Goal: Task Accomplishment & Management: Use online tool/utility

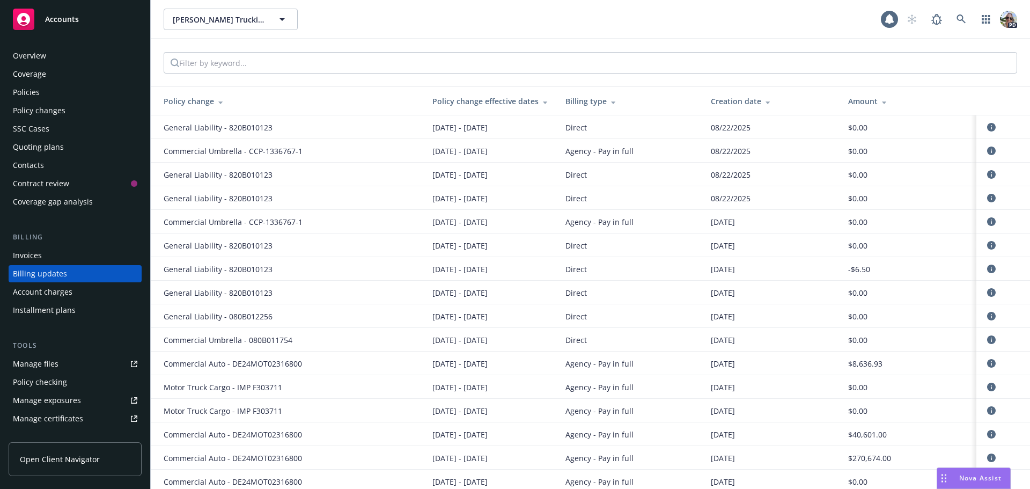
scroll to position [12, 0]
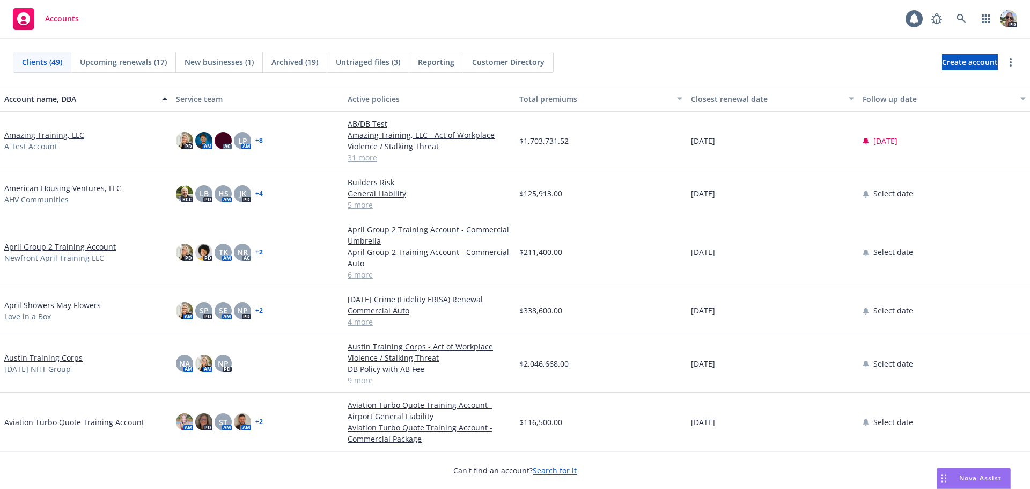
click at [41, 133] on link "Amazing Training, LLC" at bounding box center [44, 134] width 80 height 11
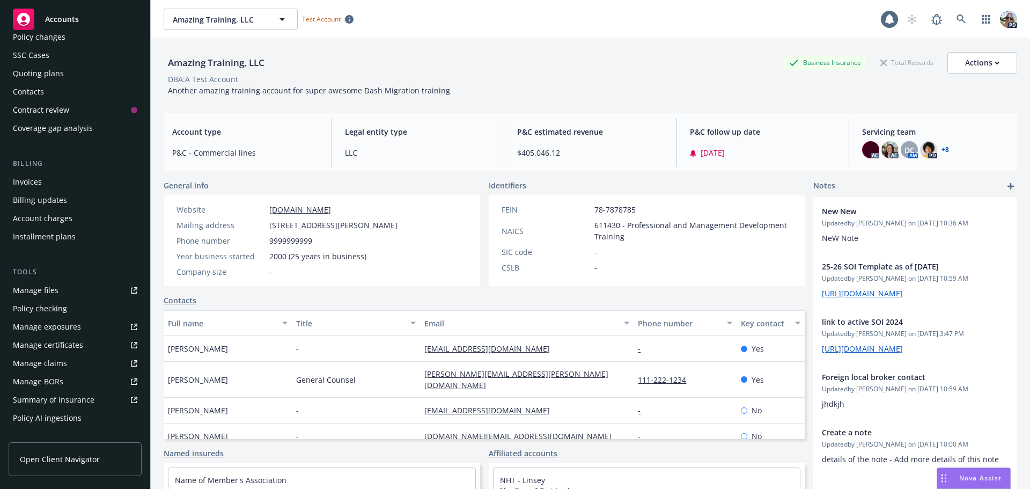
scroll to position [83, 0]
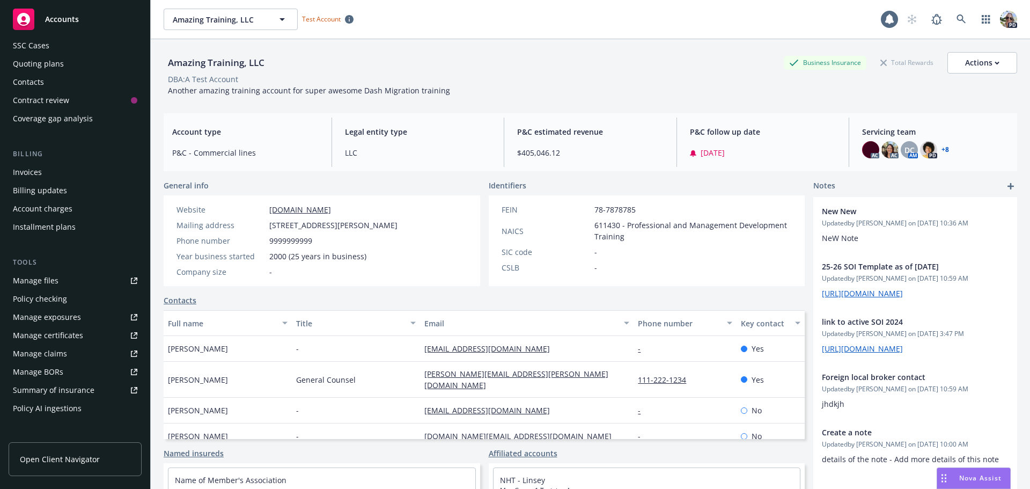
click at [24, 297] on div "Policy checking" at bounding box center [40, 298] width 54 height 17
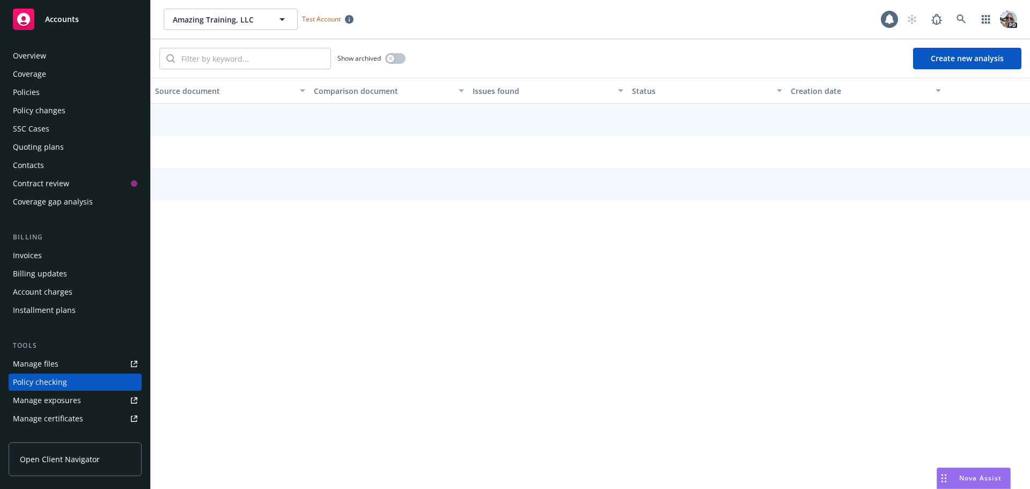
scroll to position [121, 0]
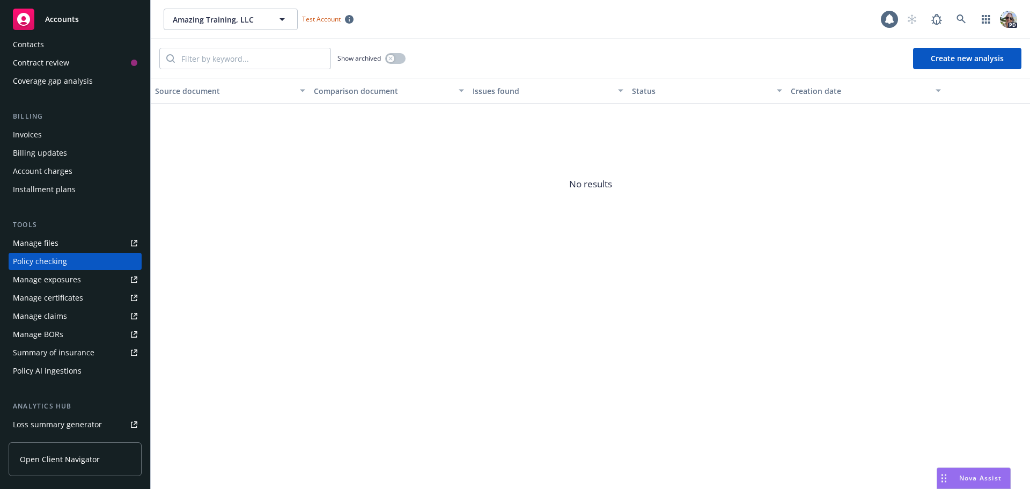
click at [958, 66] on button "Create new analysis" at bounding box center [967, 58] width 108 height 21
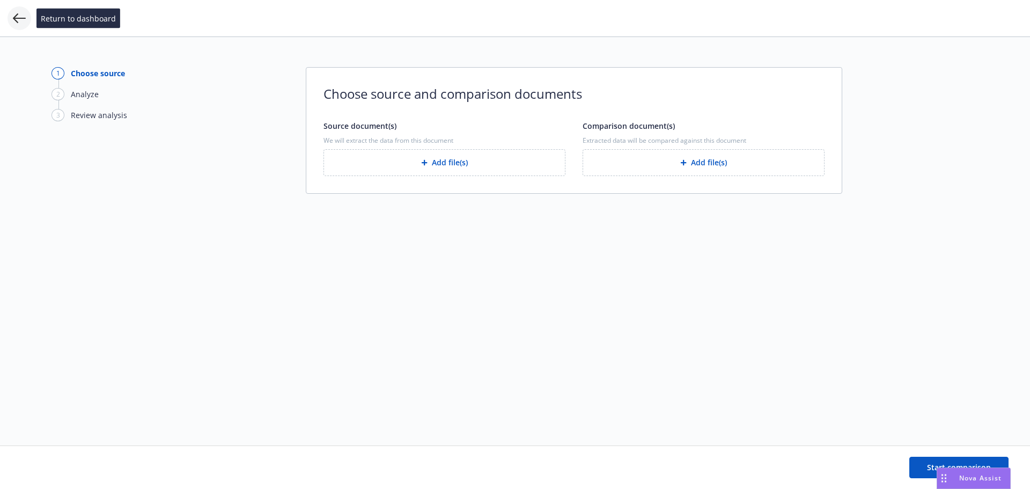
click at [19, 21] on icon at bounding box center [19, 18] width 13 height 13
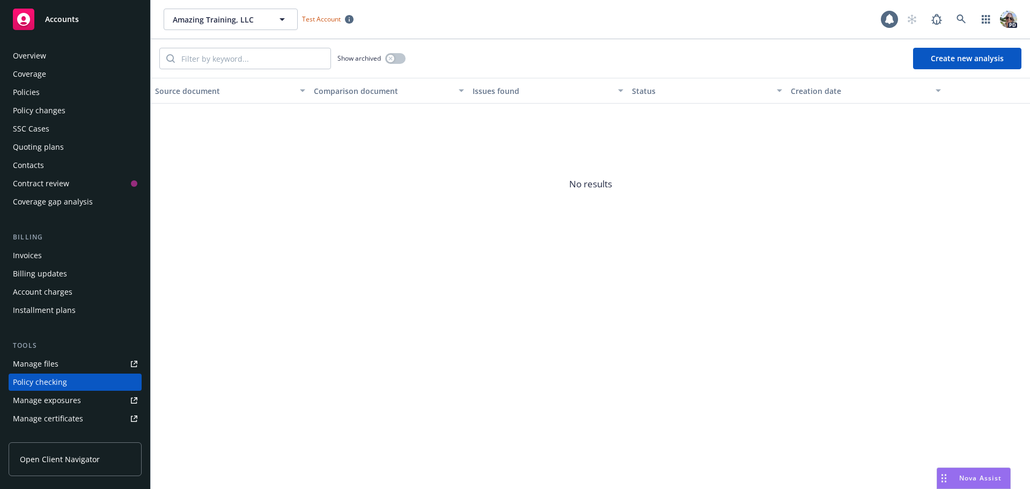
click at [54, 127] on div "SSC Cases" at bounding box center [75, 128] width 124 height 17
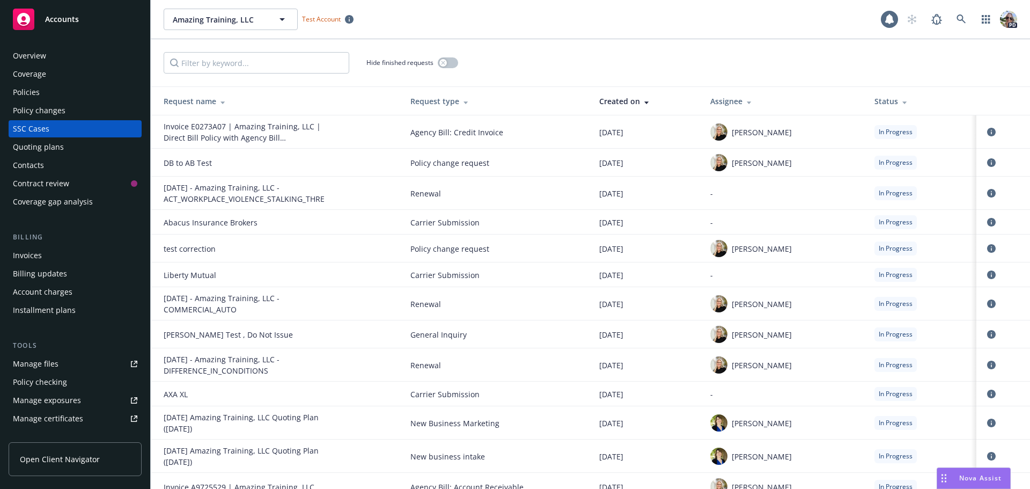
click at [31, 112] on div "Policy changes" at bounding box center [39, 110] width 53 height 17
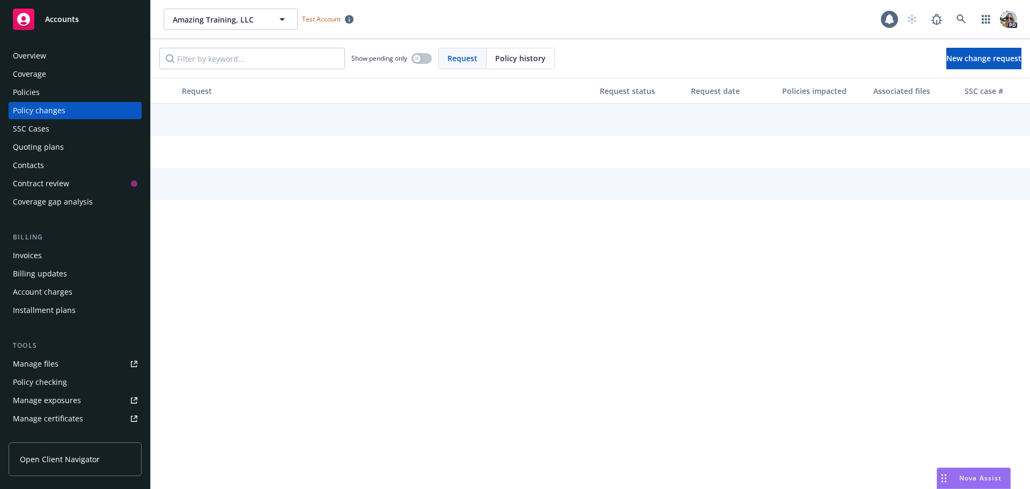
click at [42, 145] on div "Quoting plans" at bounding box center [38, 146] width 51 height 17
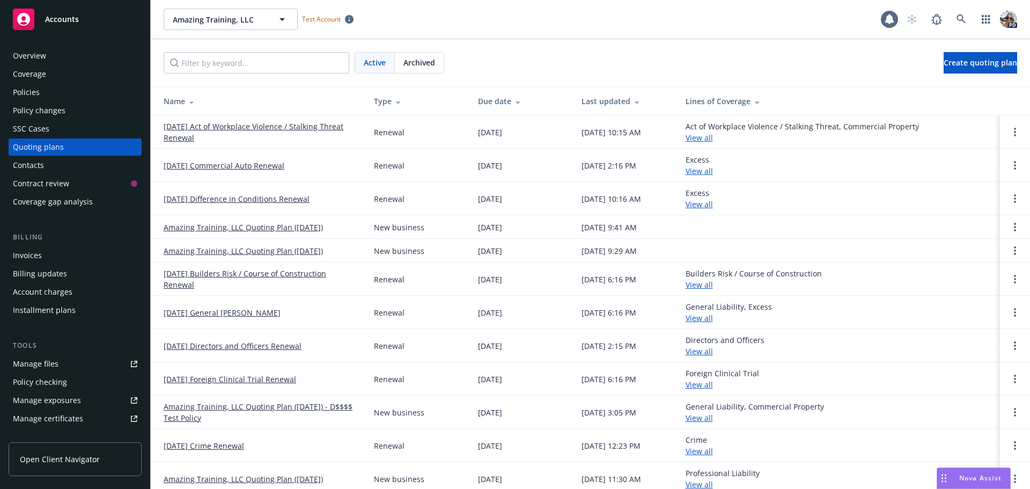
click at [220, 126] on link "10/01/25 Act of Workplace Violence / Stalking Threat Renewal" at bounding box center [260, 132] width 193 height 23
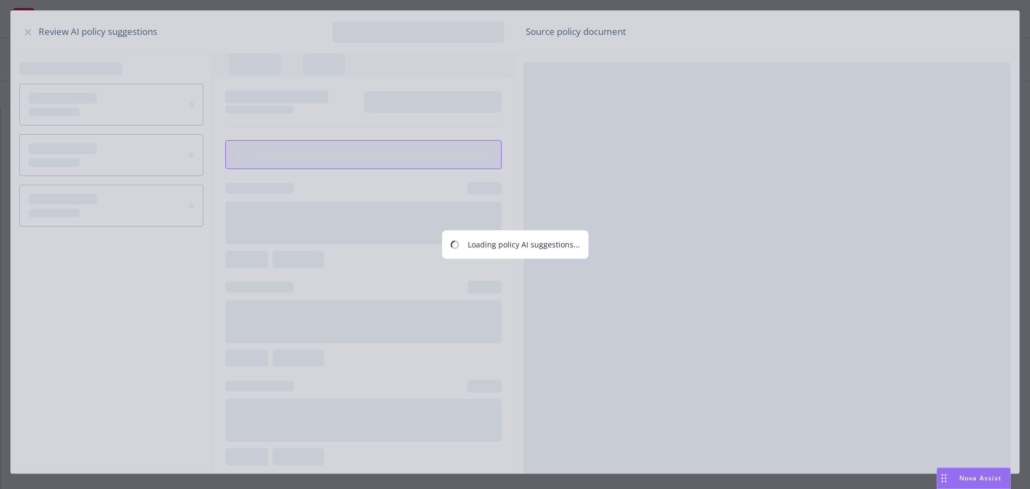
click at [866, 55] on div "Loading policy AI suggestions..." at bounding box center [515, 244] width 1030 height 489
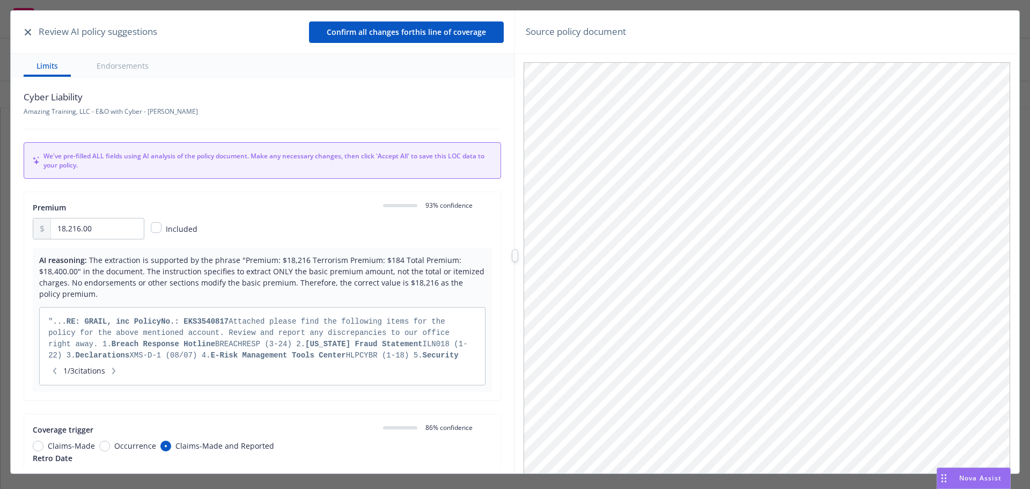
click at [31, 31] on icon "button" at bounding box center [28, 32] width 6 height 6
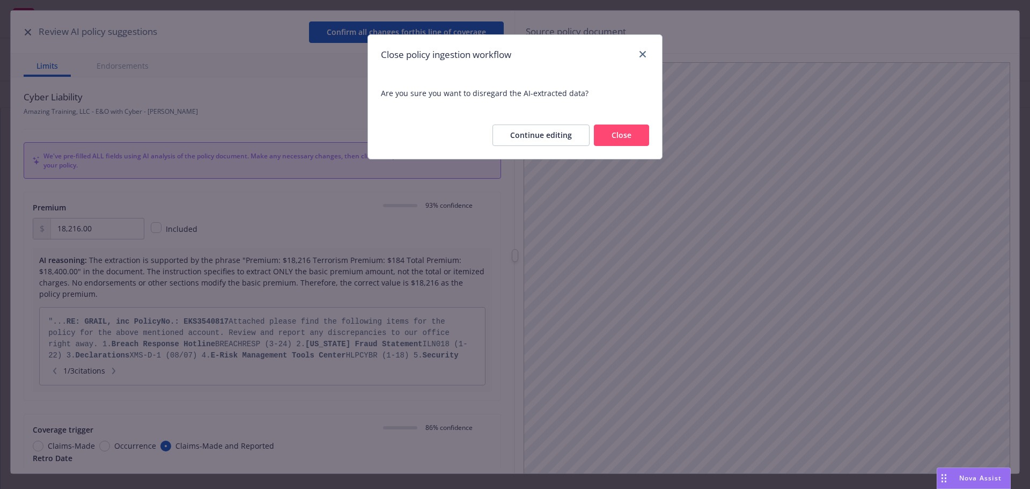
drag, startPoint x: 617, startPoint y: 143, endPoint x: 575, endPoint y: 109, distance: 53.4
click at [616, 143] on button "Close" at bounding box center [621, 134] width 55 height 21
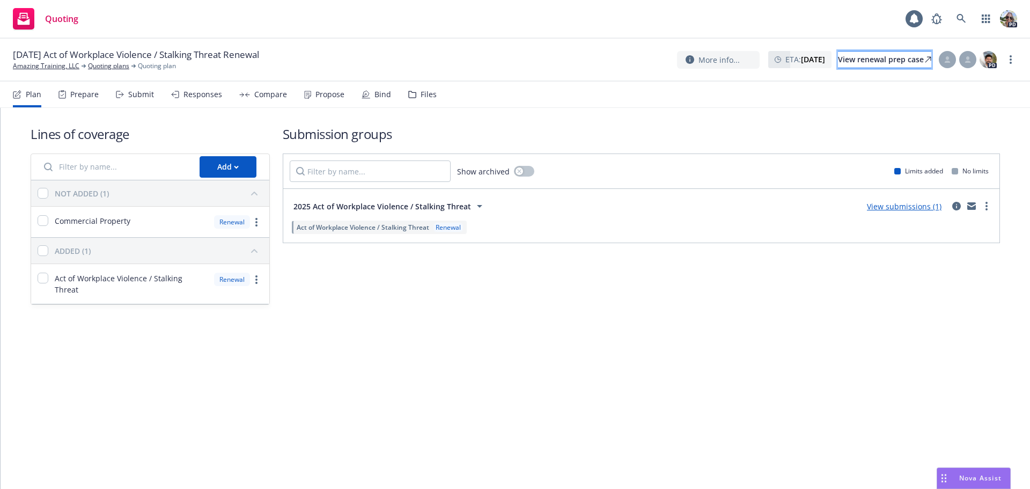
click at [838, 58] on div "View renewal prep case" at bounding box center [884, 60] width 93 height 16
click at [138, 90] on div "Submit" at bounding box center [141, 94] width 26 height 9
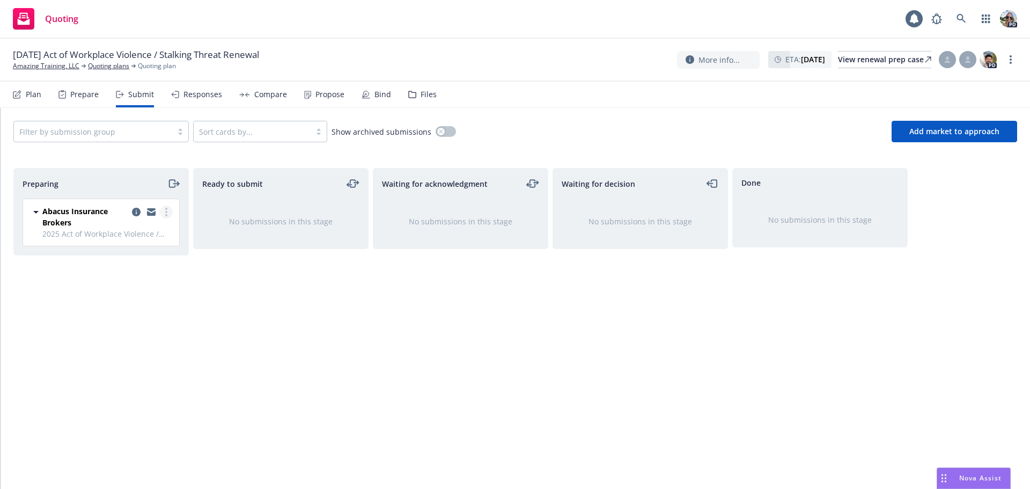
click at [166, 212] on circle "more" at bounding box center [166, 212] width 2 height 2
click at [106, 303] on link "Add accepted decision" at bounding box center [118, 298] width 107 height 21
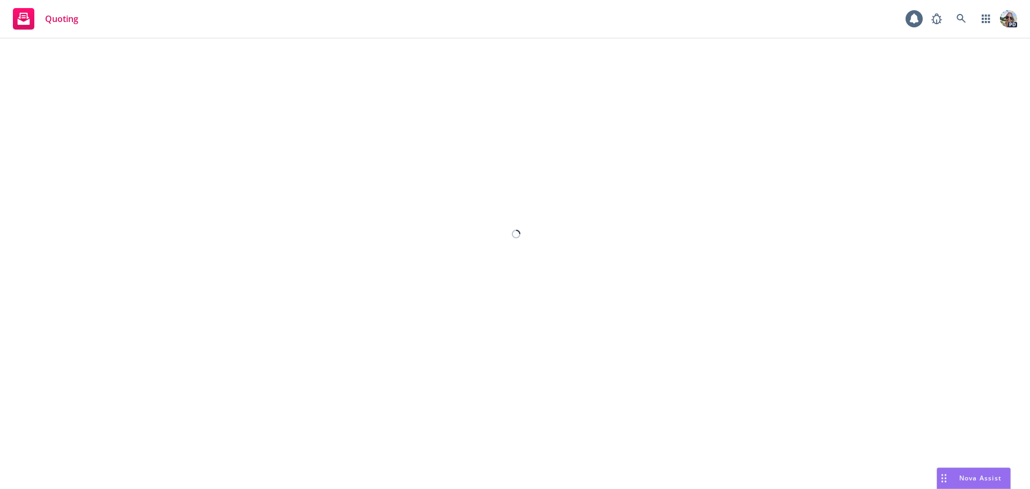
select select "12"
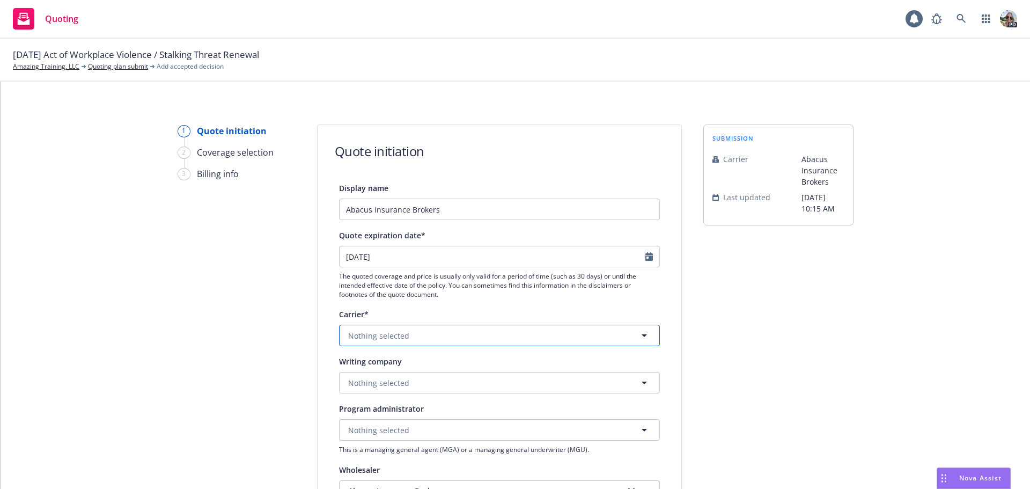
click at [385, 337] on span "Nothing selected" at bounding box center [378, 335] width 61 height 11
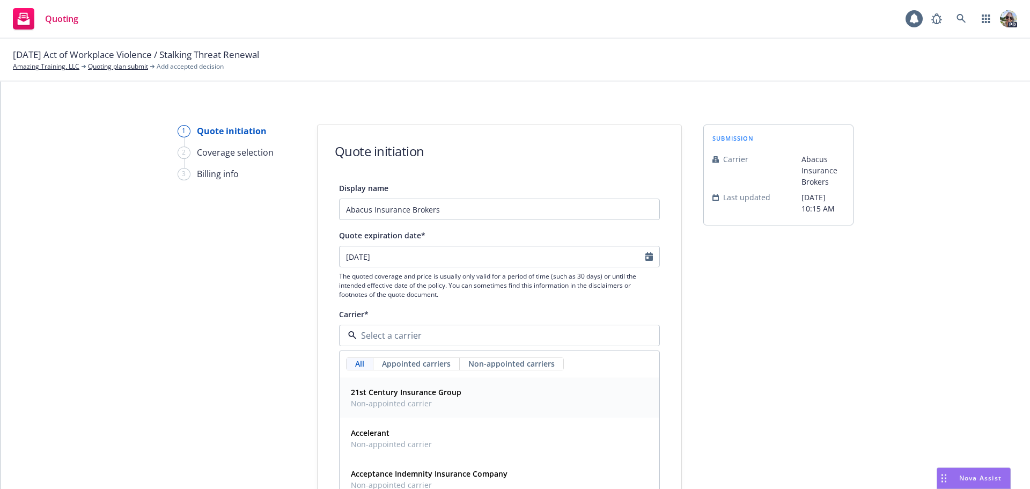
click at [389, 399] on span "Non-appointed carrier" at bounding box center [406, 403] width 111 height 11
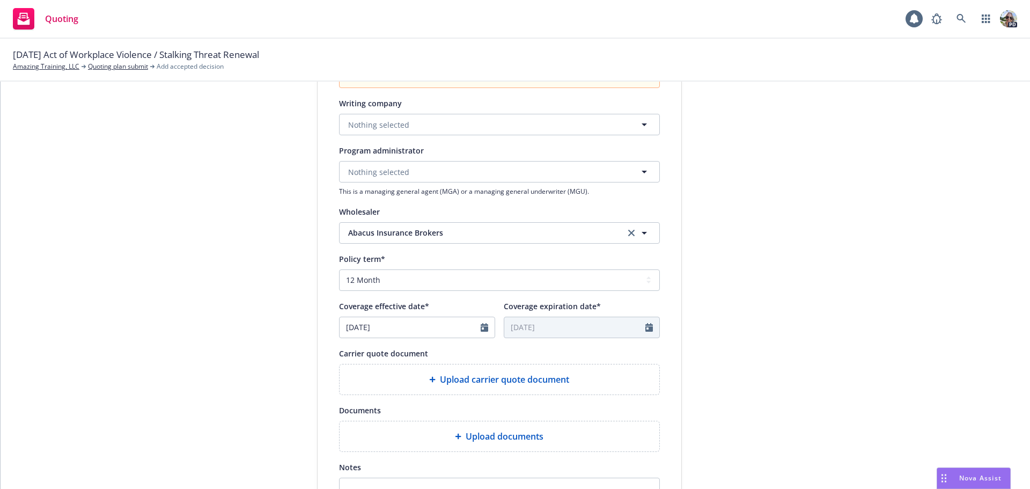
scroll to position [341, 0]
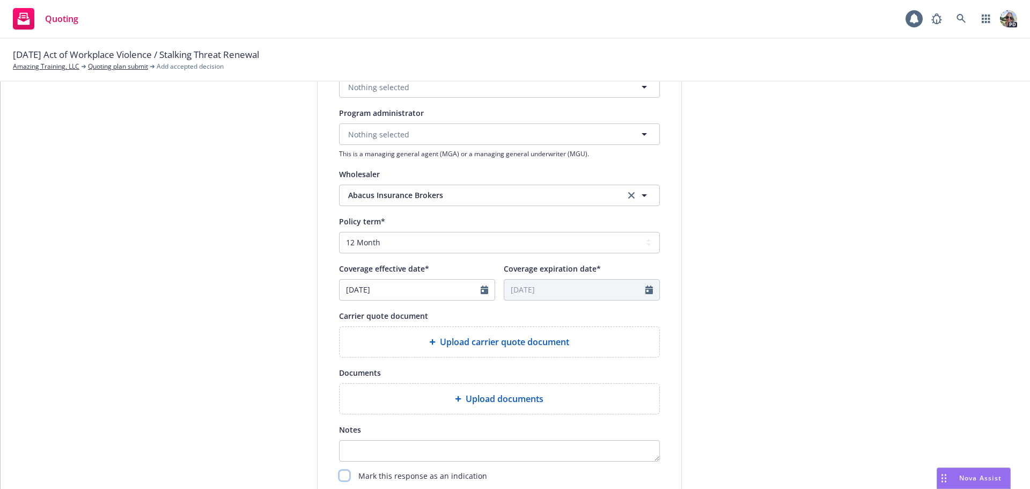
click at [343, 473] on input "checkbox" at bounding box center [344, 475] width 11 height 11
checkbox input "true"
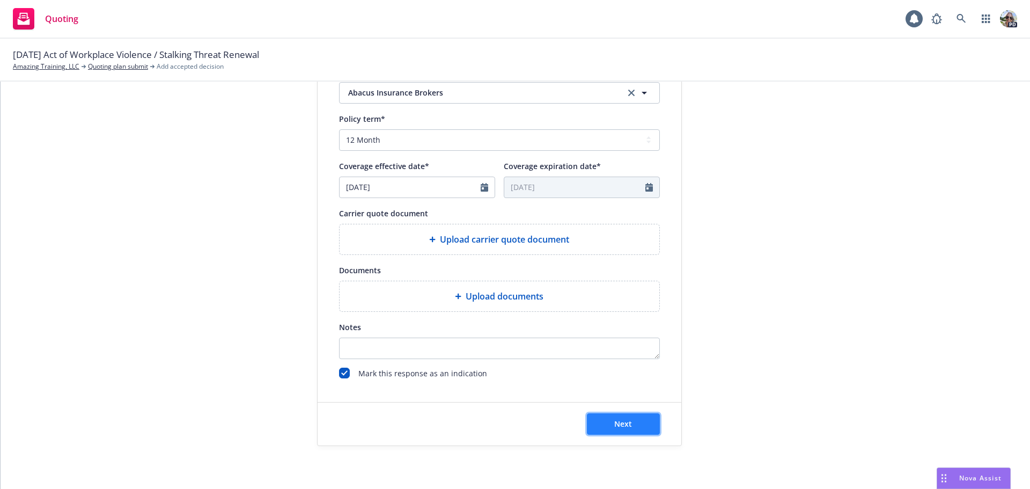
click at [616, 426] on span "Next" at bounding box center [623, 424] width 18 height 10
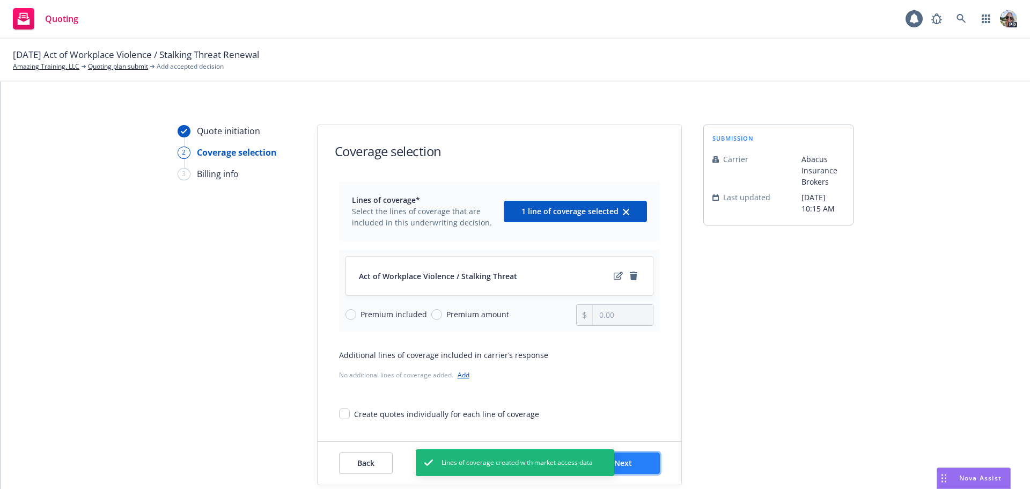
click at [633, 467] on button "Next" at bounding box center [623, 462] width 73 height 21
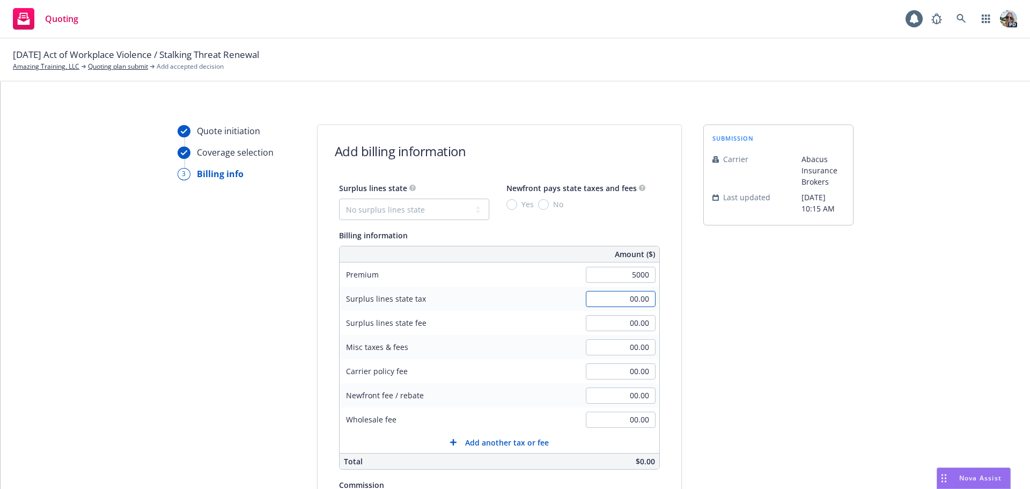
type input "5,000.00"
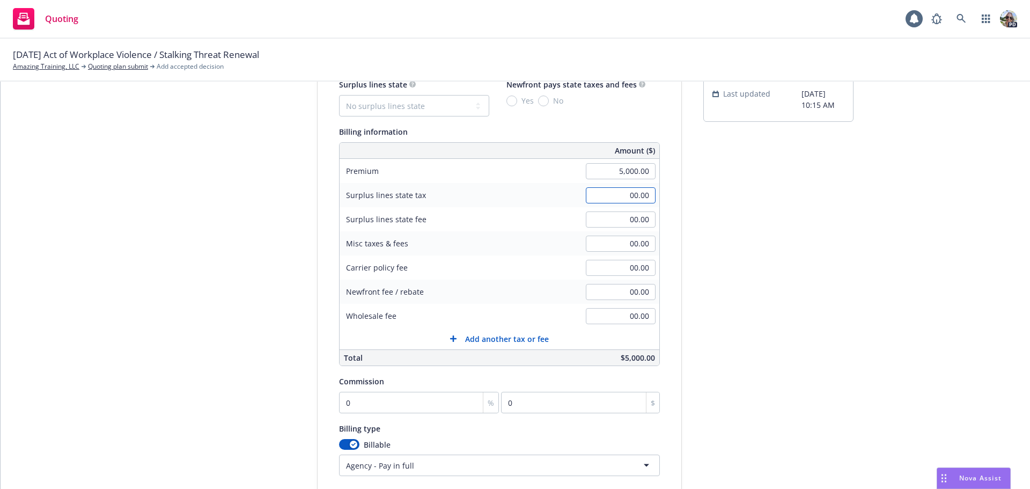
scroll to position [228, 0]
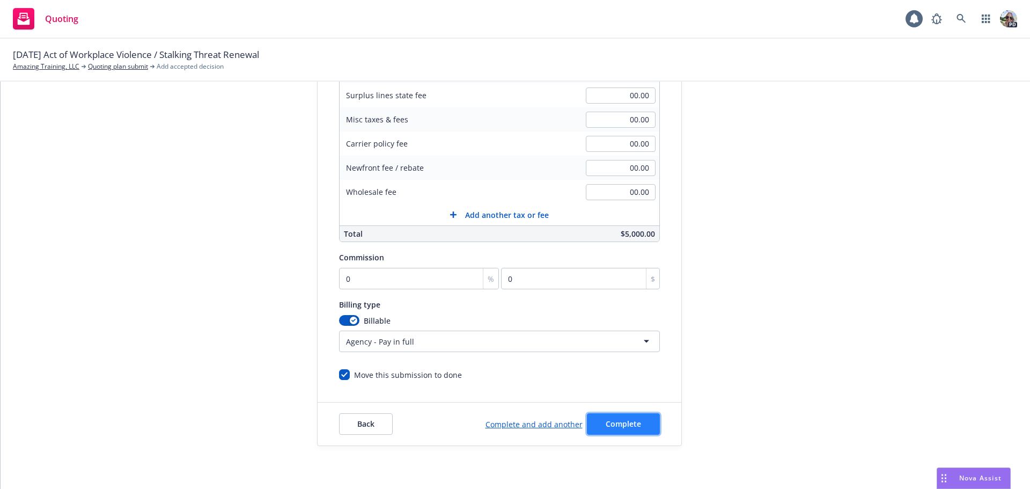
click at [607, 420] on span "Complete" at bounding box center [623, 424] width 35 height 10
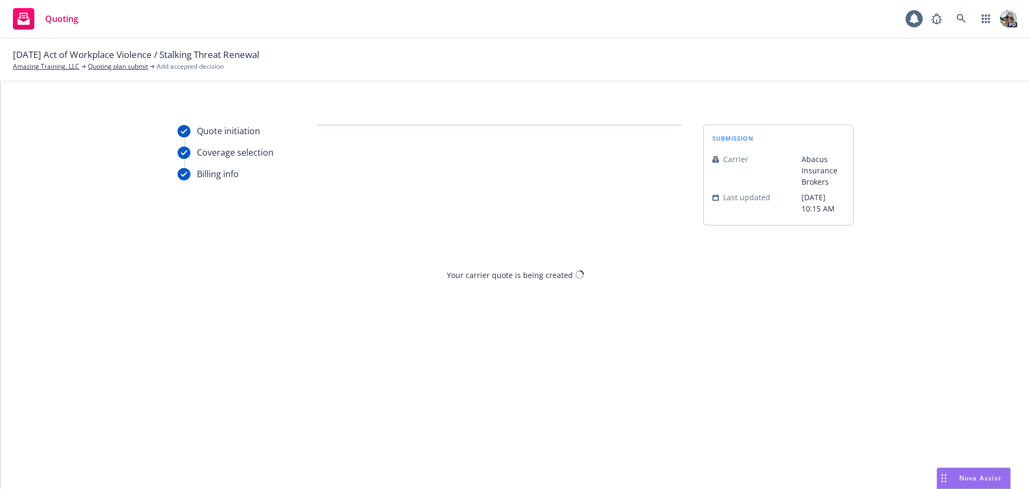
scroll to position [0, 0]
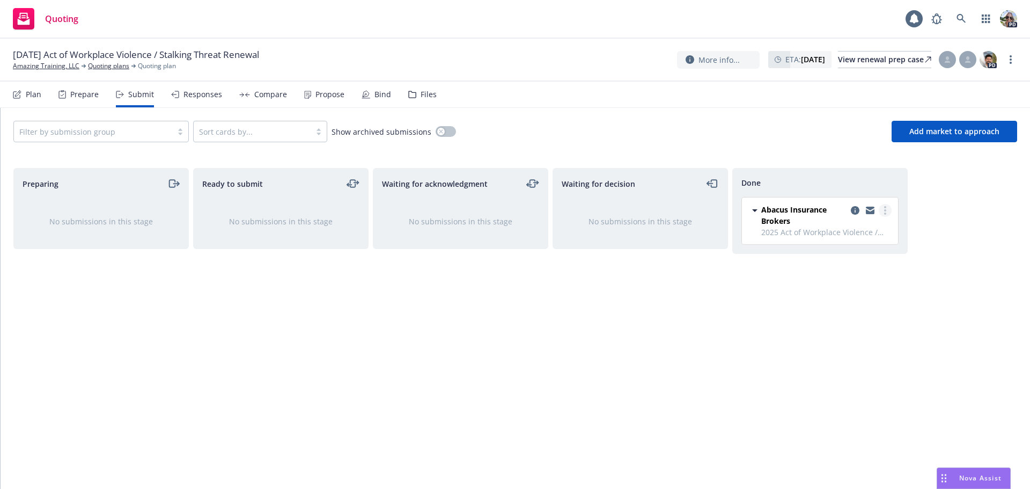
click at [889, 214] on link "more" at bounding box center [885, 210] width 13 height 13
click at [816, 254] on span "Add accepted decision" at bounding box center [837, 253] width 107 height 10
select select "12"
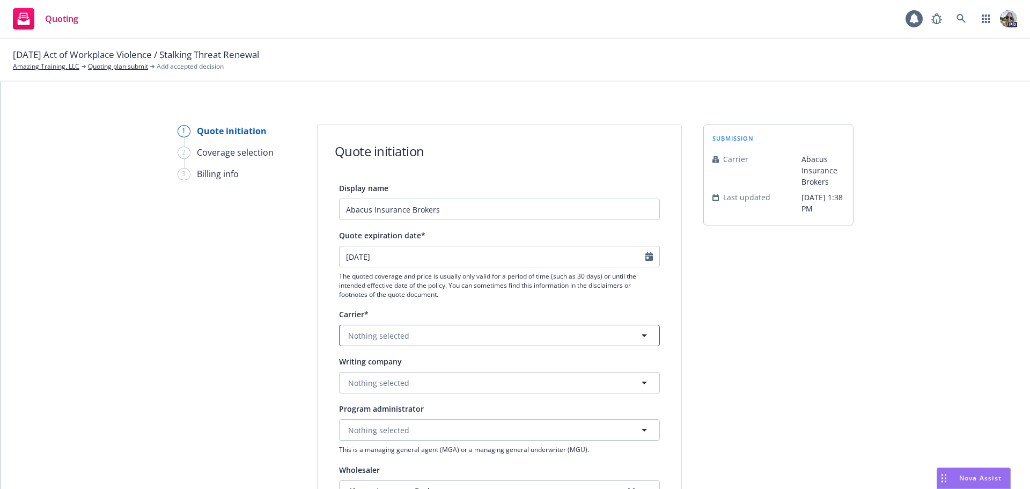
click at [408, 333] on button "Nothing selected" at bounding box center [499, 335] width 321 height 21
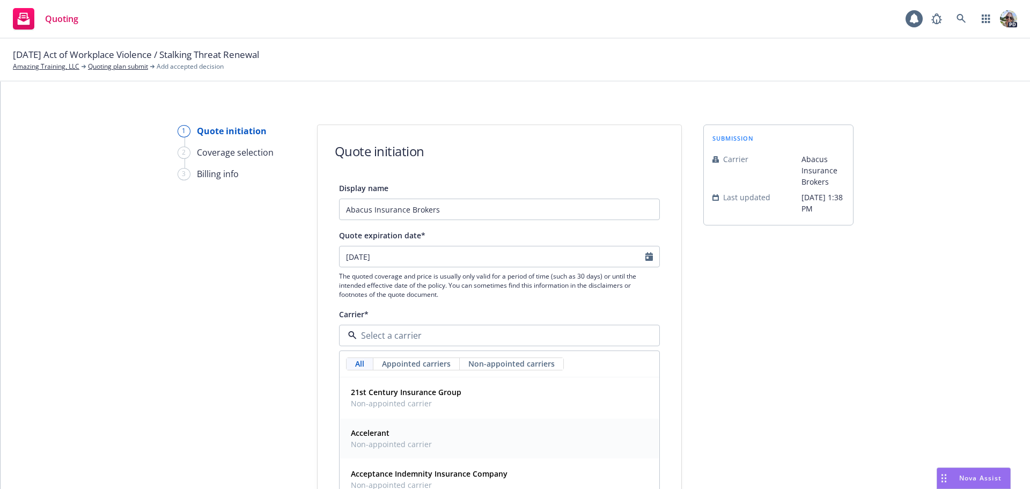
click at [381, 443] on span "Non-appointed carrier" at bounding box center [391, 443] width 81 height 11
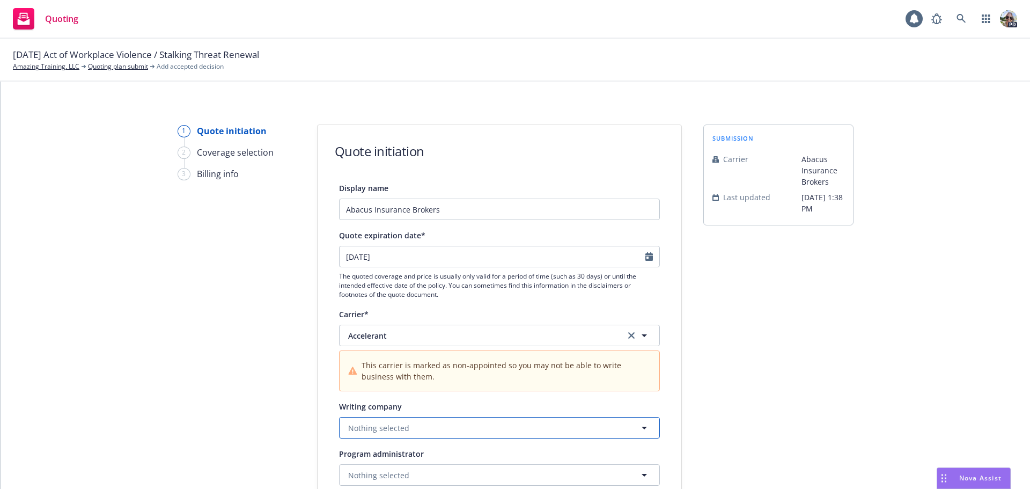
click at [365, 424] on span "Nothing selected" at bounding box center [378, 427] width 61 height 11
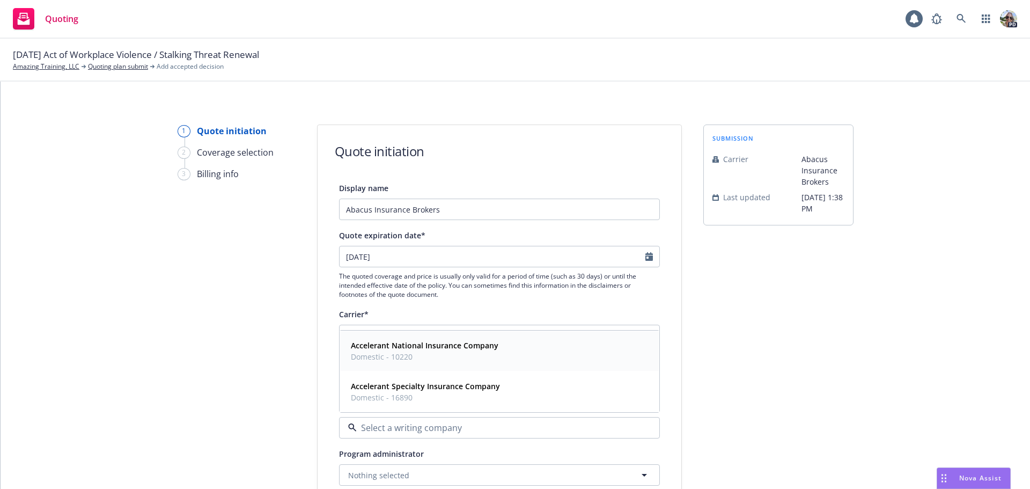
click at [367, 346] on strong "Accelerant National Insurance Company" at bounding box center [425, 345] width 148 height 10
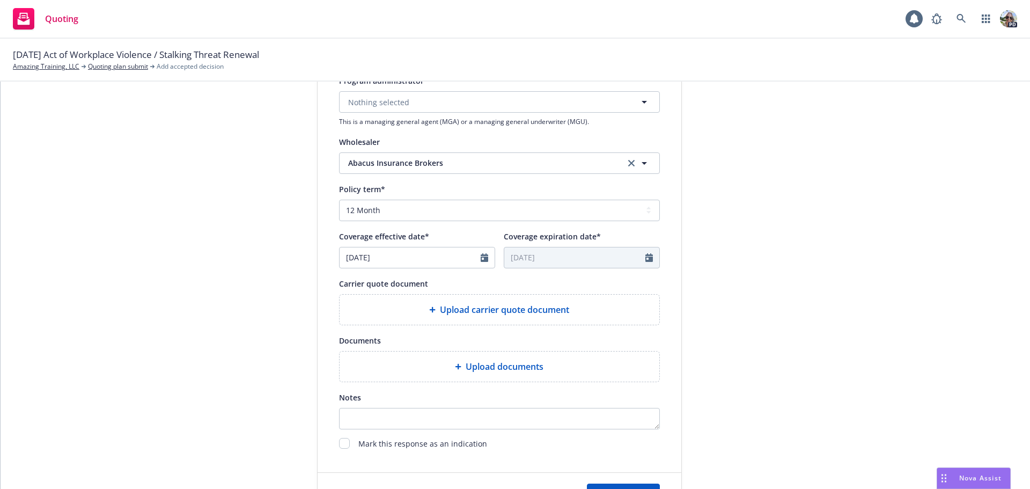
scroll to position [376, 0]
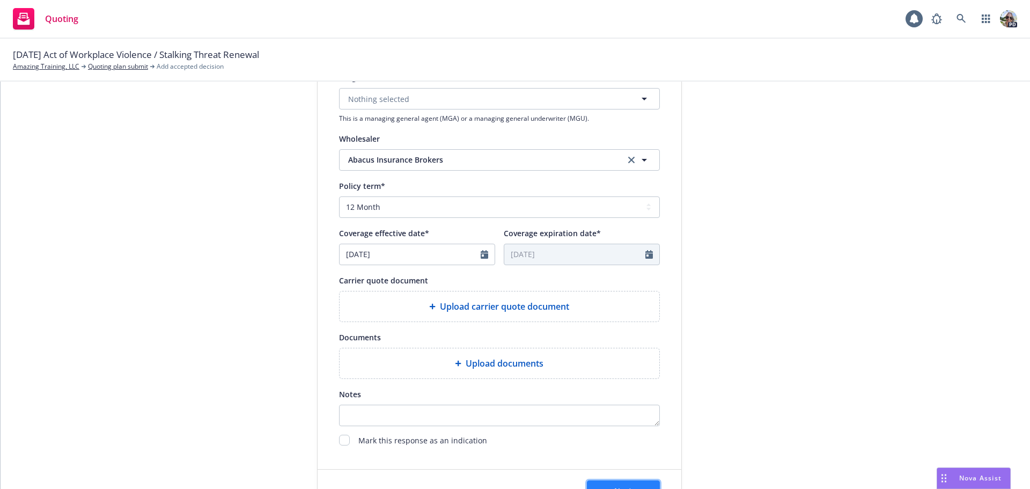
click at [615, 483] on button "Next" at bounding box center [623, 490] width 73 height 21
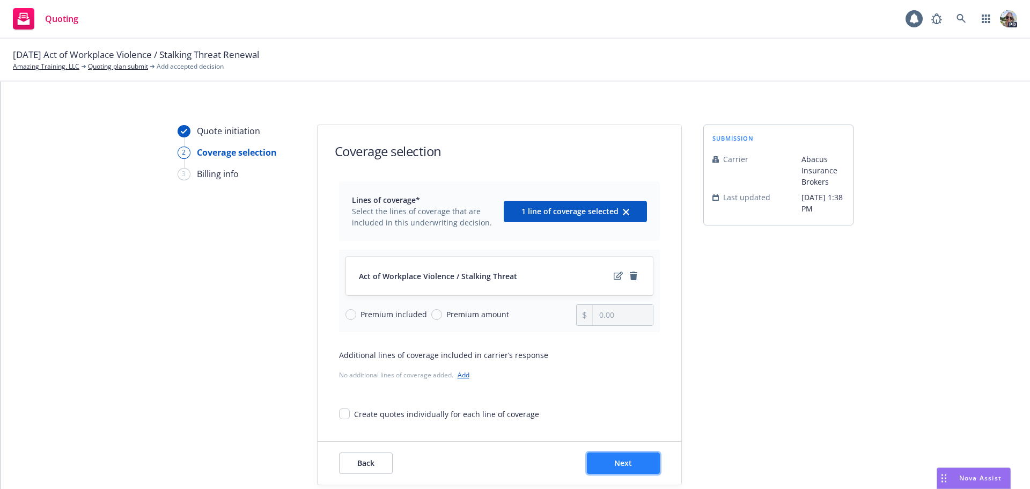
click at [630, 467] on button "Next" at bounding box center [623, 462] width 73 height 21
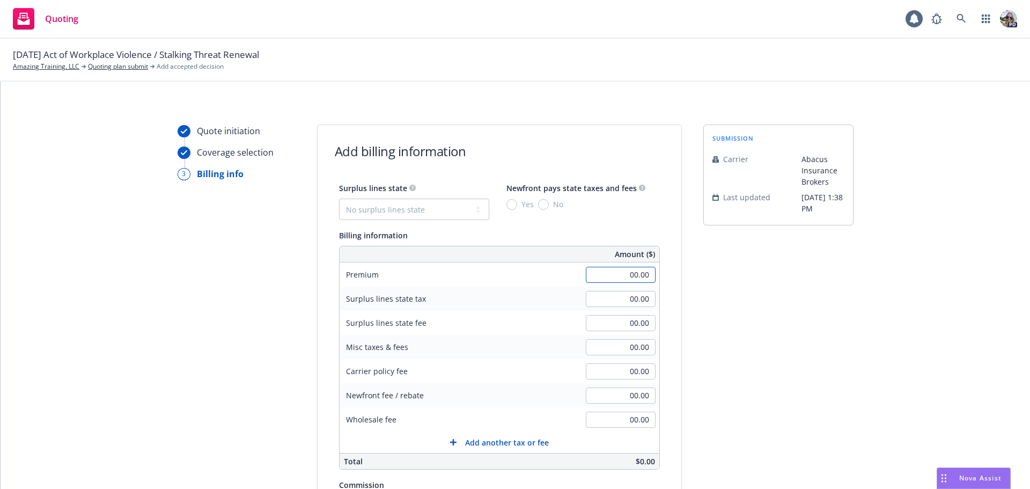
click at [609, 273] on input "00.00" at bounding box center [621, 275] width 70 height 16
type input "6,000.00"
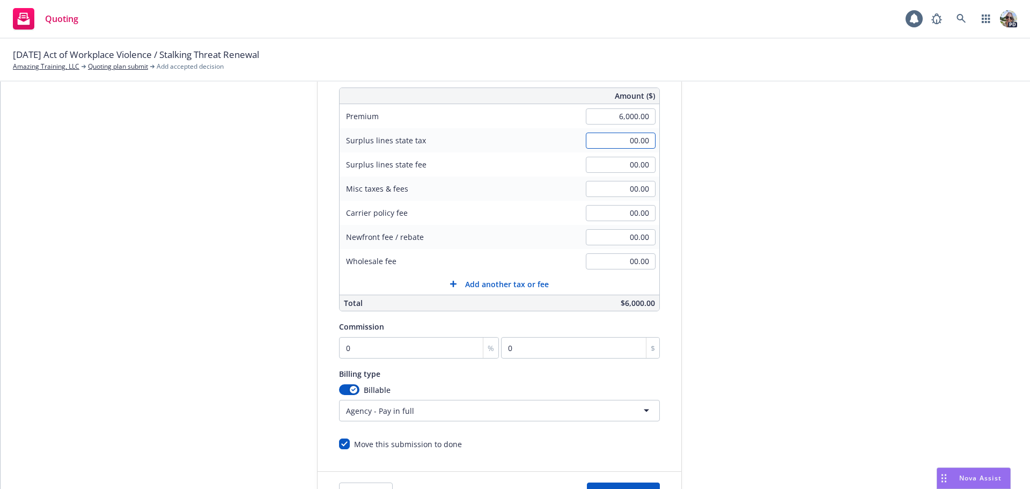
scroll to position [170, 0]
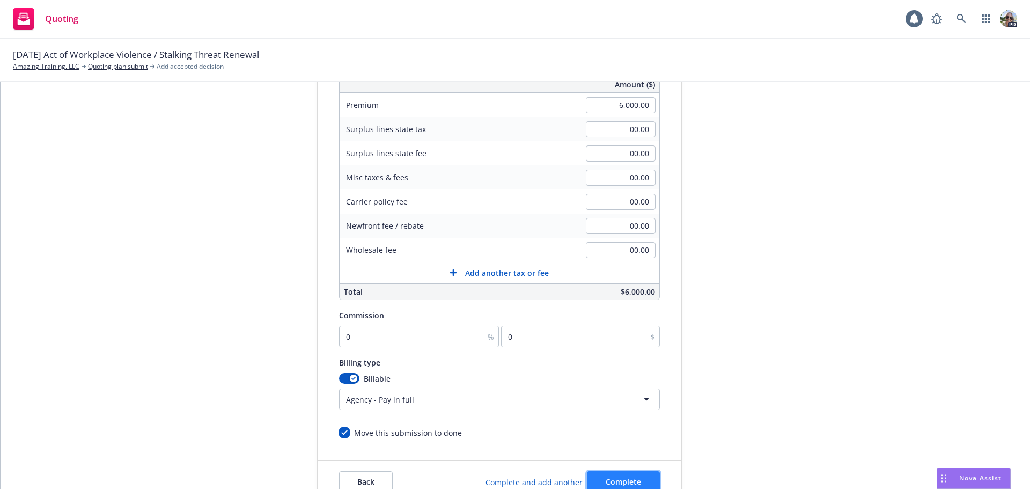
click at [615, 475] on button "Complete" at bounding box center [623, 481] width 73 height 21
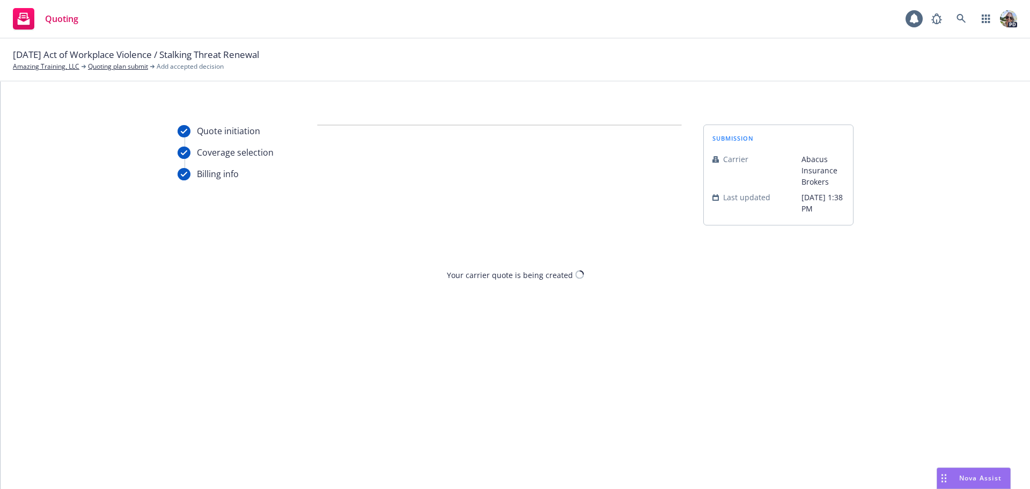
scroll to position [0, 0]
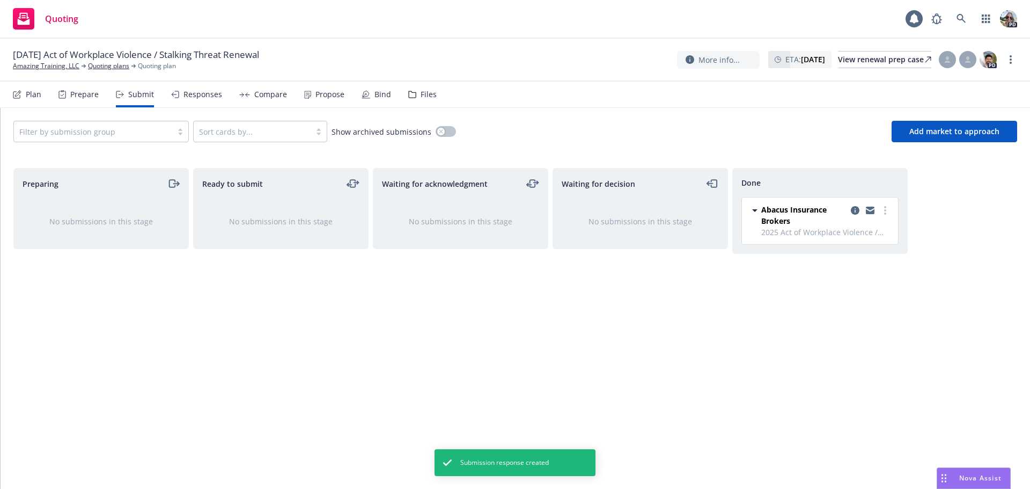
click at [196, 95] on div "Responses" at bounding box center [203, 94] width 39 height 9
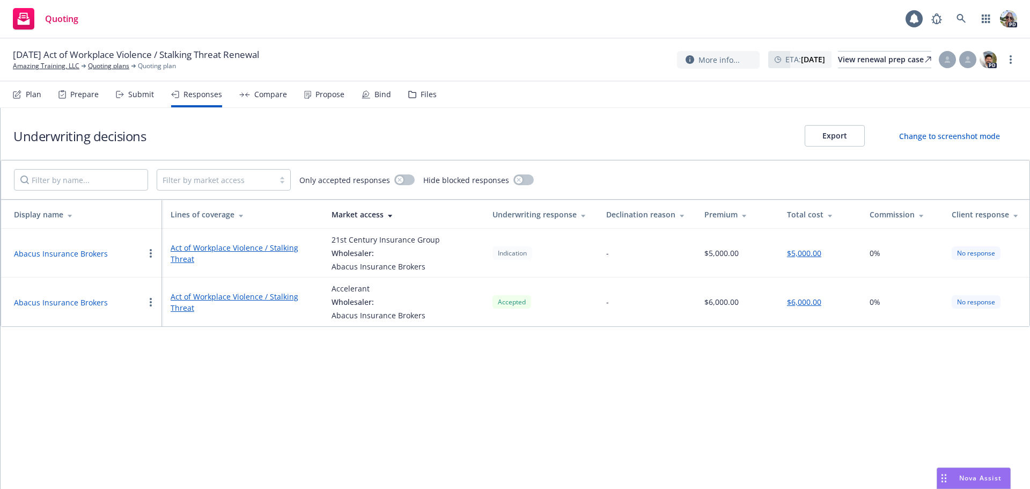
click at [204, 294] on link "Act of Workplace Violence / Stalking Threat" at bounding box center [243, 302] width 144 height 23
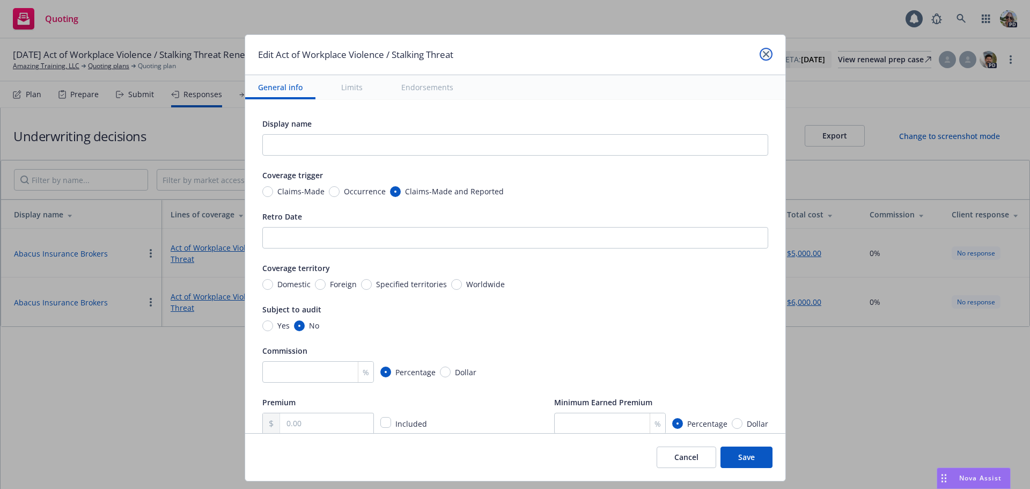
click at [767, 52] on icon "close" at bounding box center [766, 54] width 6 height 6
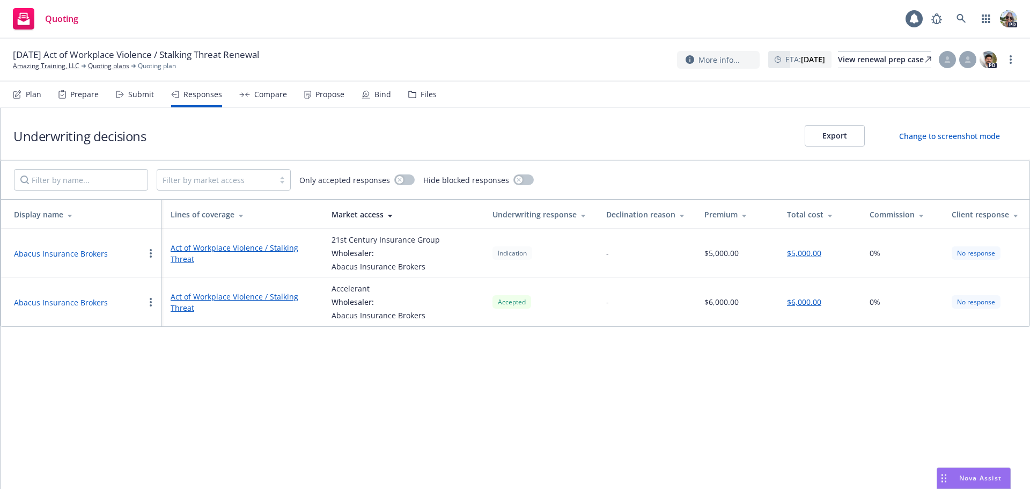
click at [244, 91] on div "Compare" at bounding box center [263, 95] width 48 height 26
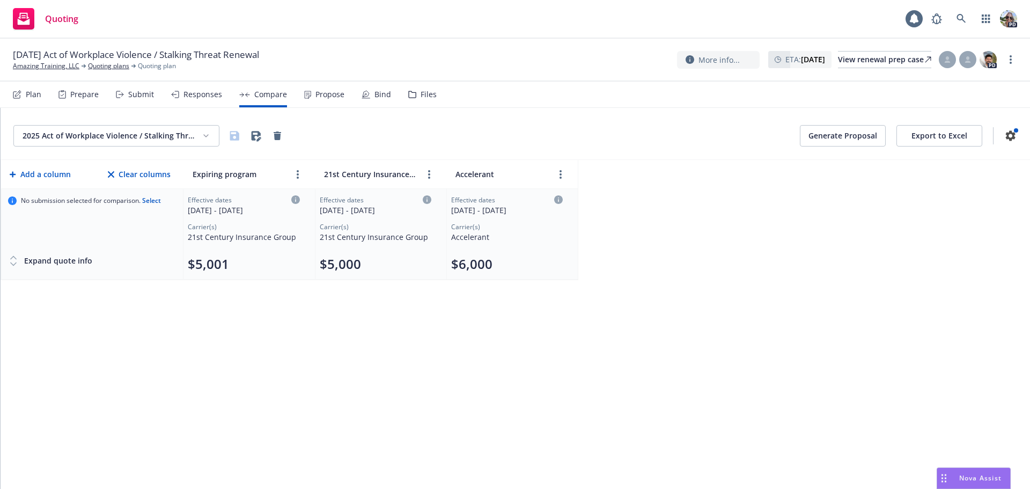
click at [936, 135] on button "Export to Excel" at bounding box center [940, 135] width 86 height 21
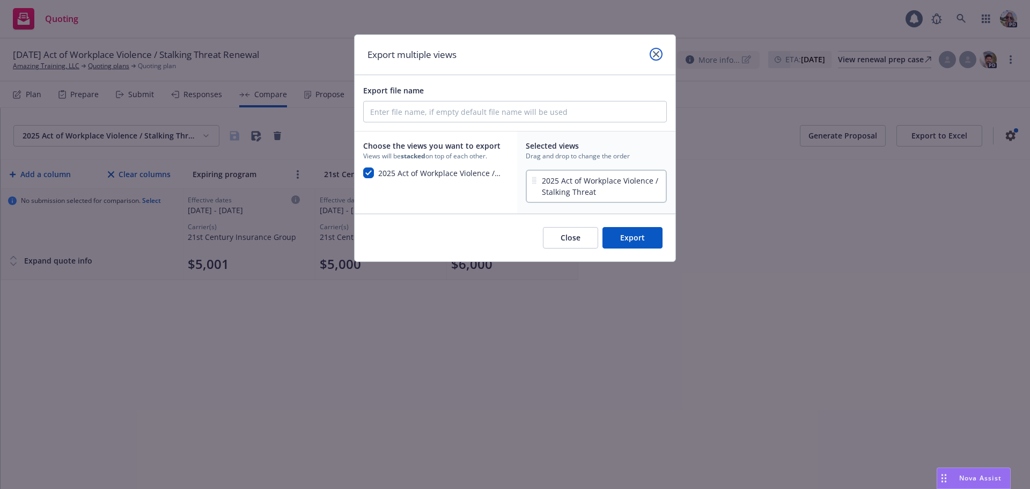
click at [657, 51] on icon "close" at bounding box center [656, 54] width 6 height 6
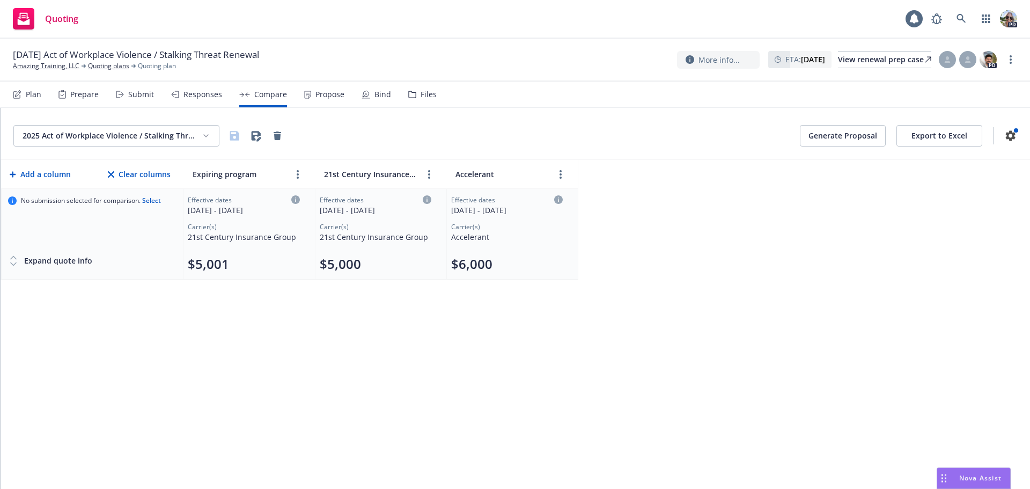
click at [826, 135] on button "Generate Proposal" at bounding box center [843, 135] width 86 height 21
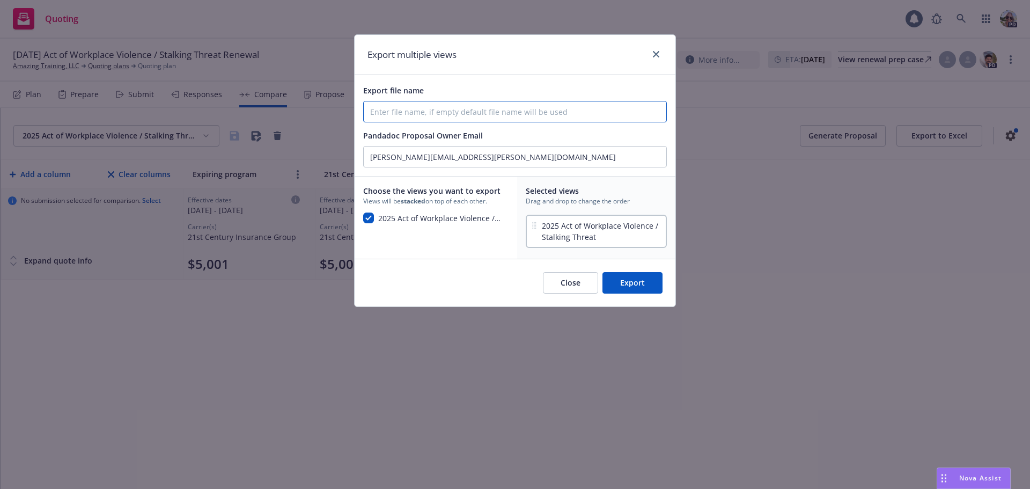
click at [386, 109] on input "Export file name" at bounding box center [515, 111] width 303 height 20
type input "25-26 Workplace Violence Renewal"
click at [649, 280] on button "Export" at bounding box center [633, 282] width 60 height 21
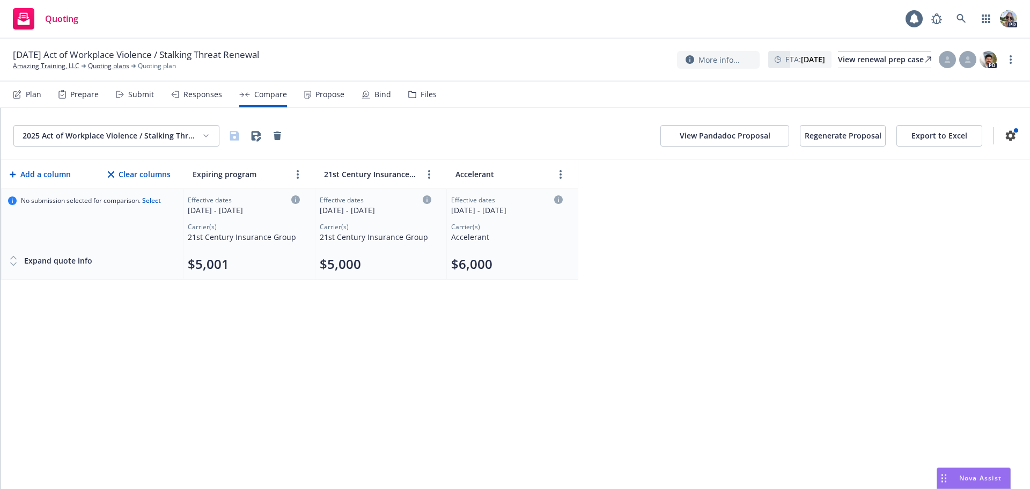
click at [724, 138] on button "View Pandadoc Proposal" at bounding box center [725, 135] width 129 height 21
click at [27, 97] on div "Plan" at bounding box center [34, 94] width 16 height 9
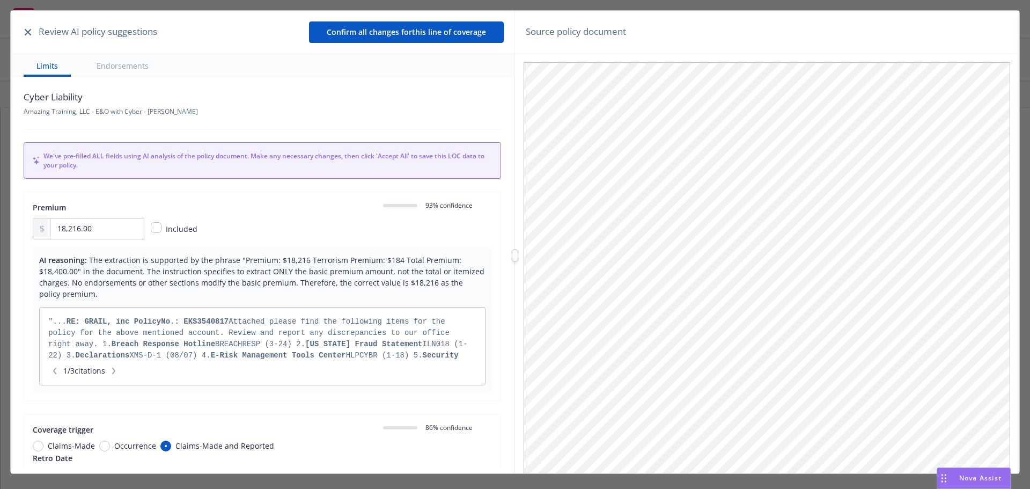
click at [27, 31] on icon "button" at bounding box center [28, 32] width 6 height 6
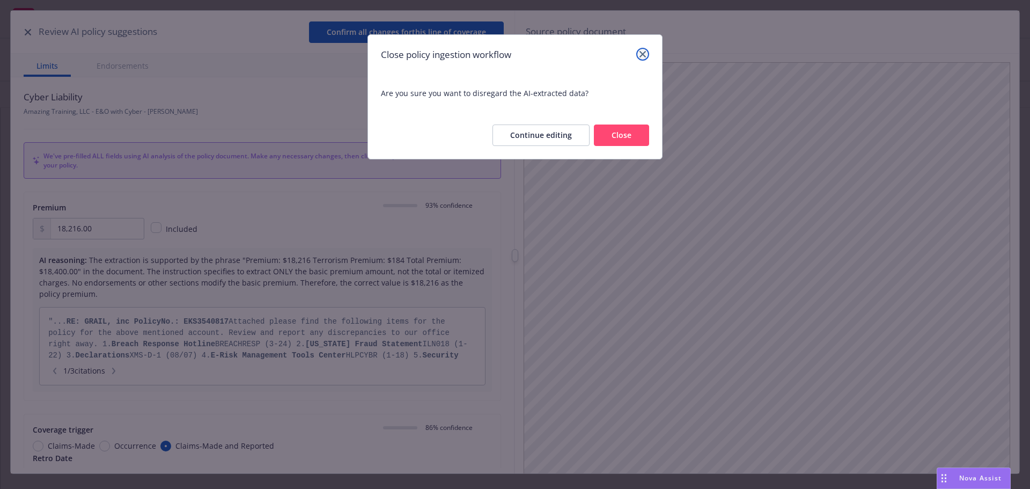
click at [639, 55] on link "close" at bounding box center [642, 54] width 13 height 13
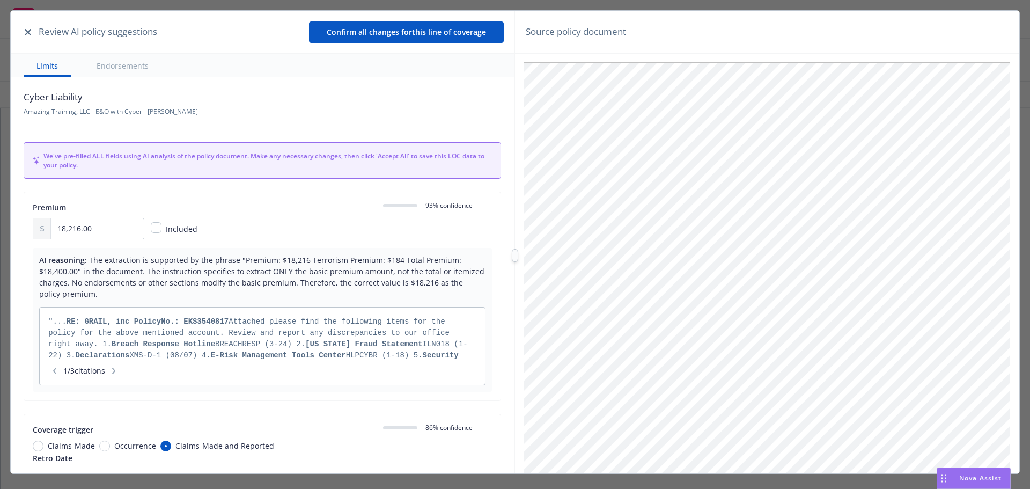
click at [30, 27] on button "button" at bounding box center [27, 32] width 13 height 13
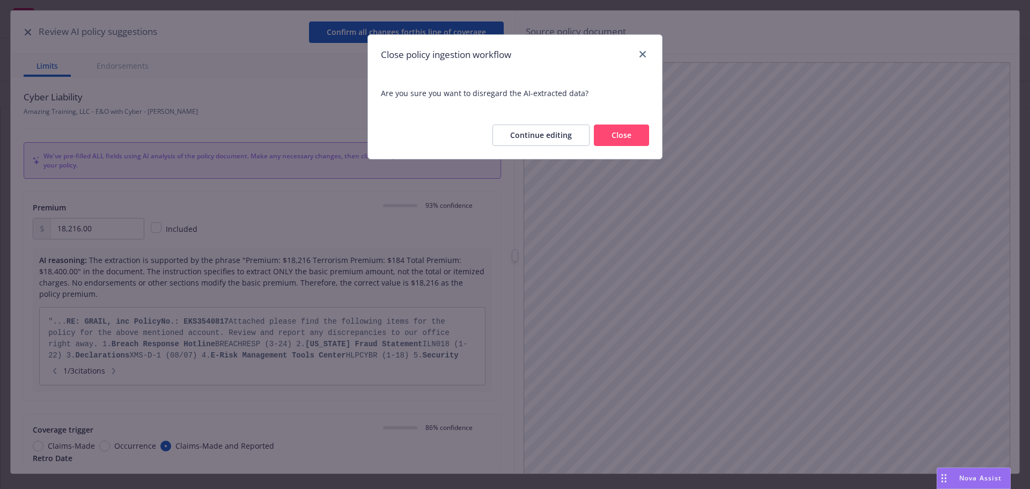
click at [625, 131] on button "Close" at bounding box center [621, 134] width 55 height 21
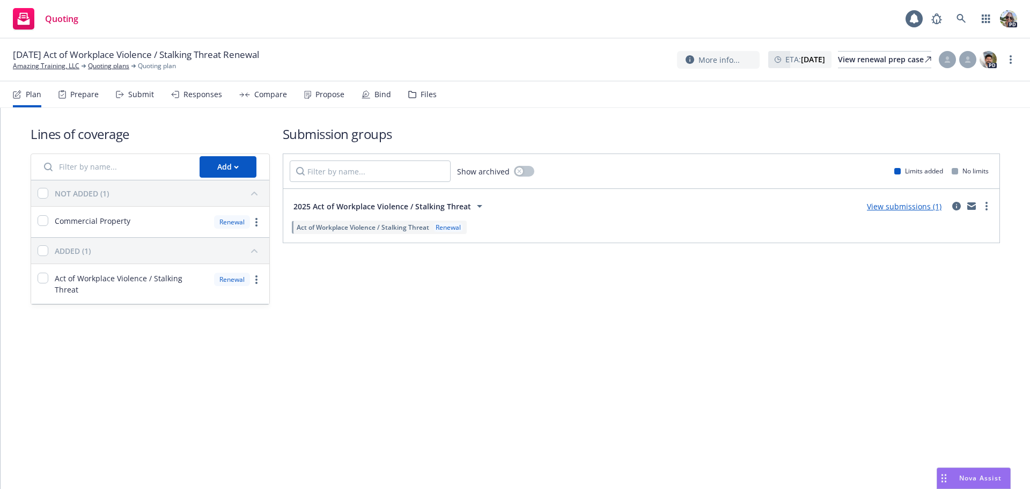
click at [337, 382] on div "Lines of coverage Add NOT ADDED (1) Commercial Property Renewal ADDED (1) Act o…" at bounding box center [516, 298] width 1030 height 381
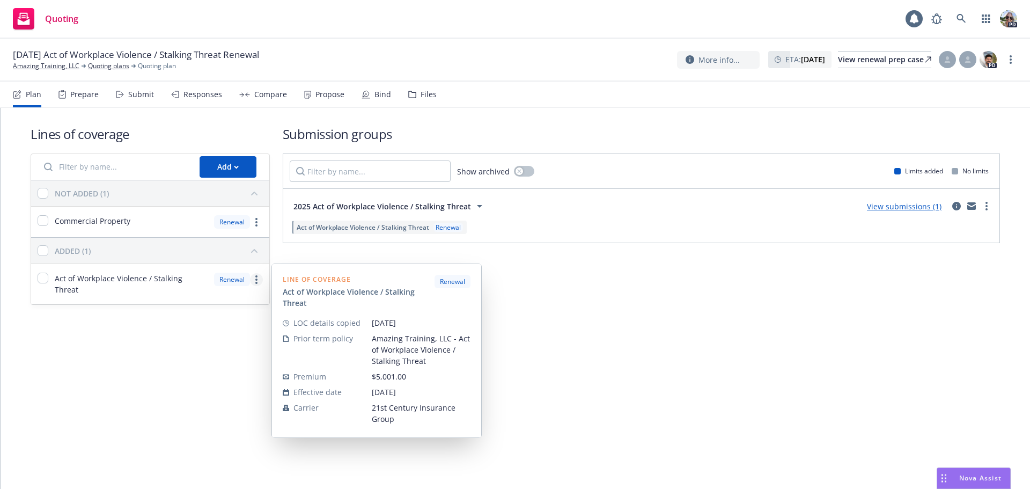
click at [255, 280] on icon "more" at bounding box center [256, 279] width 2 height 9
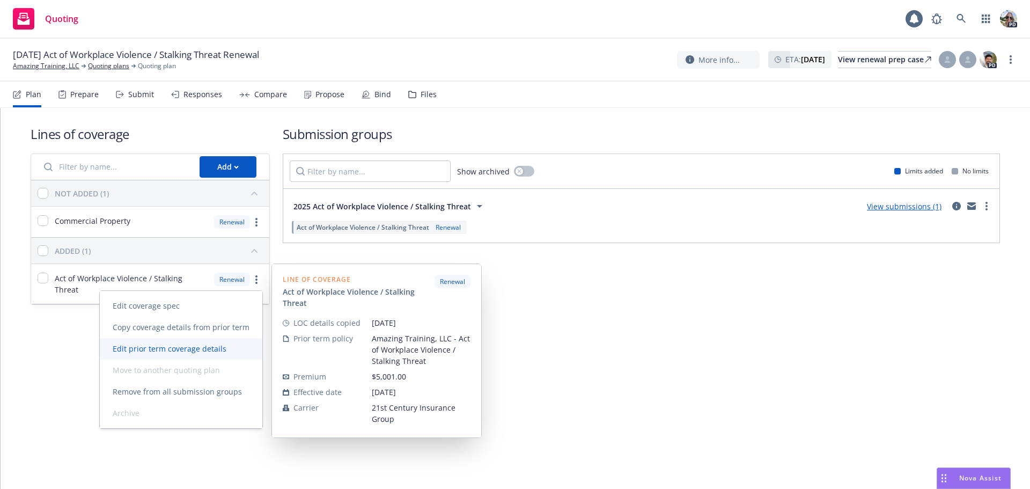
click at [157, 350] on span "Edit prior term coverage details" at bounding box center [170, 348] width 140 height 10
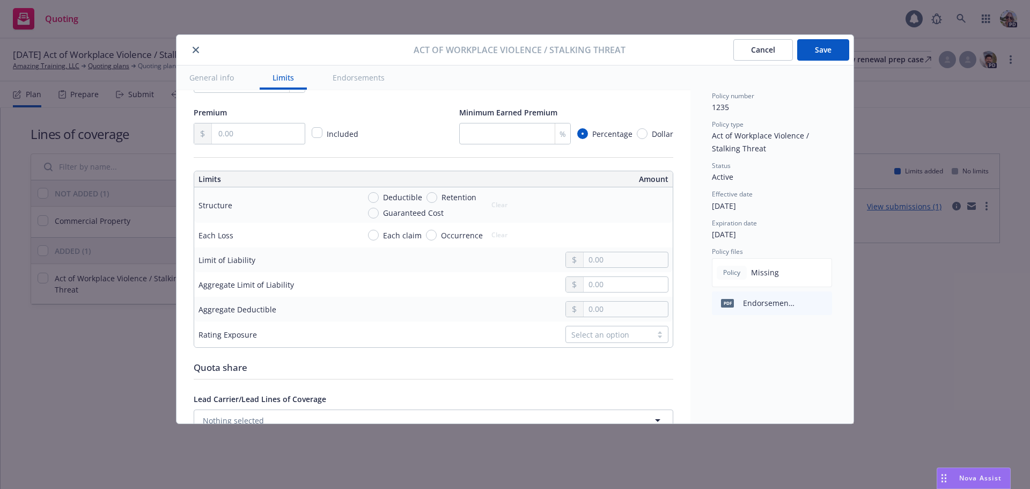
scroll to position [291, 0]
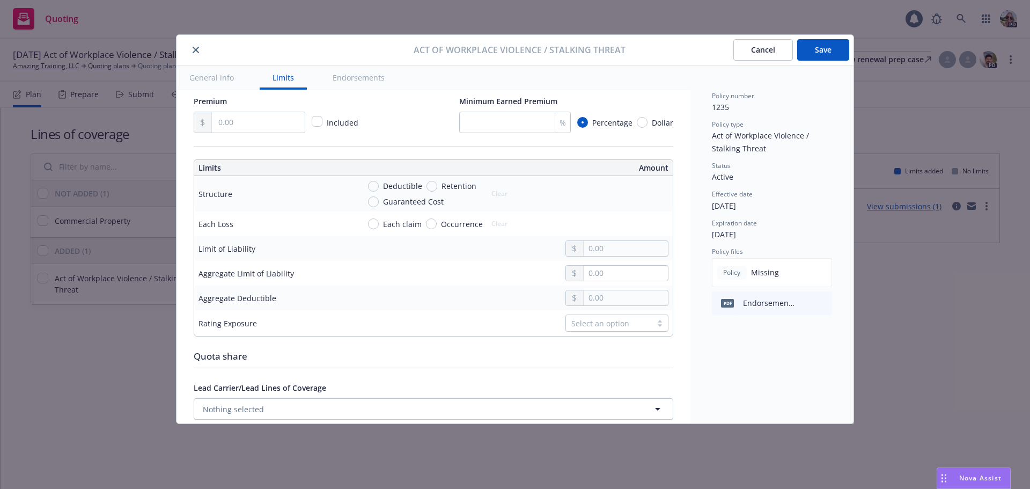
click at [199, 49] on icon "close" at bounding box center [196, 50] width 6 height 6
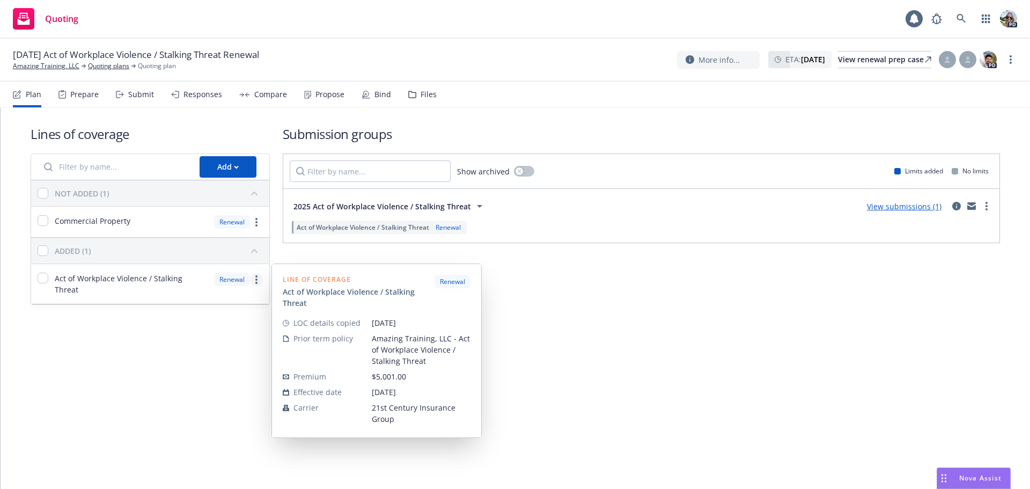
click at [252, 280] on link "more" at bounding box center [256, 279] width 13 height 13
click at [611, 357] on div "Lines of coverage Add NOT ADDED (1) Commercial Property Renewal ADDED (1) Act o…" at bounding box center [516, 298] width 1030 height 381
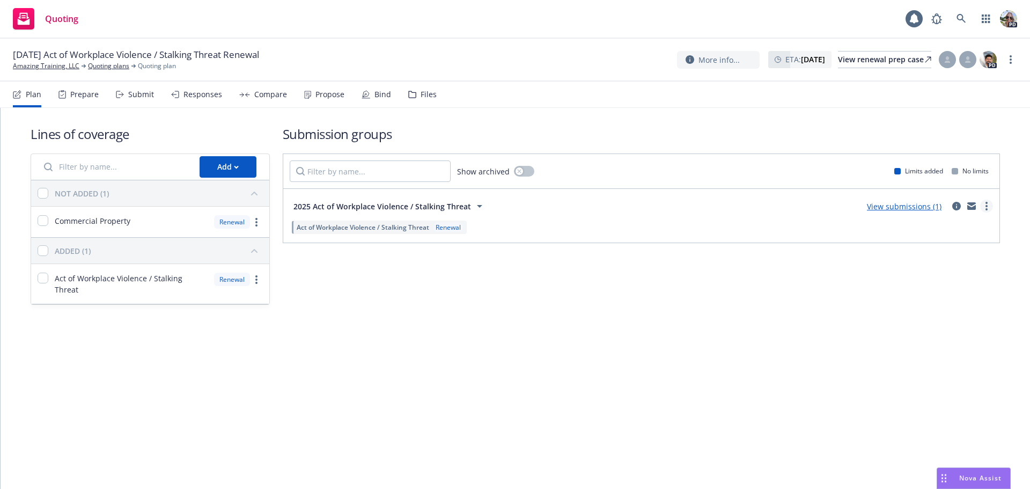
click at [986, 203] on circle "more" at bounding box center [987, 203] width 2 height 2
click at [926, 345] on link "Create policy (fast track)" at bounding box center [936, 339] width 113 height 21
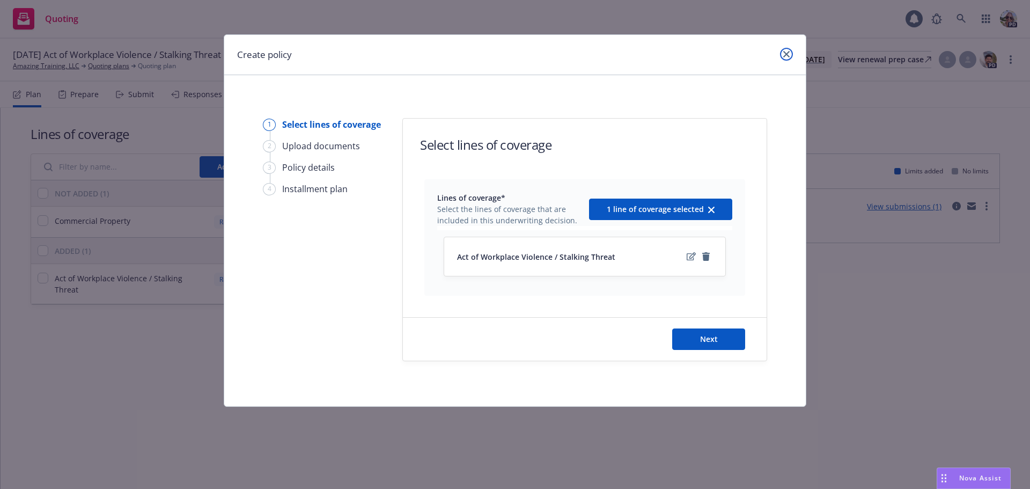
drag, startPoint x: 784, startPoint y: 55, endPoint x: 745, endPoint y: 55, distance: 39.2
click at [783, 55] on icon "close" at bounding box center [786, 54] width 6 height 6
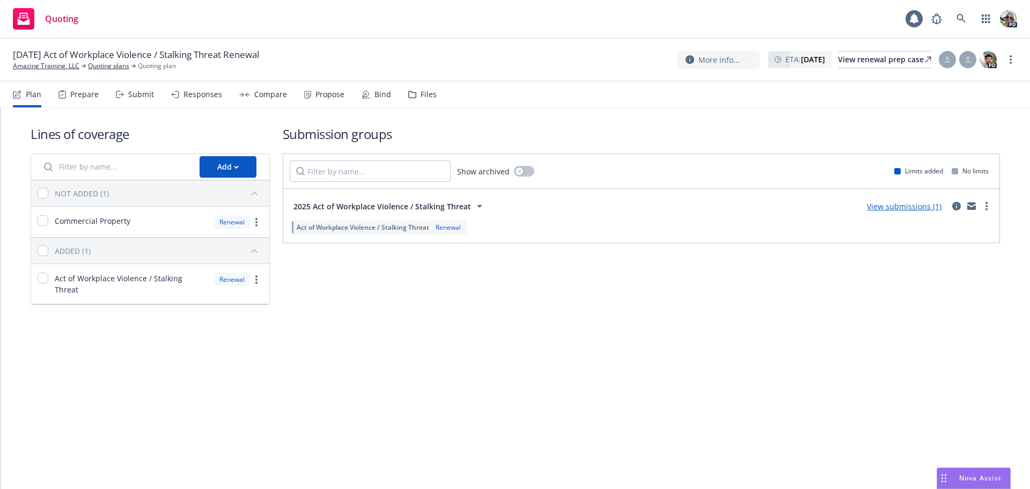
click at [327, 226] on span "Act of Workplace Violence / Stalking Threat" at bounding box center [363, 227] width 133 height 9
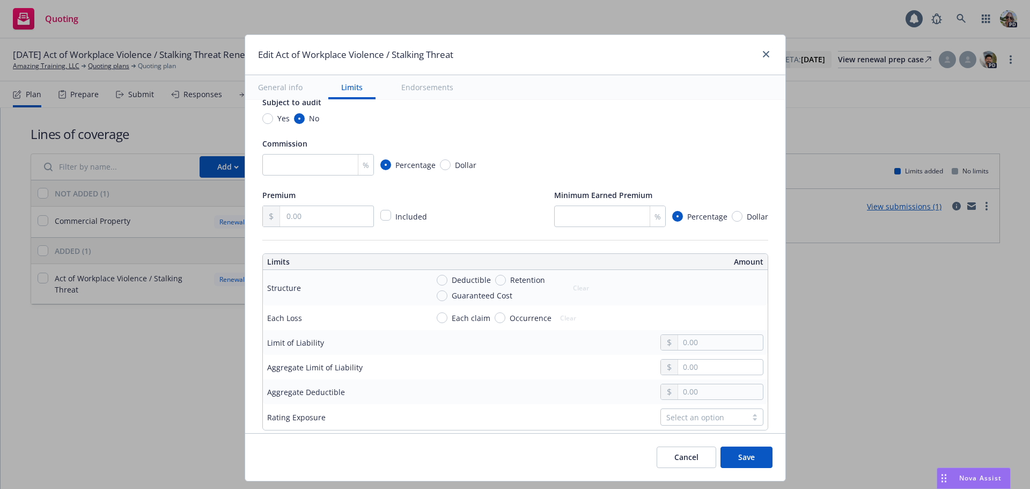
scroll to position [175, 0]
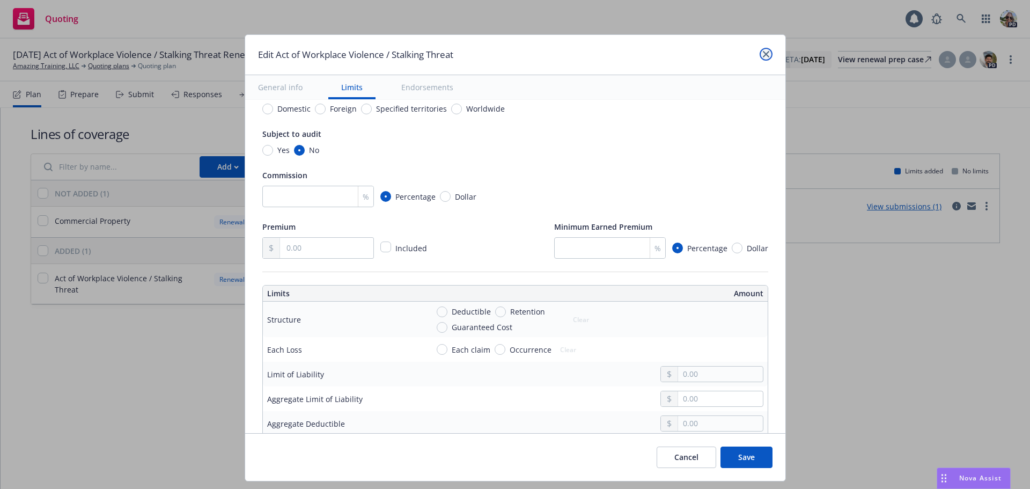
click at [764, 55] on icon "close" at bounding box center [766, 54] width 6 height 6
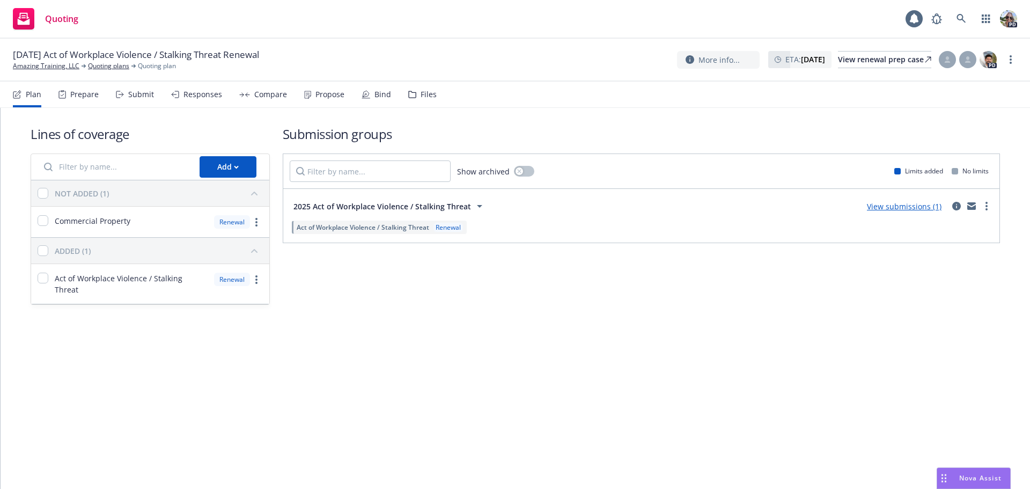
click at [146, 98] on div "Submit" at bounding box center [141, 94] width 26 height 9
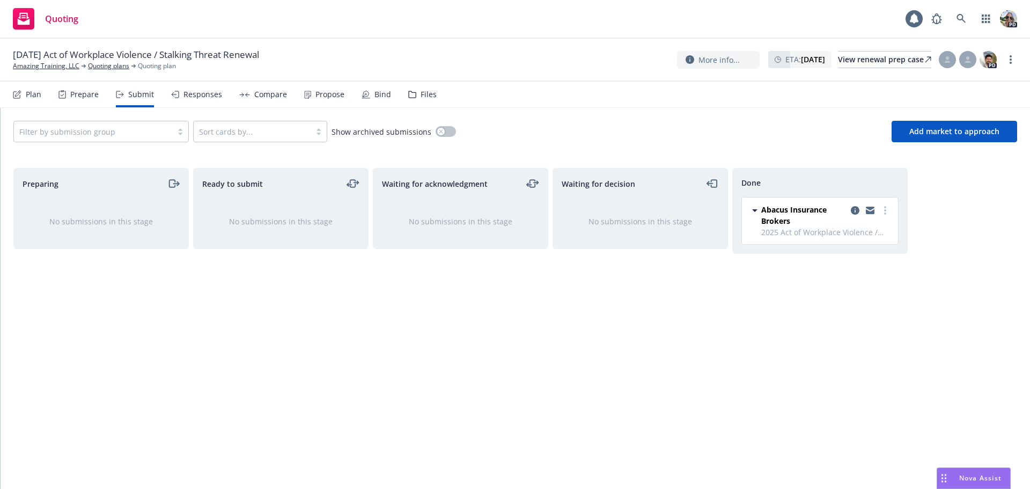
click at [195, 91] on div "Responses" at bounding box center [203, 94] width 39 height 9
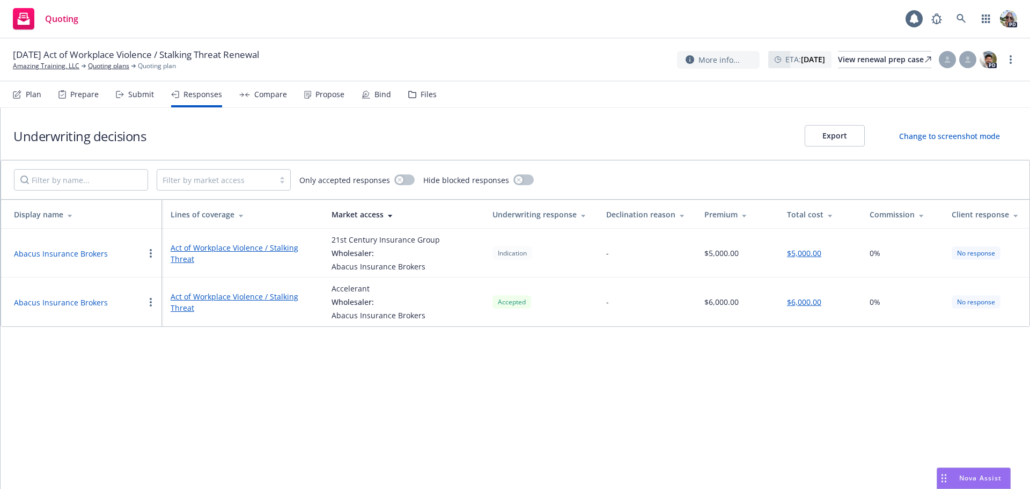
click at [259, 93] on div "Compare" at bounding box center [270, 94] width 33 height 9
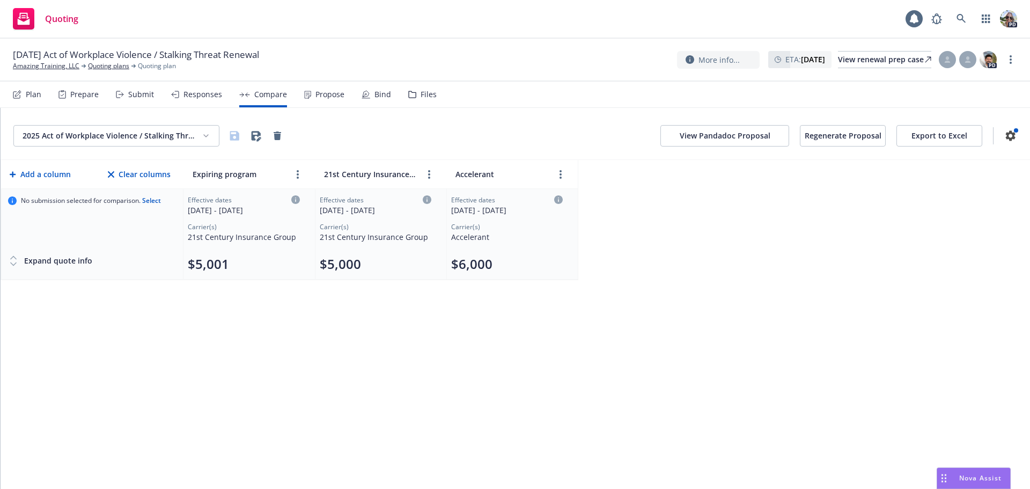
click at [332, 97] on div "Propose" at bounding box center [330, 94] width 29 height 9
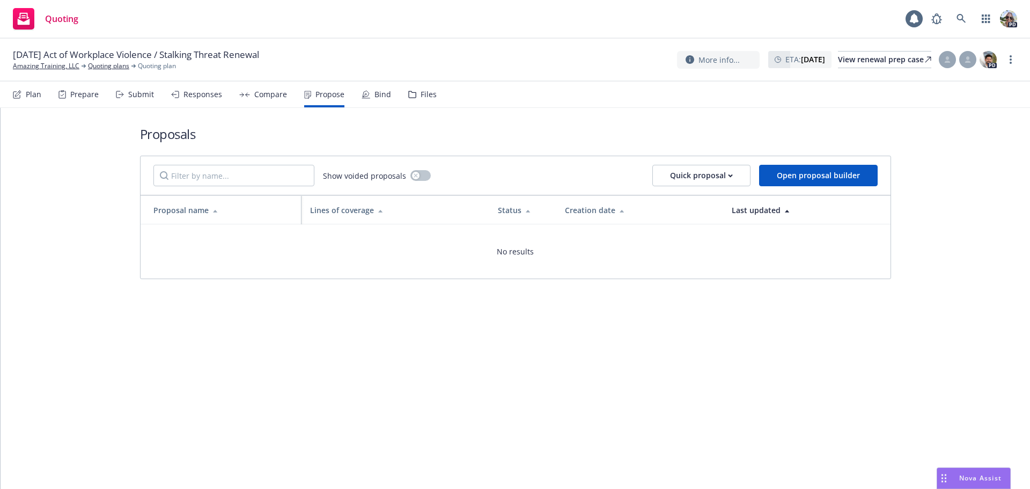
click at [256, 90] on div "Compare" at bounding box center [270, 94] width 33 height 9
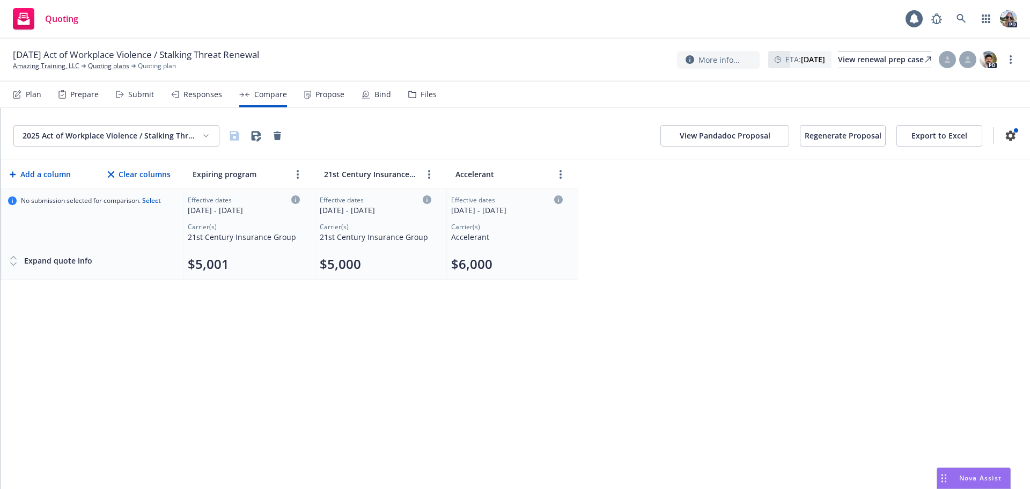
click at [329, 90] on div "Propose" at bounding box center [330, 94] width 29 height 9
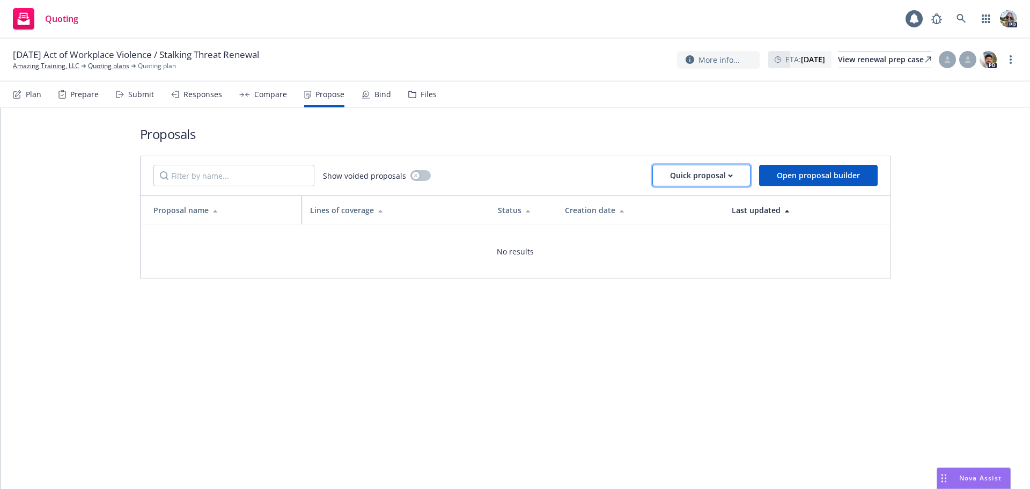
click at [705, 181] on div "Quick proposal" at bounding box center [701, 175] width 63 height 20
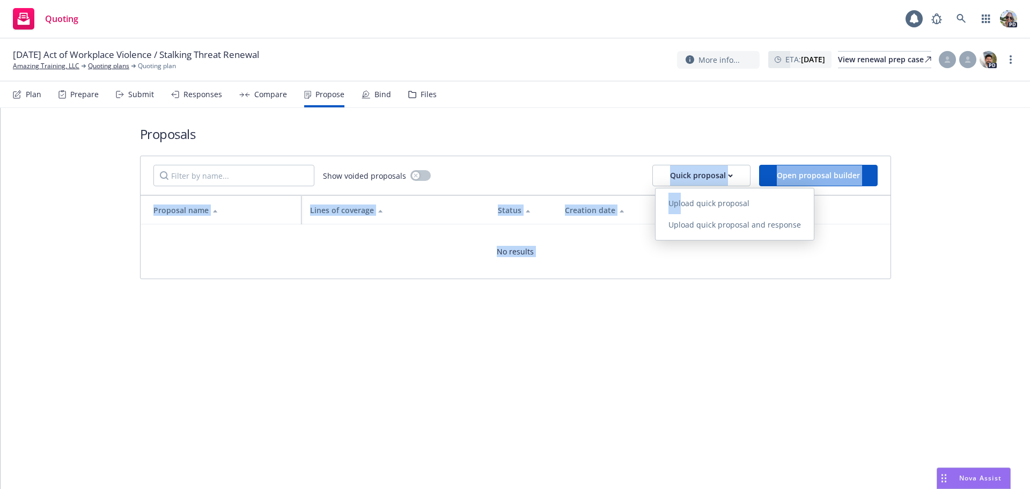
drag, startPoint x: 681, startPoint y: 201, endPoint x: 379, endPoint y: 126, distance: 311.7
click at [382, 159] on body "Quoting 1 PD 10/01/25 Act of Workplace Violence / Stalking Threat Renewal Amazi…" at bounding box center [515, 244] width 1030 height 489
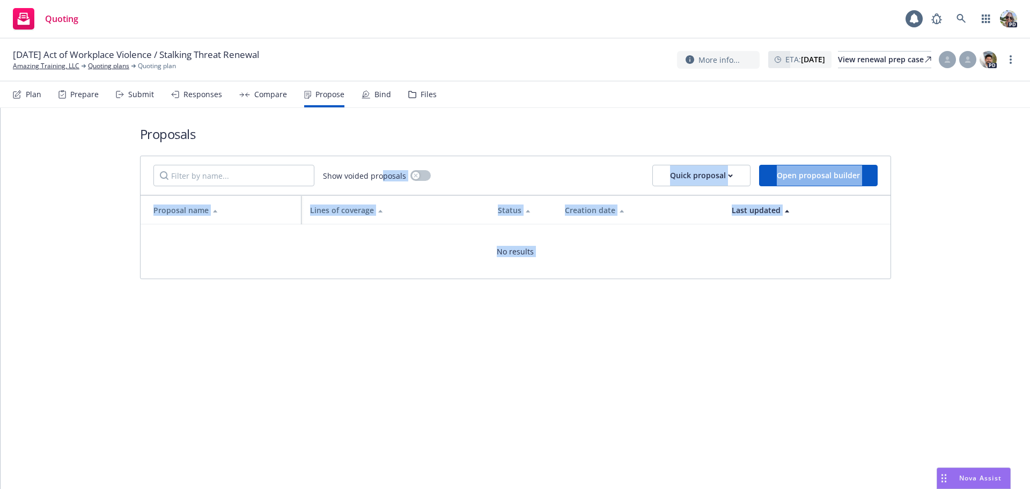
click at [257, 95] on div "Compare" at bounding box center [270, 94] width 33 height 9
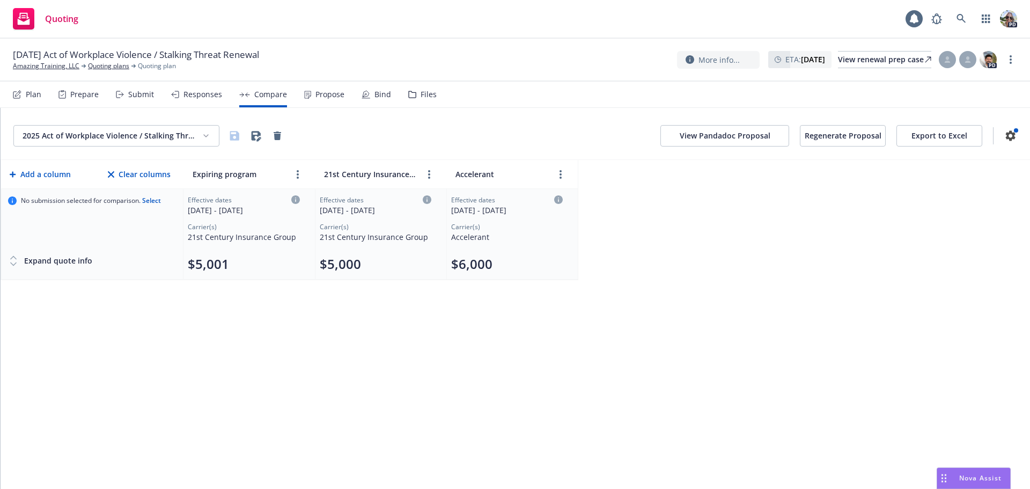
click at [330, 91] on div "Propose" at bounding box center [330, 94] width 29 height 9
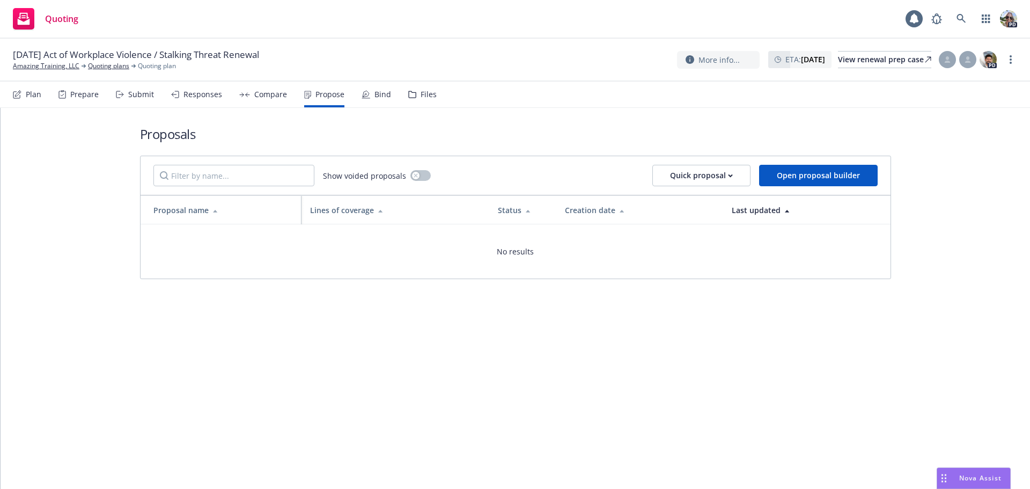
click at [424, 330] on div "Proposals Show voided proposals Quick proposal Open proposal builder Proposal n…" at bounding box center [516, 298] width 1030 height 381
click at [688, 173] on div "Quick proposal" at bounding box center [701, 175] width 63 height 20
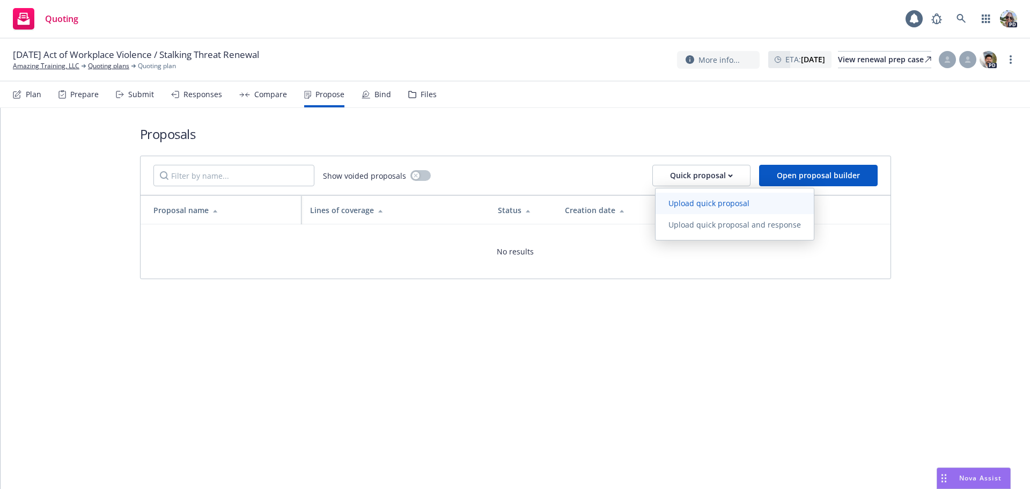
click at [695, 206] on span "Upload quick proposal" at bounding box center [709, 203] width 107 height 10
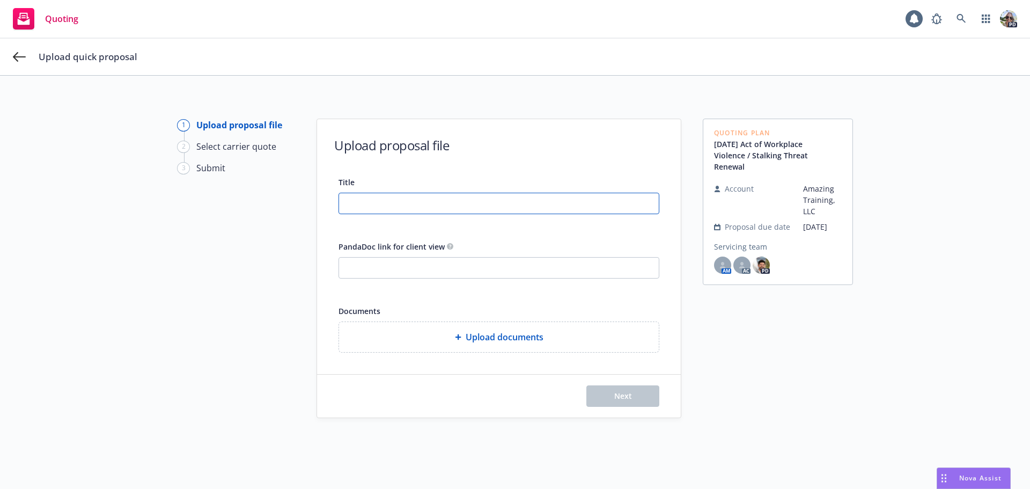
click at [382, 203] on input "Title" at bounding box center [499, 203] width 320 height 20
type input "25-26 Proposal"
click at [438, 342] on div "Upload documents" at bounding box center [499, 337] width 320 height 30
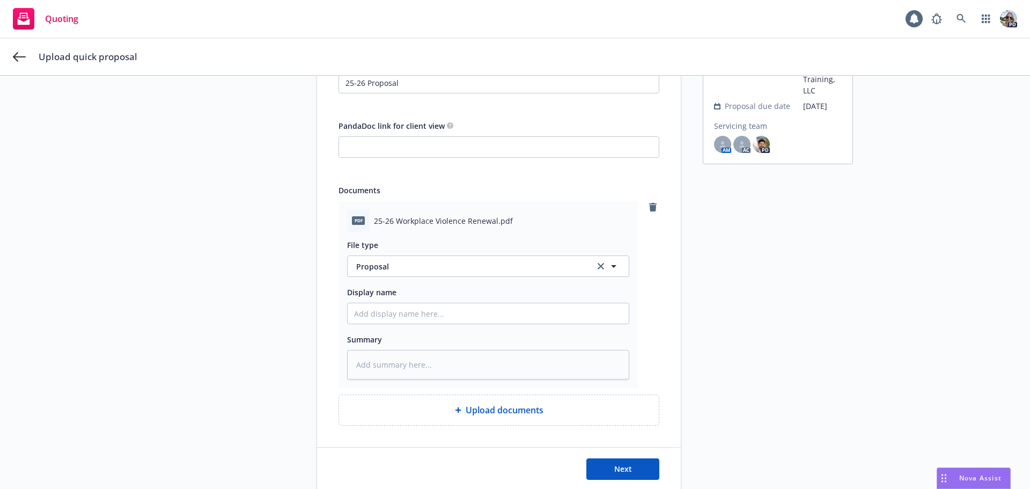
scroll to position [166, 0]
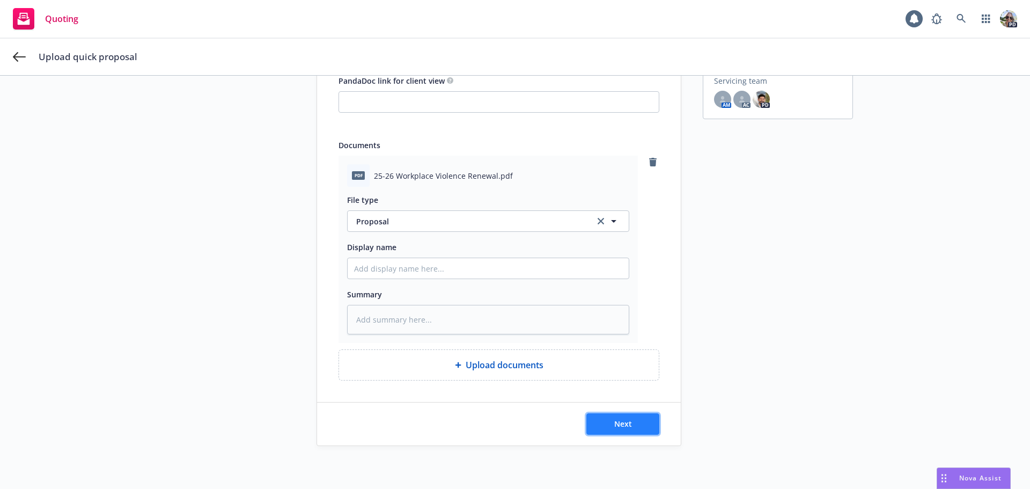
click at [599, 429] on button "Next" at bounding box center [623, 423] width 73 height 21
type textarea "x"
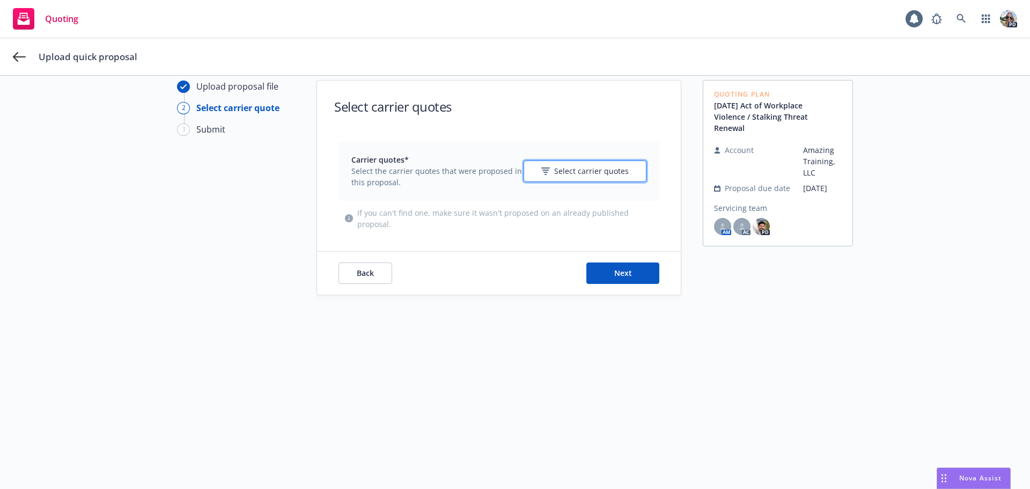
click at [558, 167] on span "Select carrier quotes" at bounding box center [591, 170] width 75 height 11
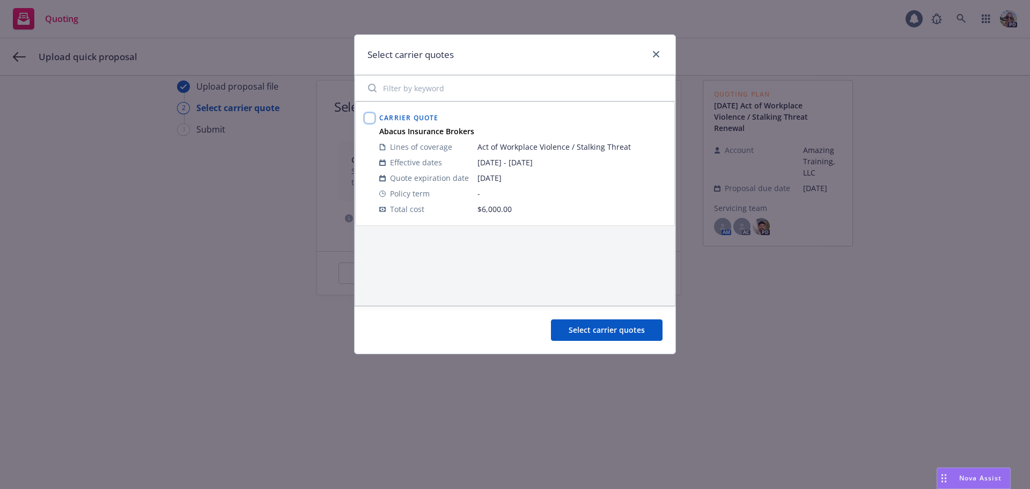
click at [371, 118] on input "checkbox" at bounding box center [369, 118] width 11 height 11
checkbox input "true"
click at [578, 333] on span "Select carrier quotes" at bounding box center [607, 330] width 76 height 10
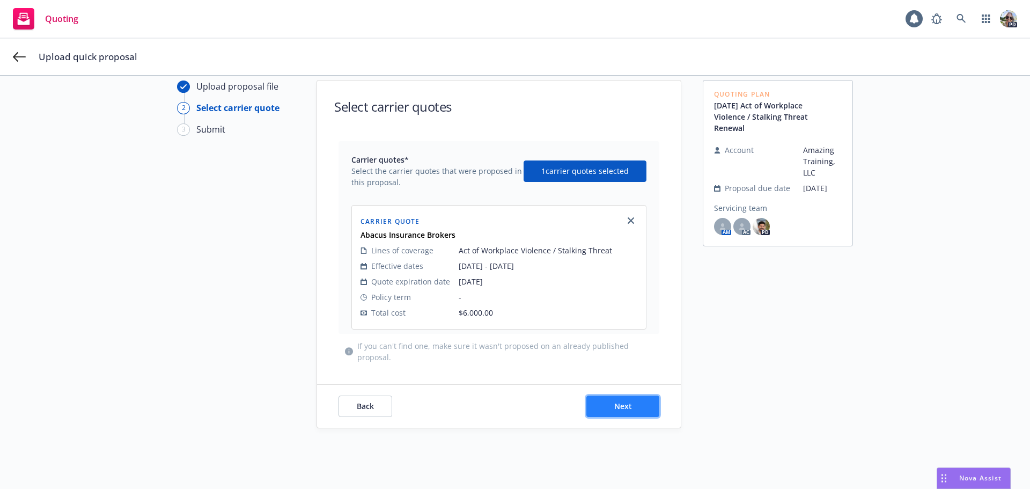
click at [617, 401] on span "Next" at bounding box center [623, 406] width 18 height 10
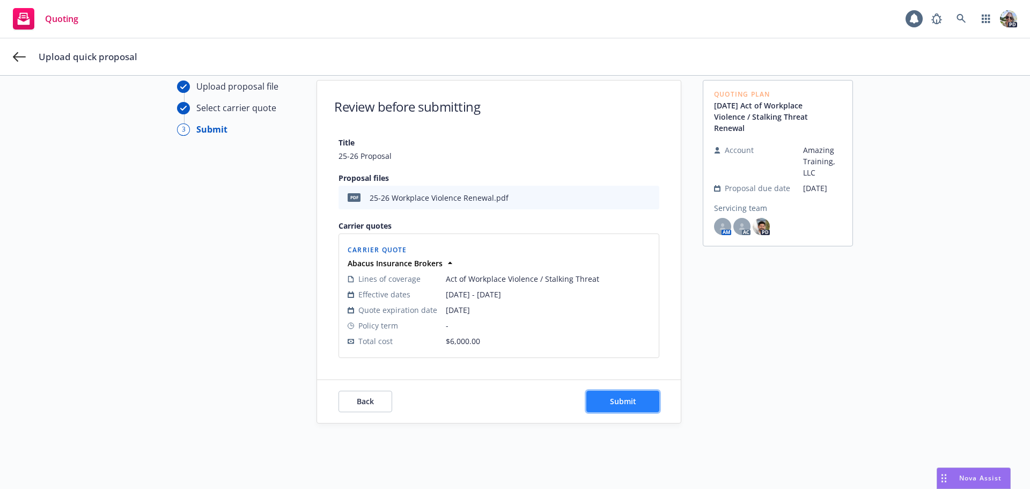
click at [617, 404] on span "Submit" at bounding box center [623, 401] width 26 height 10
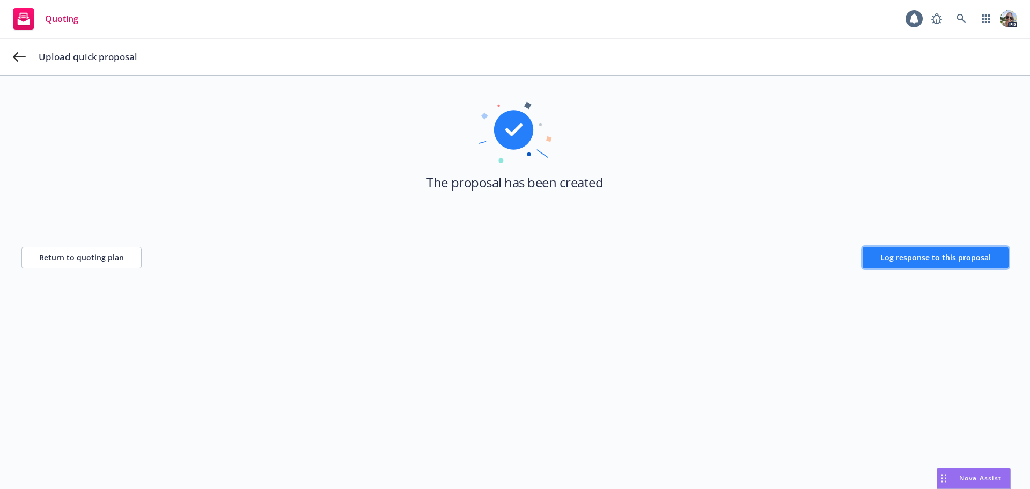
click at [890, 258] on span "Log response to this proposal" at bounding box center [936, 257] width 111 height 10
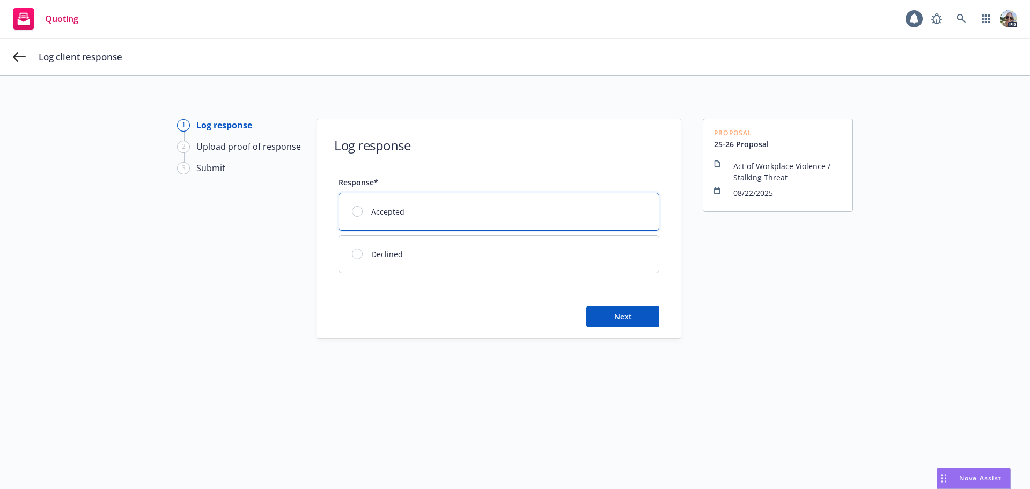
click at [352, 212] on div at bounding box center [357, 211] width 11 height 11
click at [614, 315] on span "Next" at bounding box center [623, 316] width 18 height 10
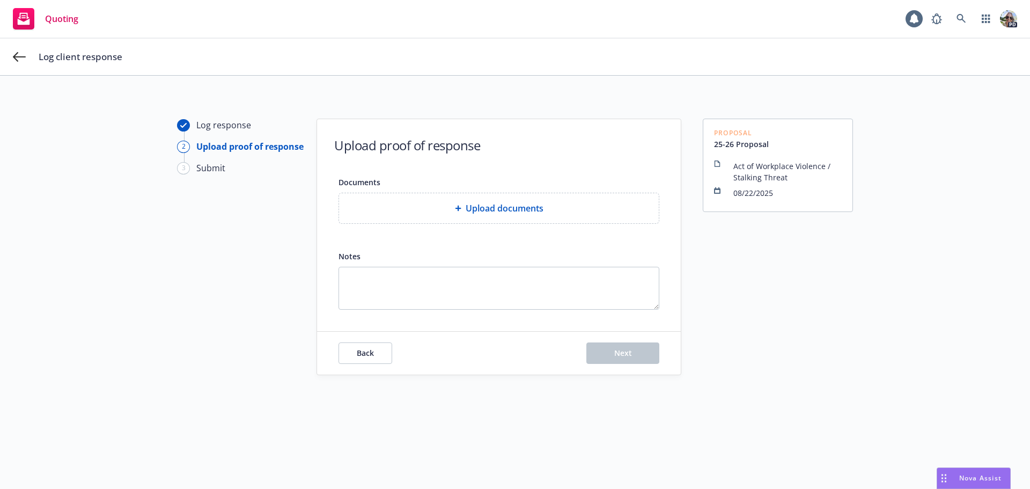
click at [448, 203] on div "Upload documents" at bounding box center [499, 208] width 303 height 13
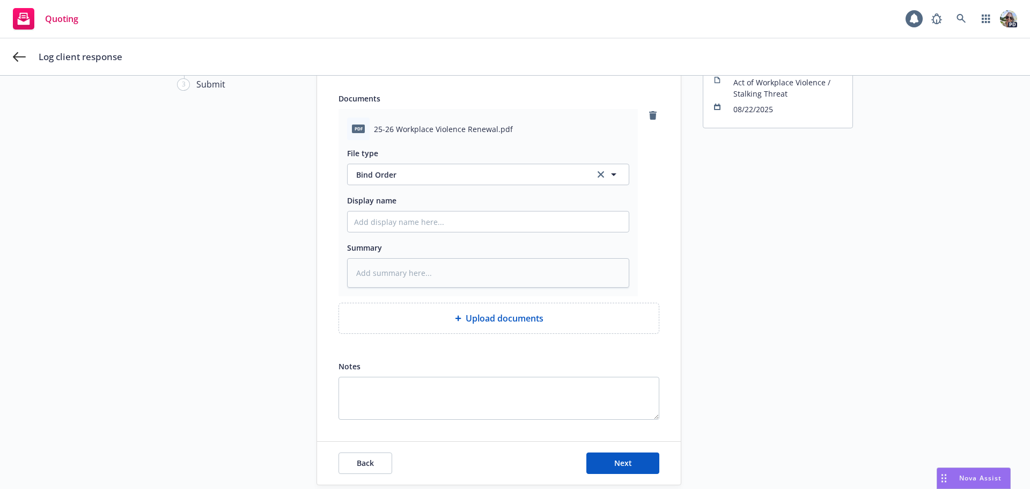
scroll to position [123, 0]
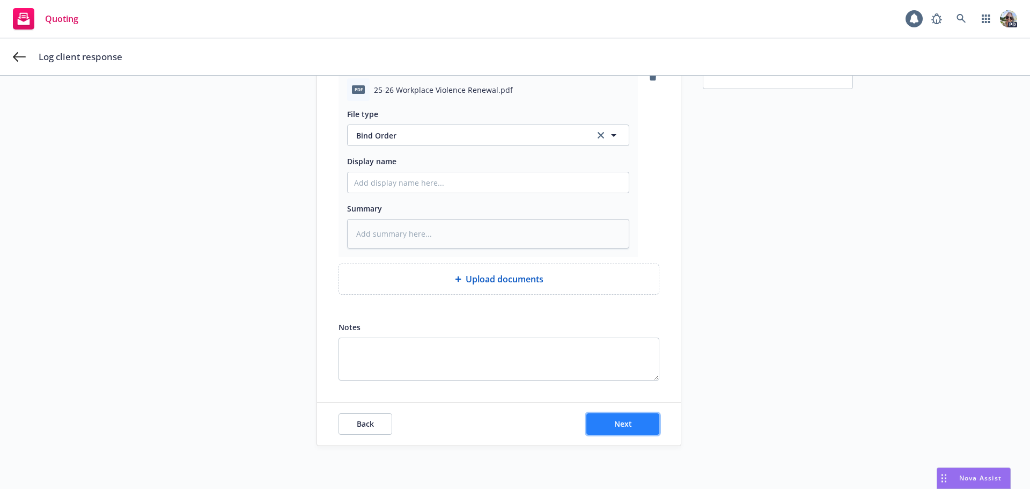
click at [597, 419] on button "Next" at bounding box center [623, 423] width 73 height 21
type textarea "x"
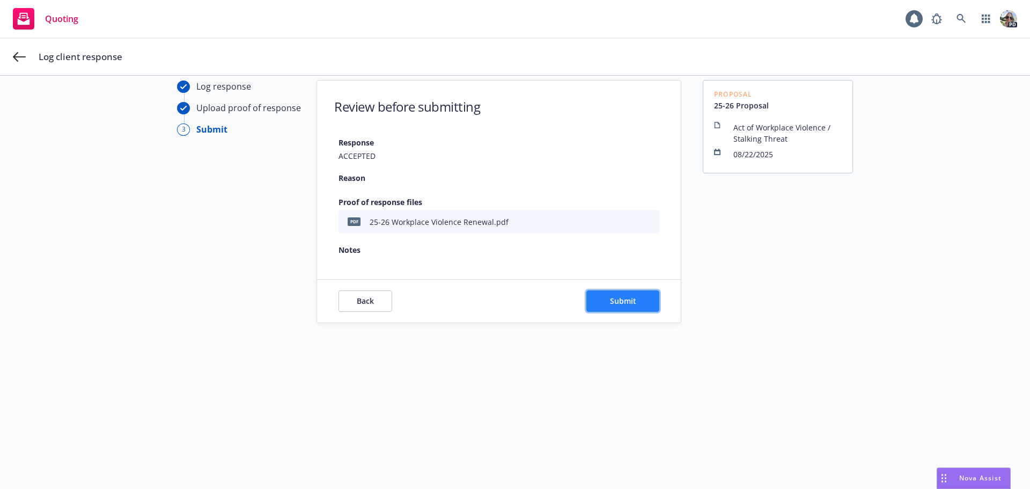
click at [617, 308] on button "Submit" at bounding box center [623, 300] width 73 height 21
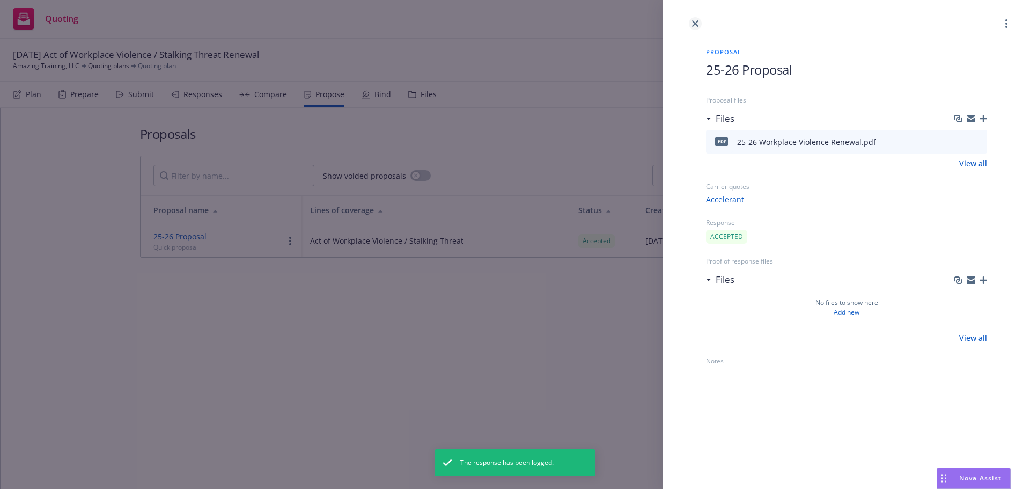
click at [691, 23] on link "close" at bounding box center [695, 23] width 13 height 13
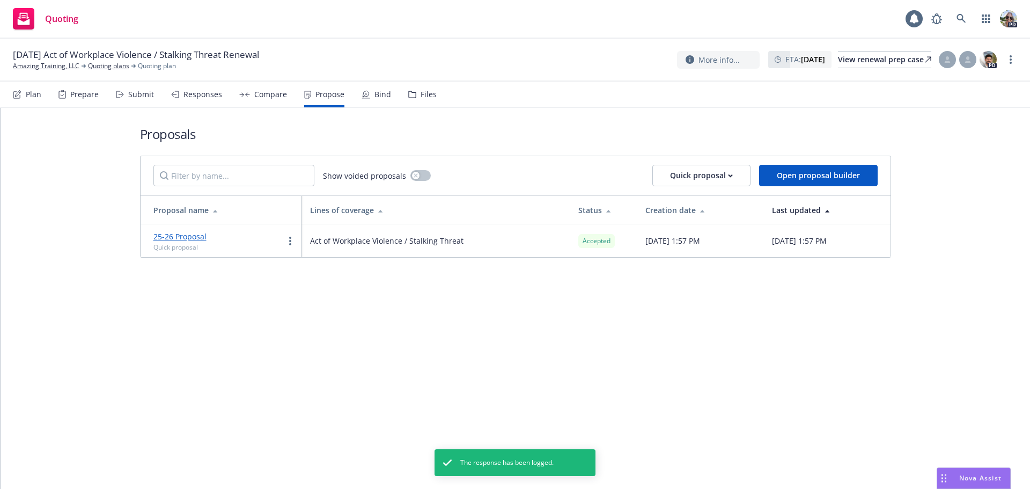
click at [375, 96] on div "Bind" at bounding box center [383, 94] width 17 height 9
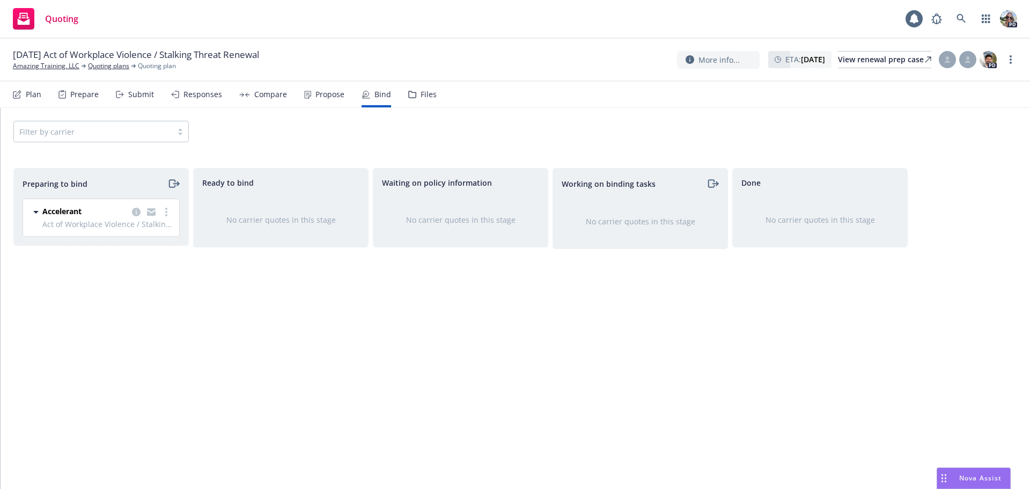
click at [31, 96] on div "Plan" at bounding box center [34, 94] width 16 height 9
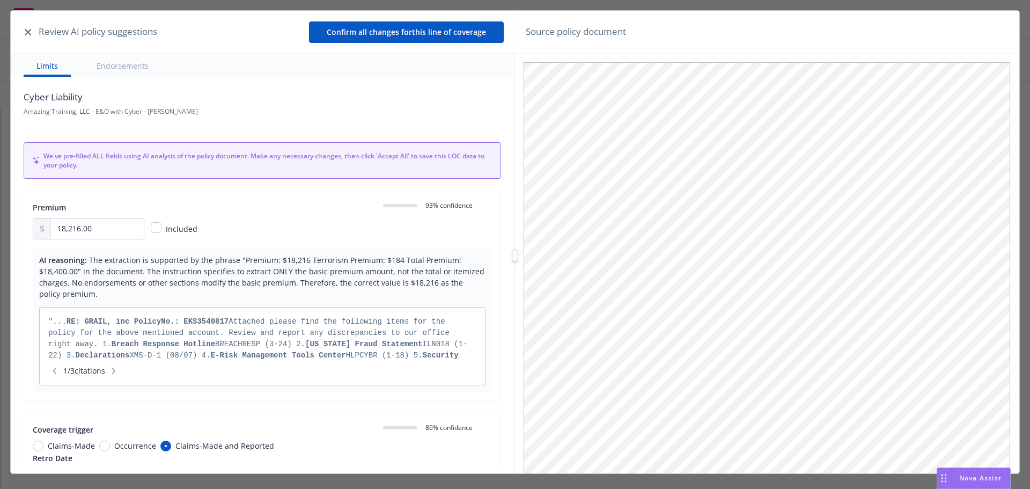
click at [31, 33] on button "button" at bounding box center [27, 32] width 13 height 13
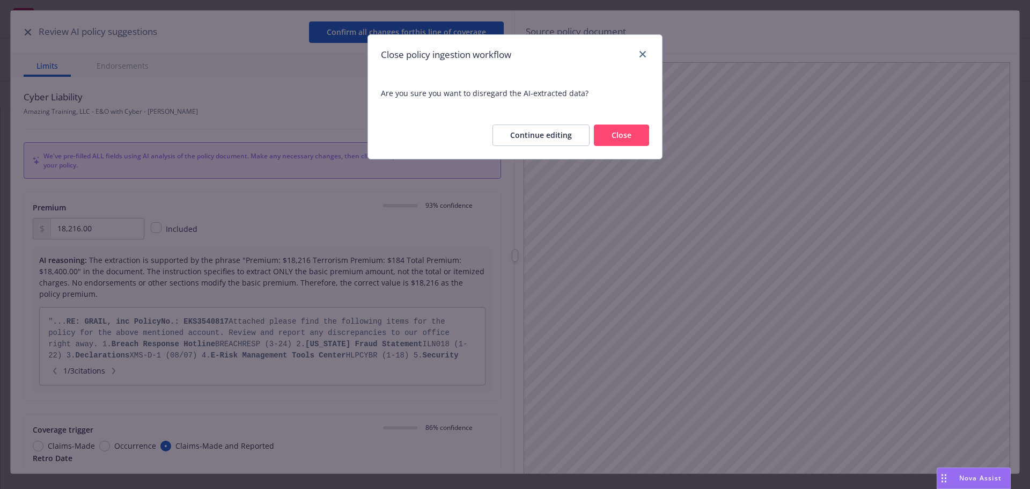
click at [635, 130] on button "Close" at bounding box center [621, 134] width 55 height 21
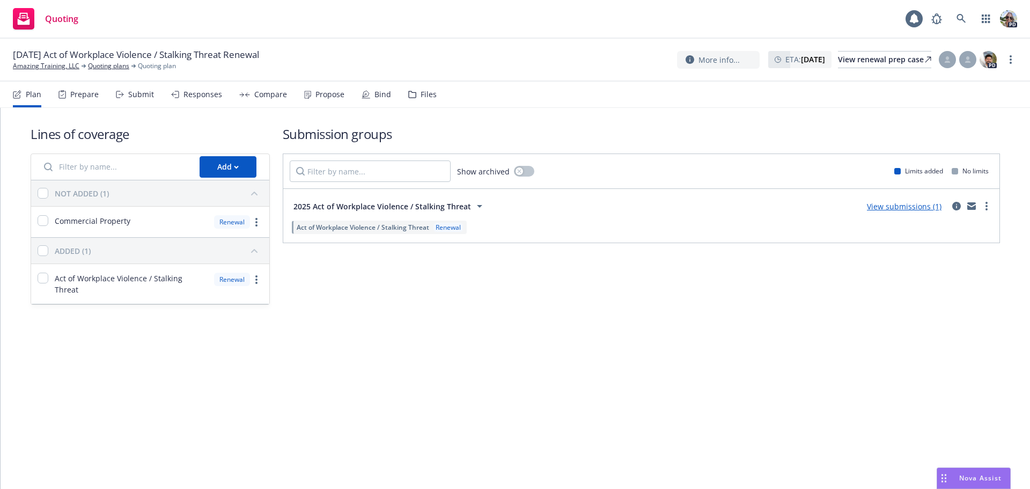
click at [377, 91] on div "Bind" at bounding box center [383, 94] width 17 height 9
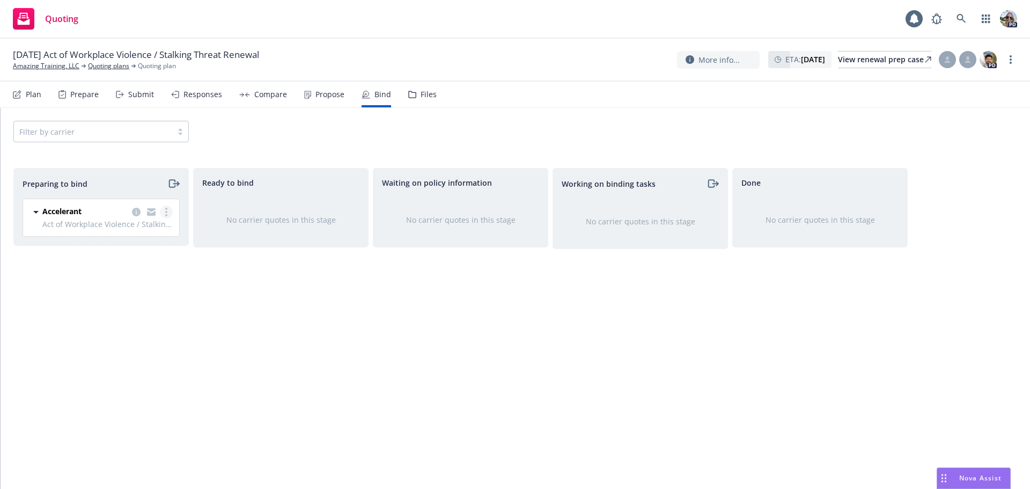
click at [163, 210] on link "more" at bounding box center [166, 212] width 13 height 13
click at [92, 252] on span "Log bind order" at bounding box center [106, 255] width 79 height 10
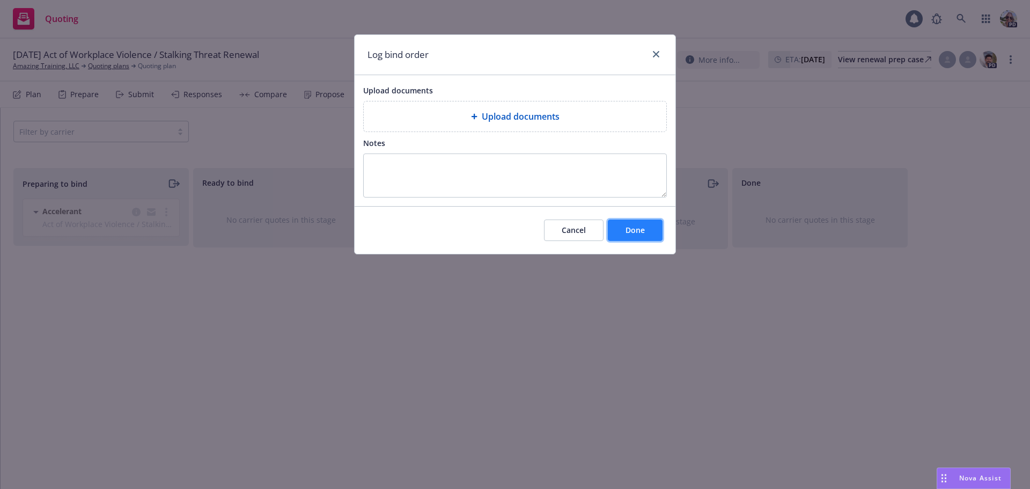
click at [653, 234] on button "Done" at bounding box center [635, 229] width 55 height 21
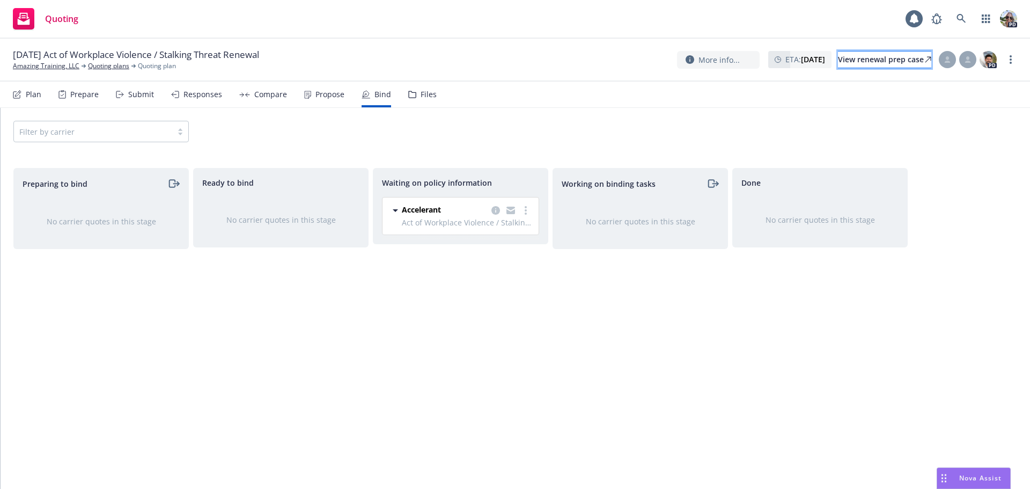
click at [852, 58] on div "View renewal prep case" at bounding box center [884, 60] width 93 height 16
click at [524, 211] on link "more" at bounding box center [525, 210] width 13 height 13
click at [126, 92] on div "Submit" at bounding box center [135, 95] width 38 height 26
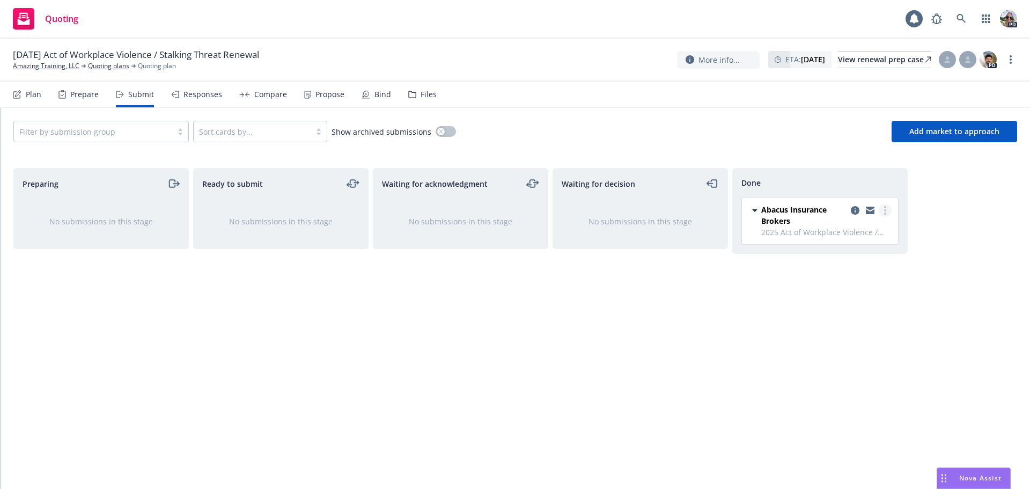
click at [885, 211] on circle "more" at bounding box center [885, 210] width 2 height 2
click at [836, 280] on span "Add declined decision" at bounding box center [837, 275] width 106 height 10
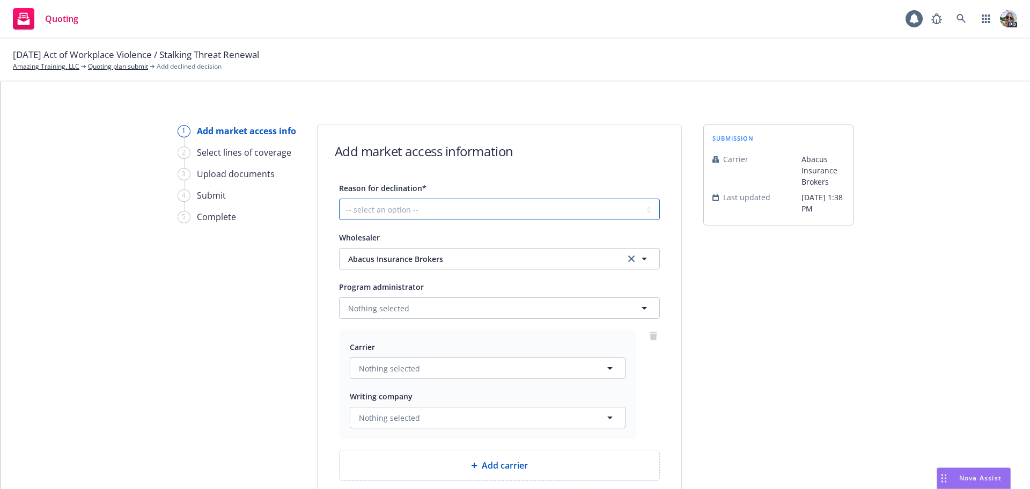
click at [356, 204] on select "-- select an option -- Cannot compete with other markets Carrier non-renewed Ca…" at bounding box center [499, 209] width 321 height 21
click at [197, 382] on div "1 Add market access info 2 Select lines of coverage 3 Upload documents 4 Submit…" at bounding box center [237, 335] width 118 height 422
click at [963, 13] on link at bounding box center [961, 18] width 21 height 21
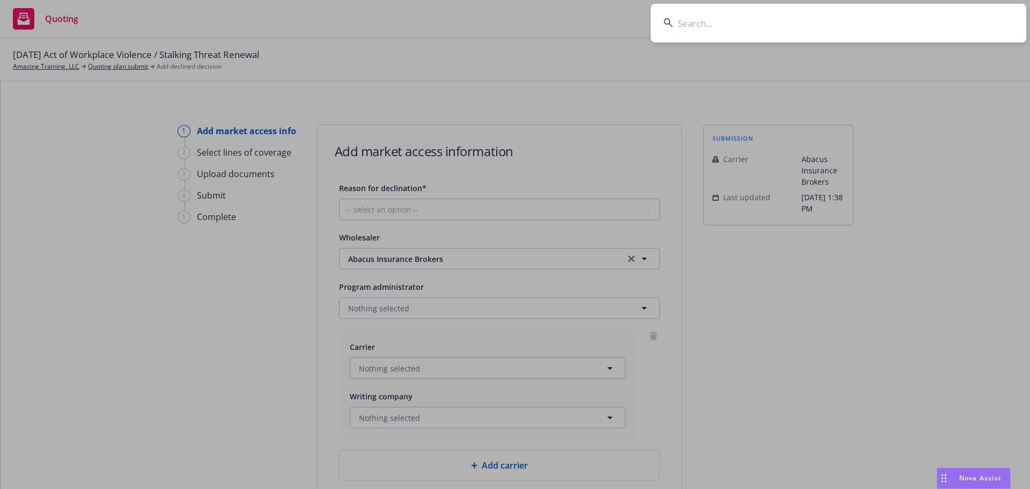
drag, startPoint x: 782, startPoint y: 30, endPoint x: 788, endPoint y: 27, distance: 7.0
click at [781, 28] on input at bounding box center [839, 23] width 376 height 39
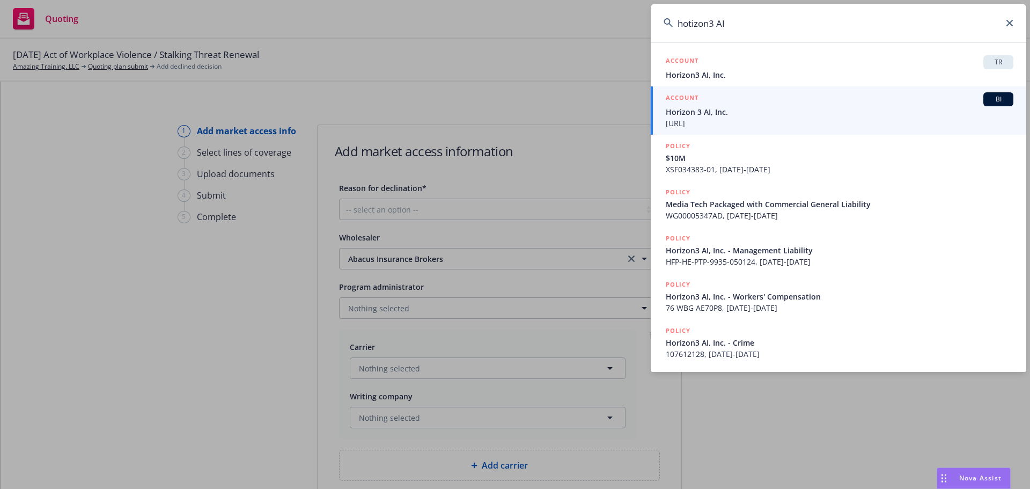
type input "hotizon3 AI"
click at [707, 117] on span "Horizon 3 AI, Inc." at bounding box center [840, 111] width 348 height 11
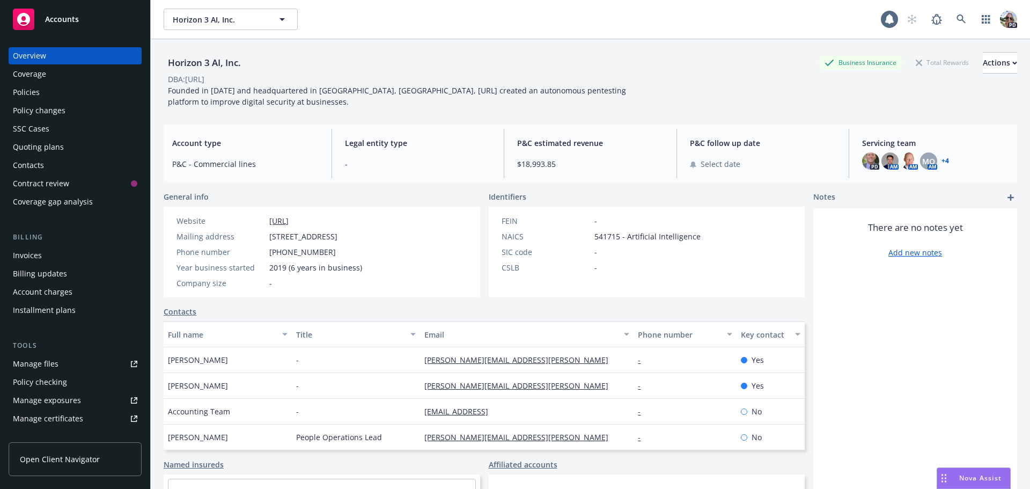
click at [30, 94] on div "Policies" at bounding box center [26, 92] width 27 height 17
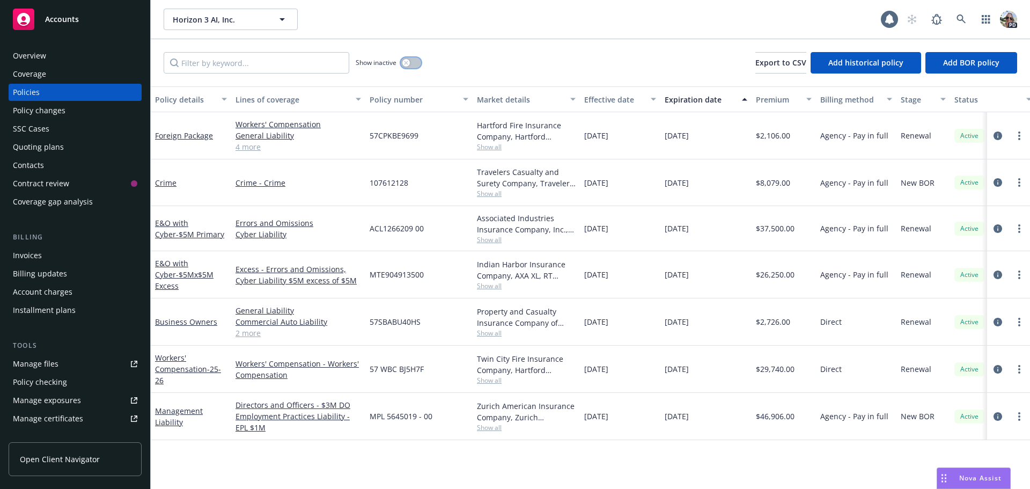
click at [406, 63] on icon "button" at bounding box center [406, 63] width 4 height 4
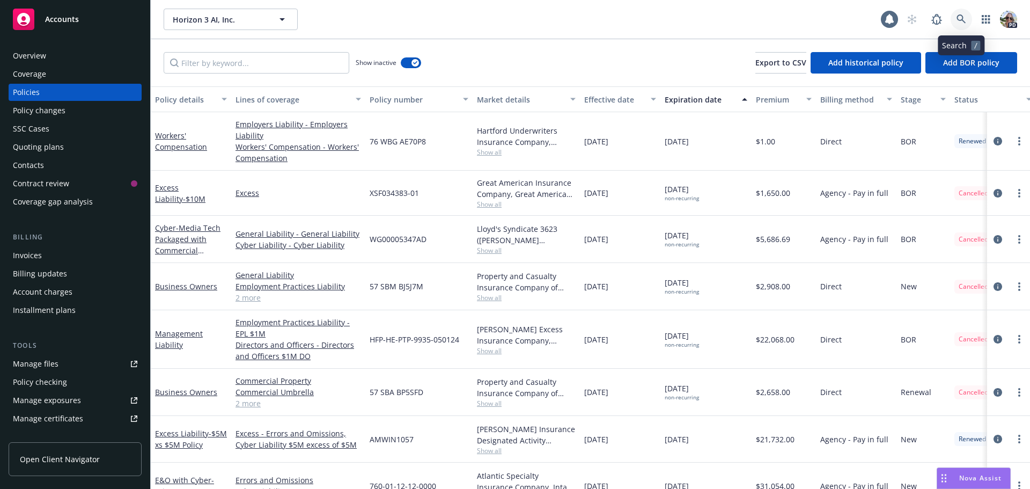
click at [964, 18] on icon at bounding box center [962, 19] width 10 height 10
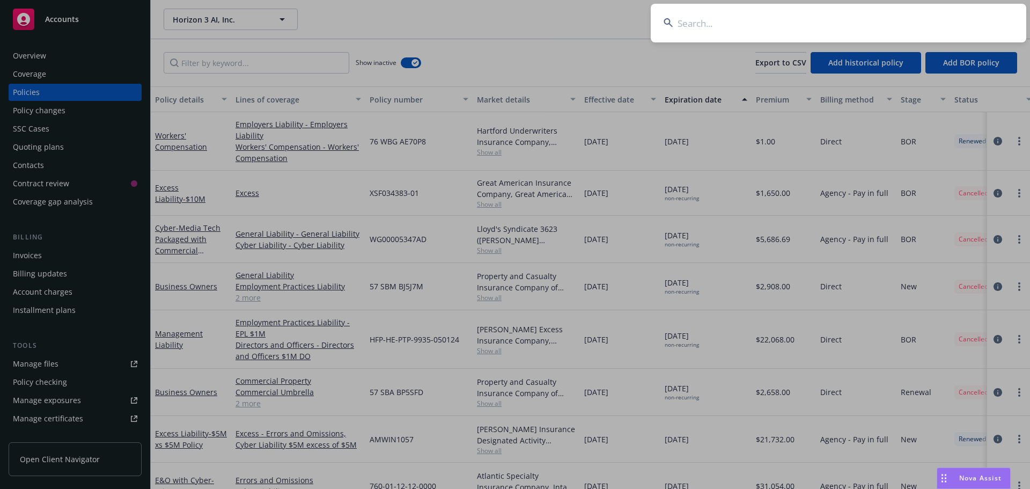
drag, startPoint x: 717, startPoint y: 19, endPoint x: 739, endPoint y: 9, distance: 24.5
click at [720, 19] on input at bounding box center [839, 23] width 376 height 39
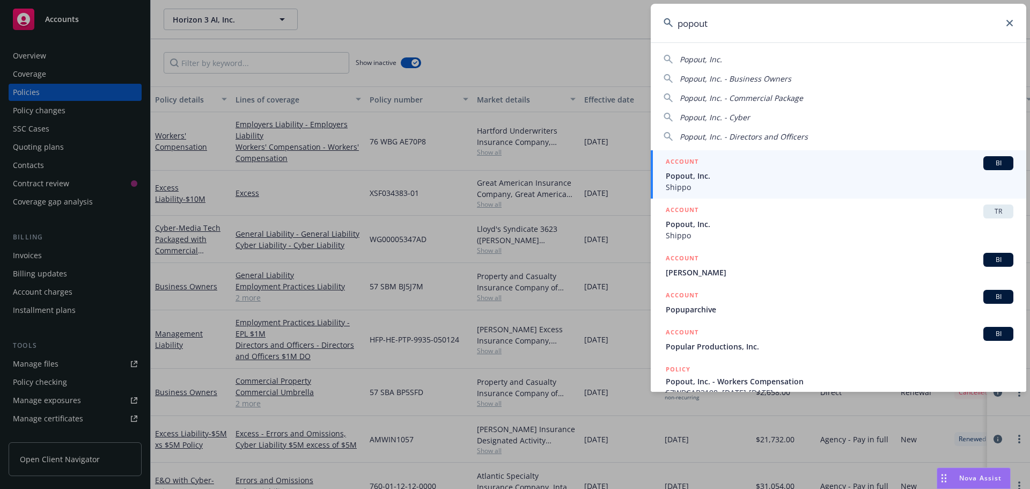
type input "popout"
click at [720, 179] on span "Popout, Inc." at bounding box center [840, 175] width 348 height 11
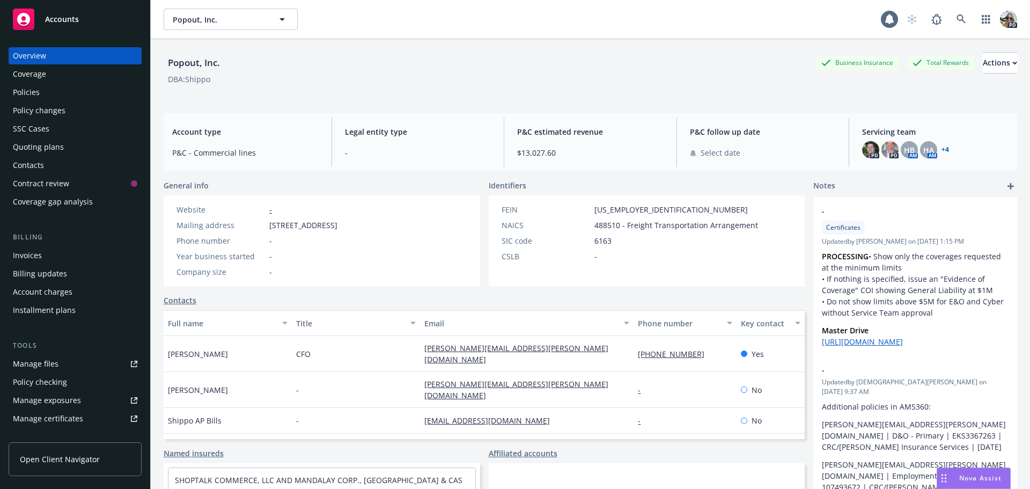
click at [54, 94] on div "Policies" at bounding box center [75, 92] width 124 height 17
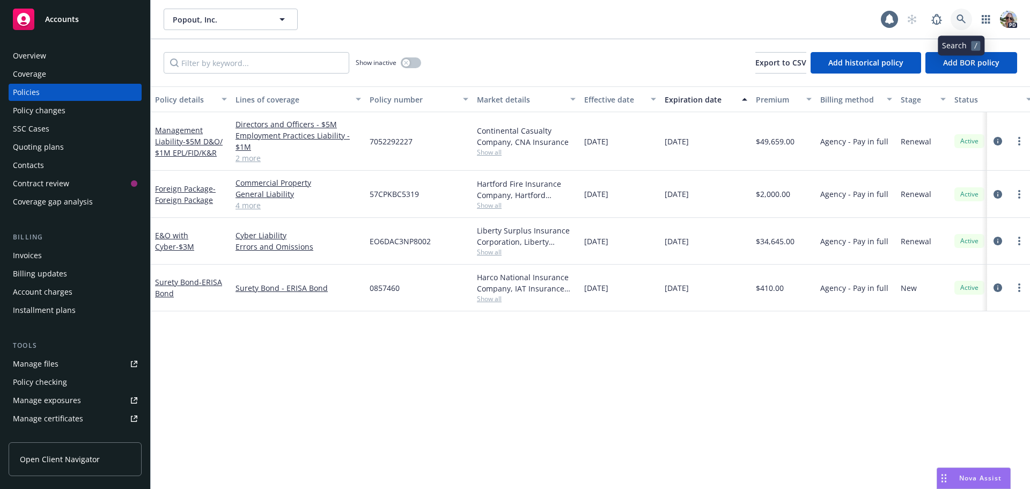
click at [957, 19] on icon at bounding box center [962, 19] width 10 height 10
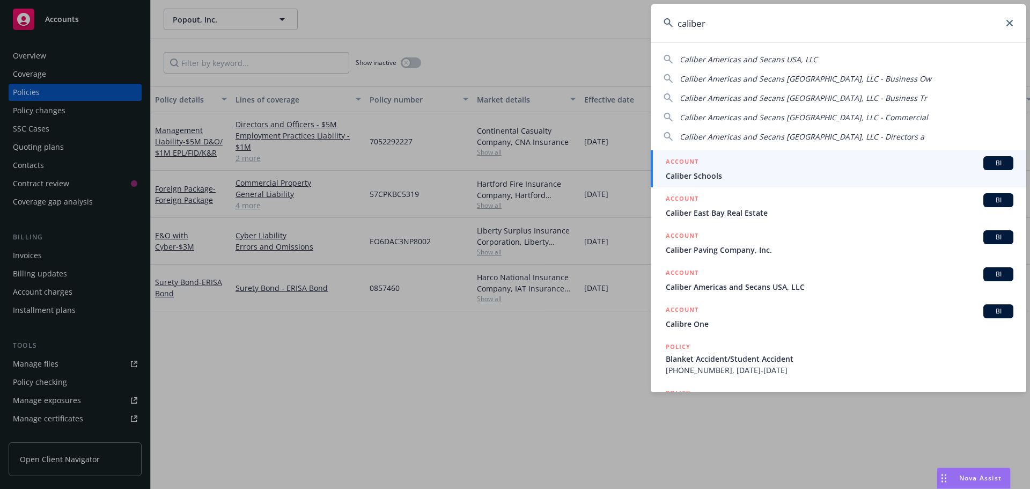
type input "caliber"
click at [703, 167] on div "ACCOUNT BI" at bounding box center [840, 163] width 348 height 14
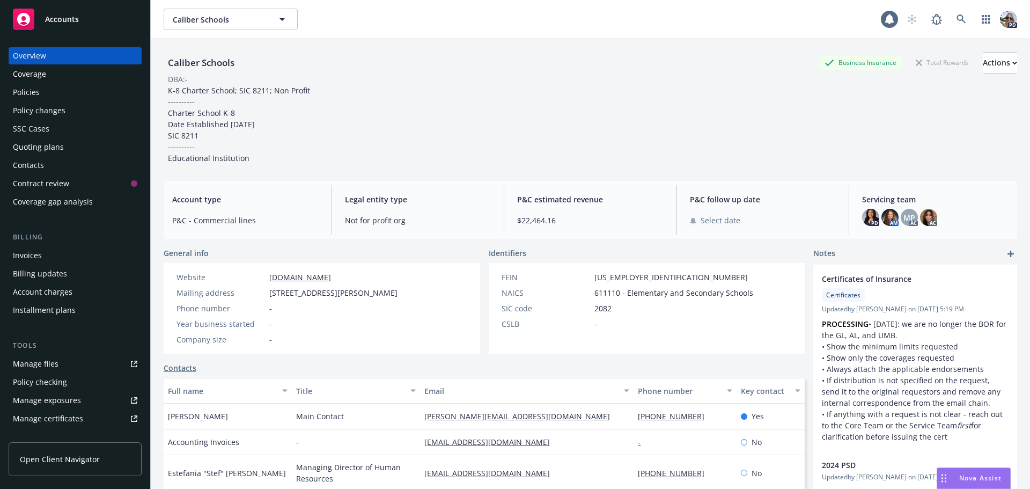
click at [32, 94] on div "Policies" at bounding box center [26, 92] width 27 height 17
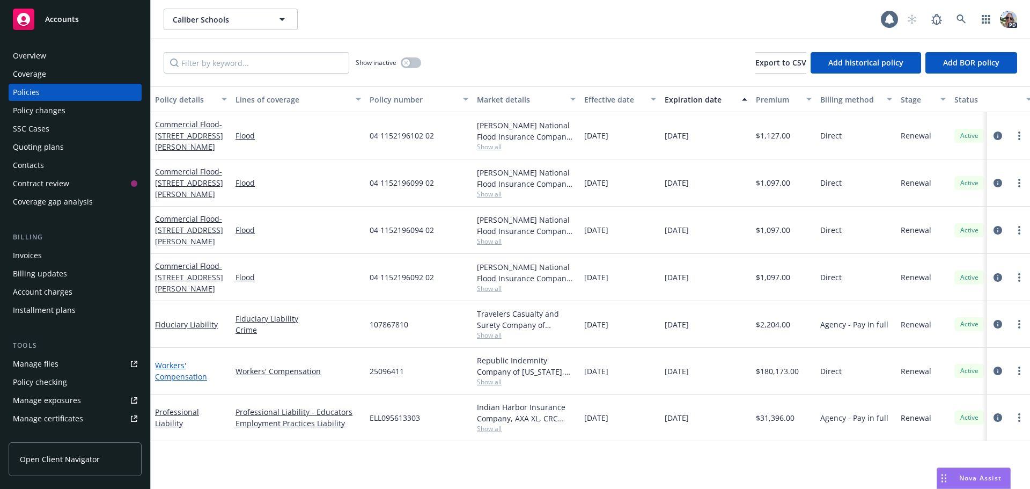
click at [178, 376] on link "Workers' Compensation" at bounding box center [181, 370] width 52 height 21
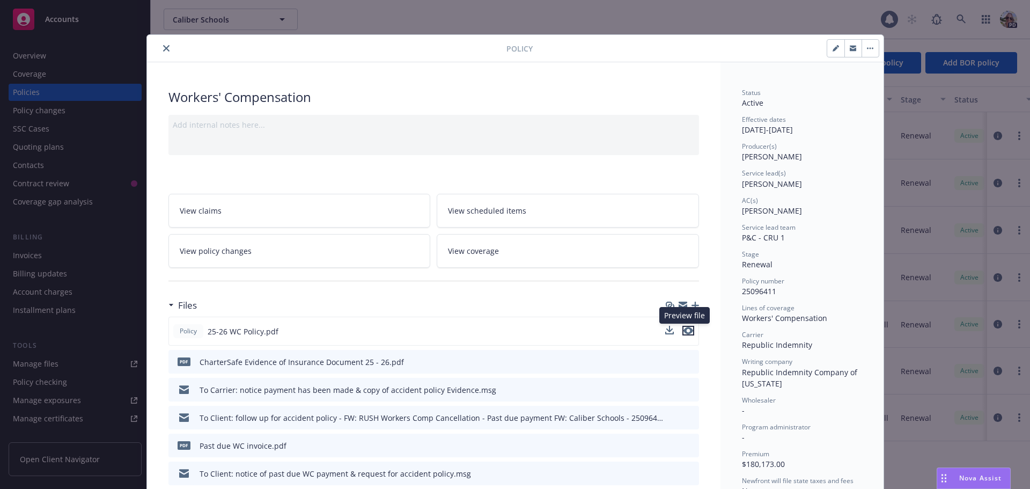
click at [684, 328] on icon "preview file" at bounding box center [689, 331] width 10 height 8
click at [163, 45] on button "close" at bounding box center [166, 48] width 13 height 13
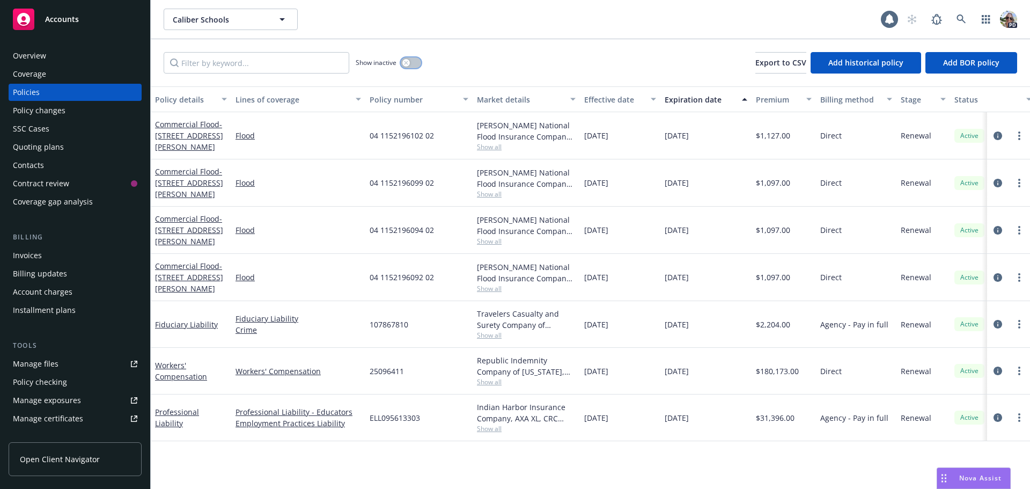
click at [405, 61] on icon "button" at bounding box center [406, 63] width 4 height 4
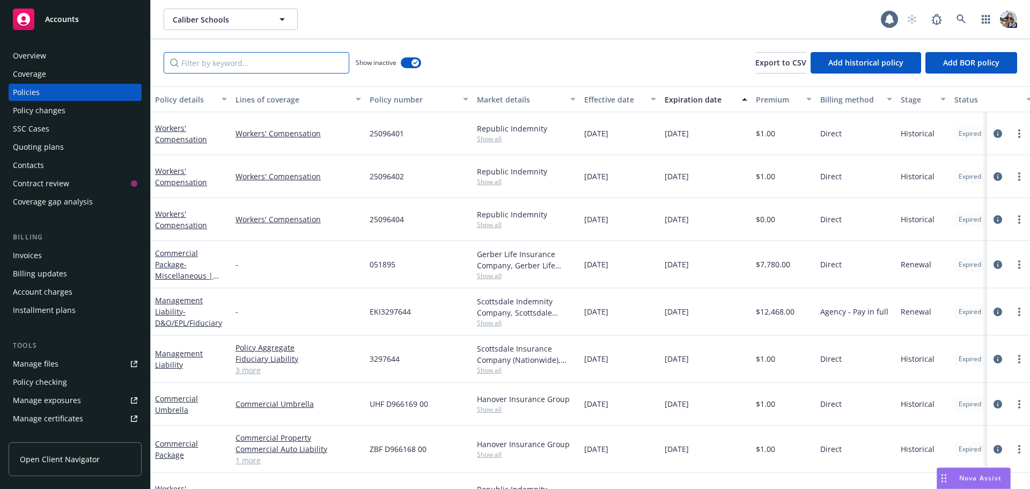
click at [200, 67] on input "Filter by keyword..." at bounding box center [257, 62] width 186 height 21
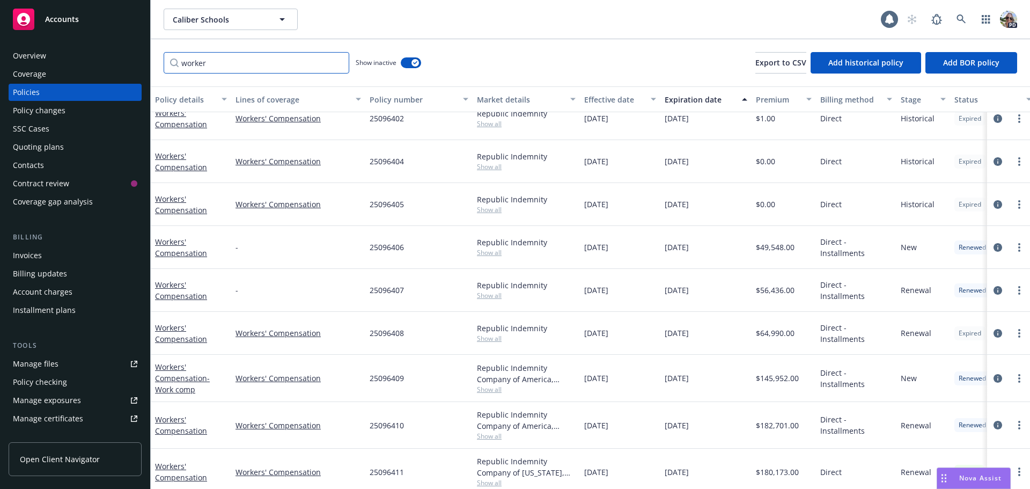
scroll to position [72, 0]
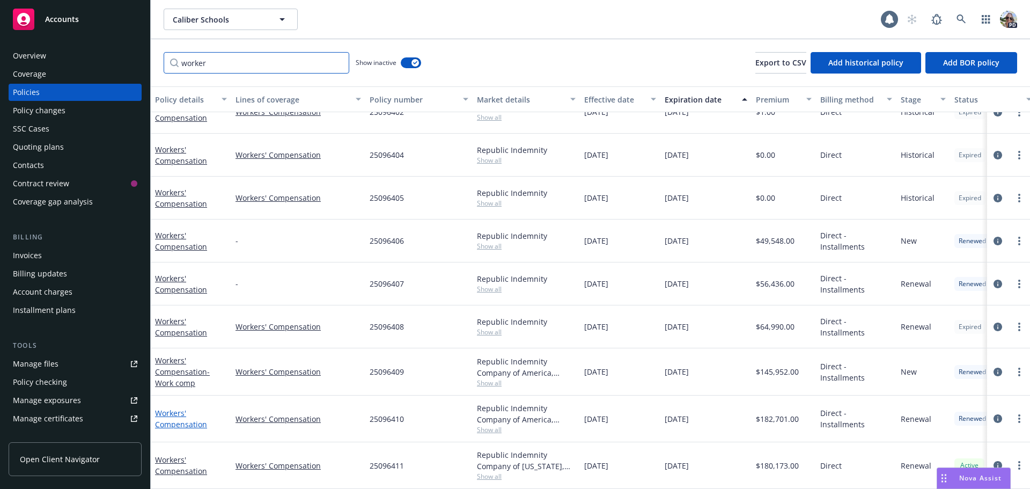
type input "worker"
click at [177, 416] on link "Workers' Compensation" at bounding box center [181, 418] width 52 height 21
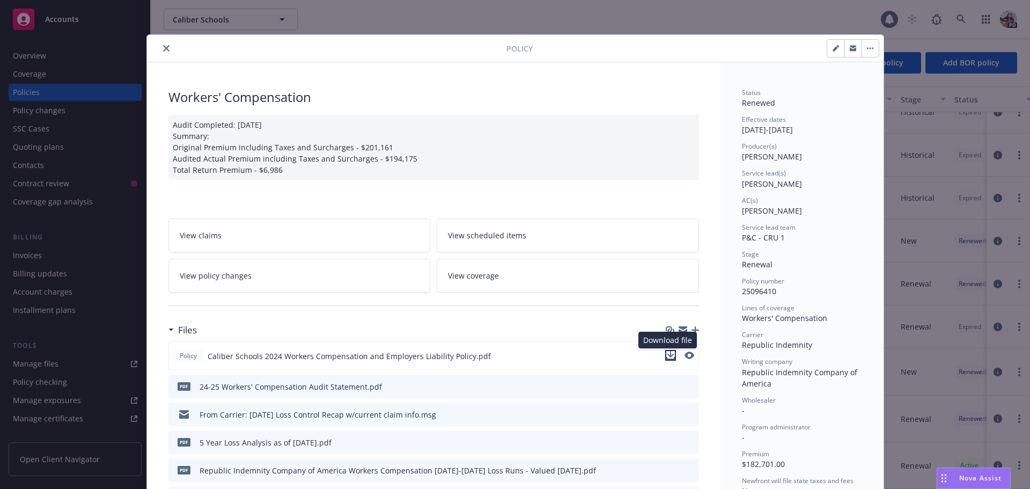
click at [666, 356] on icon "download file" at bounding box center [670, 355] width 9 height 9
click at [164, 45] on button "close" at bounding box center [166, 48] width 13 height 13
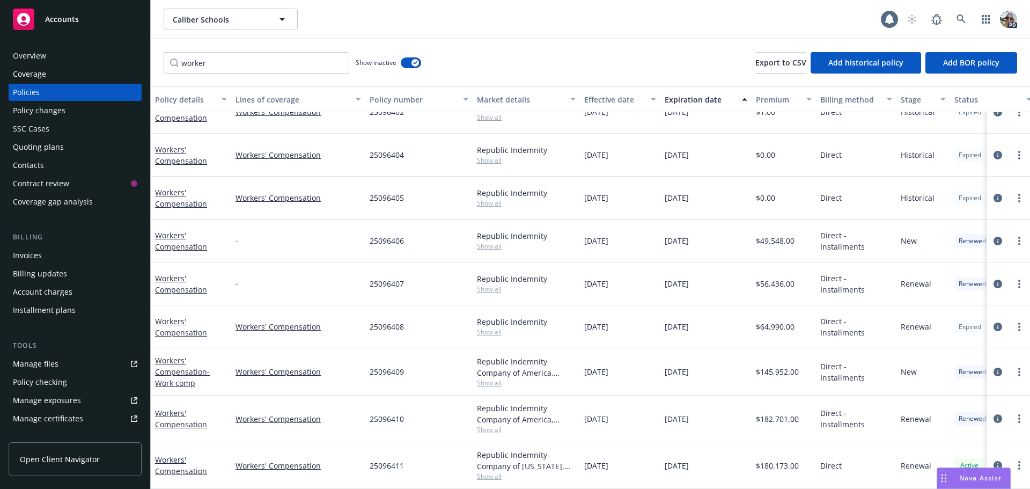
click at [52, 141] on div "Quoting plans" at bounding box center [38, 146] width 51 height 17
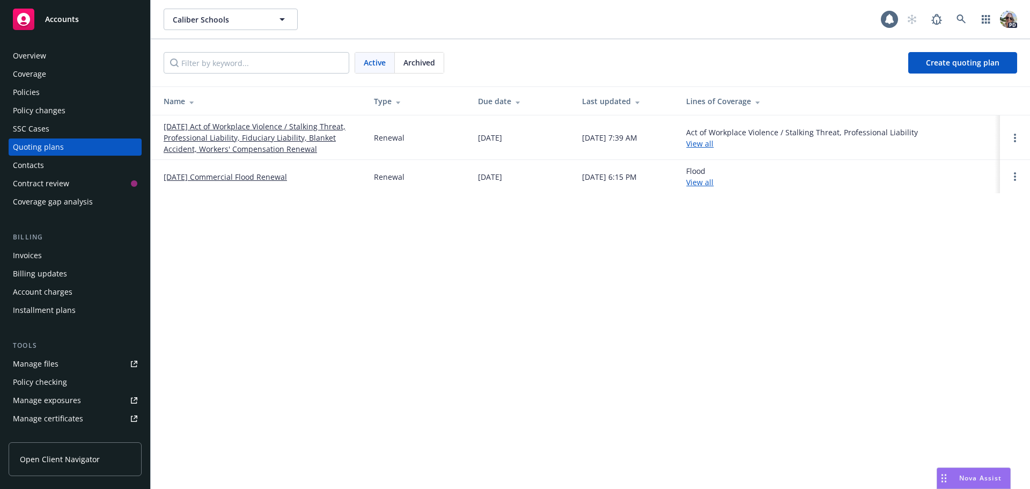
click at [184, 126] on link "07/01/25 Act of Workplace Violence / Stalking Threat, Professional Liability, F…" at bounding box center [260, 138] width 193 height 34
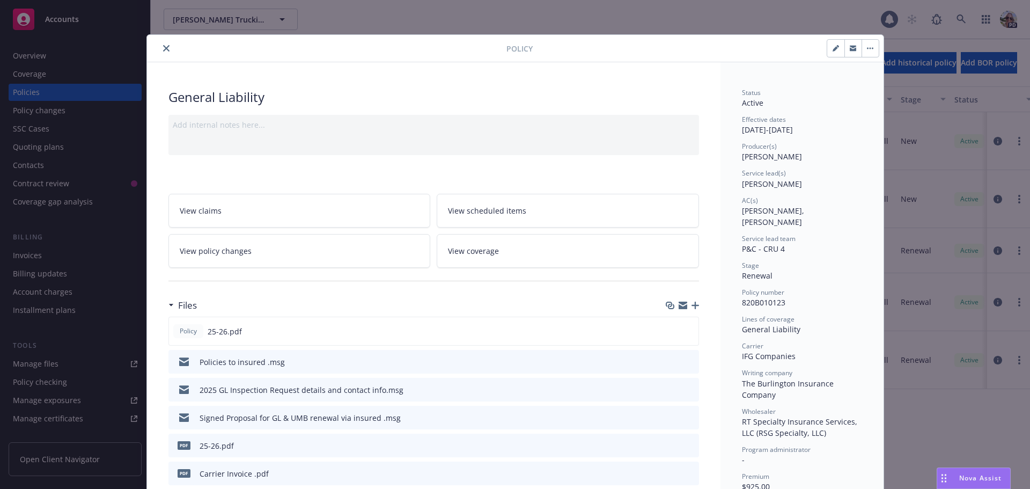
click at [163, 47] on icon "close" at bounding box center [166, 48] width 6 height 6
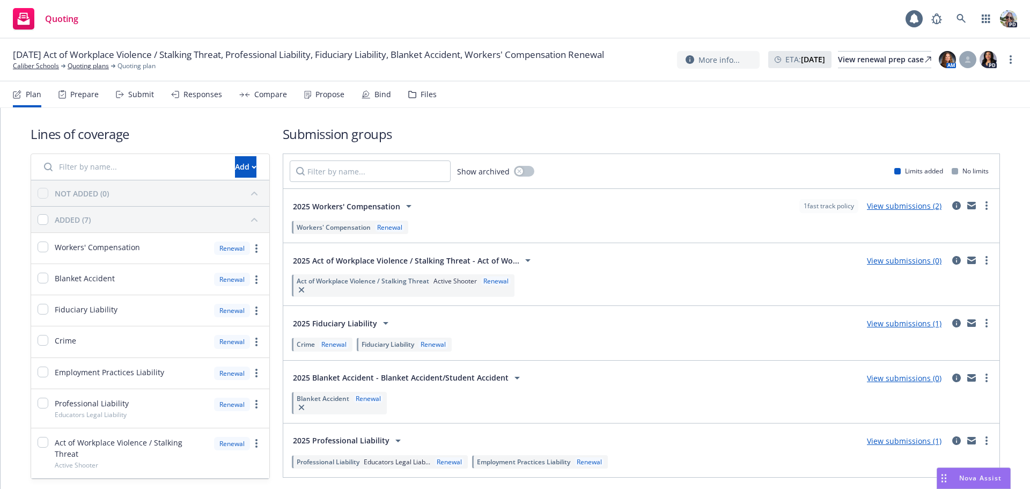
click at [203, 93] on div "Responses" at bounding box center [203, 94] width 39 height 9
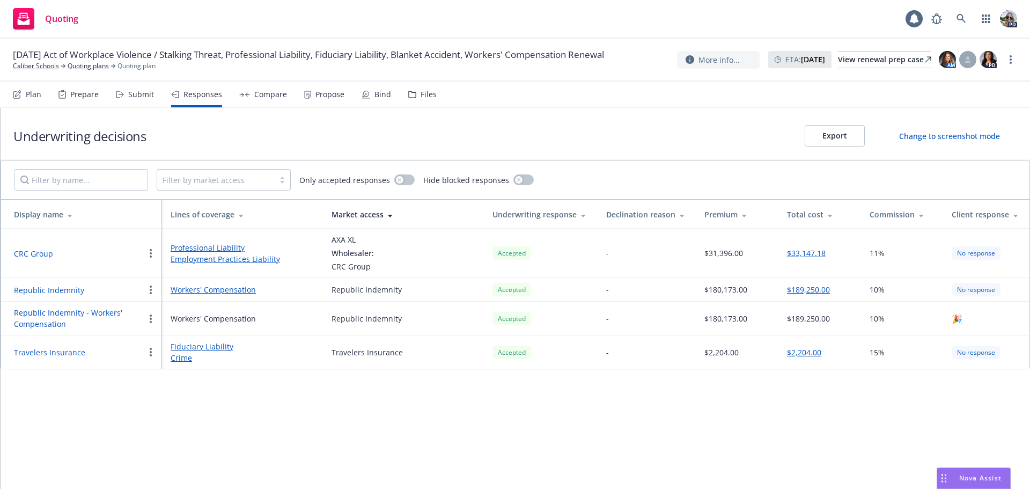
click at [55, 287] on button "Republic Indemnity" at bounding box center [49, 289] width 70 height 11
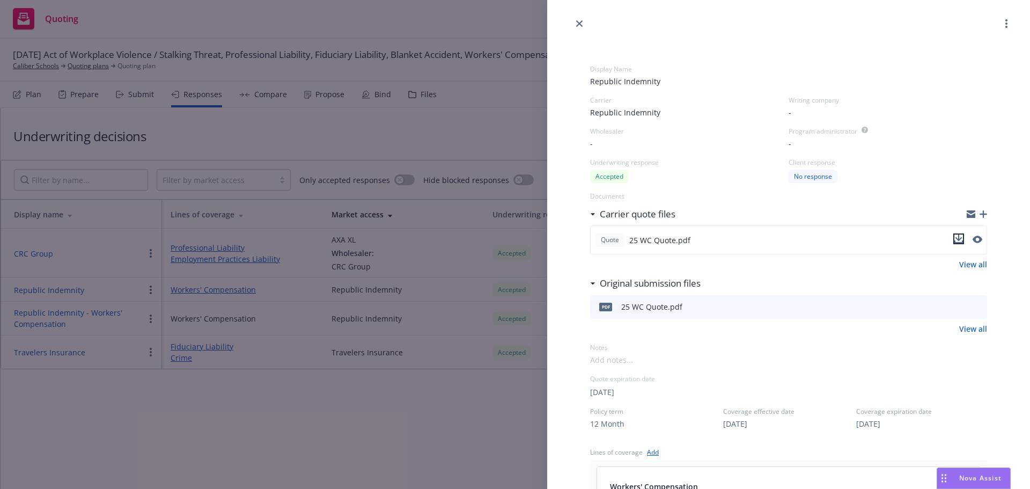
click at [955, 238] on icon "download file" at bounding box center [959, 238] width 9 height 9
click at [584, 21] on link "close" at bounding box center [579, 23] width 13 height 13
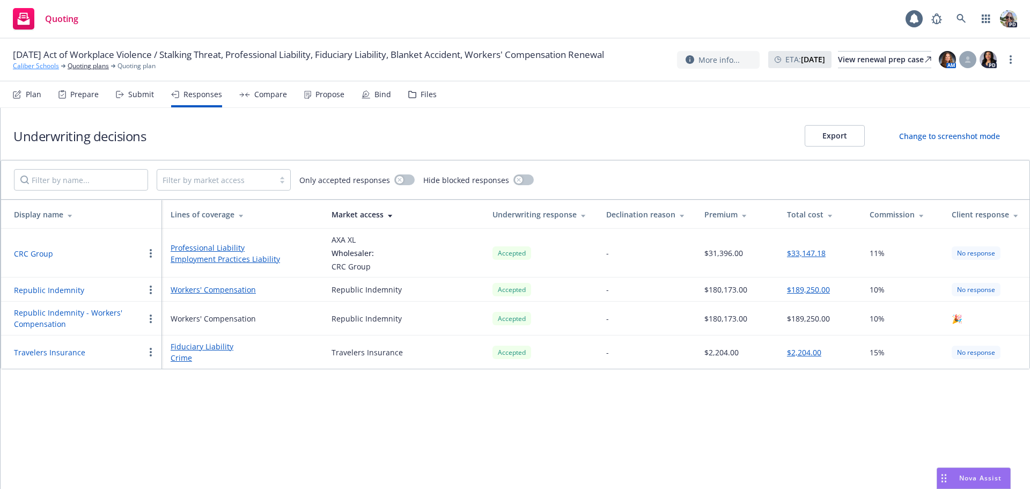
click at [43, 70] on link "Caliber Schools" at bounding box center [36, 66] width 46 height 10
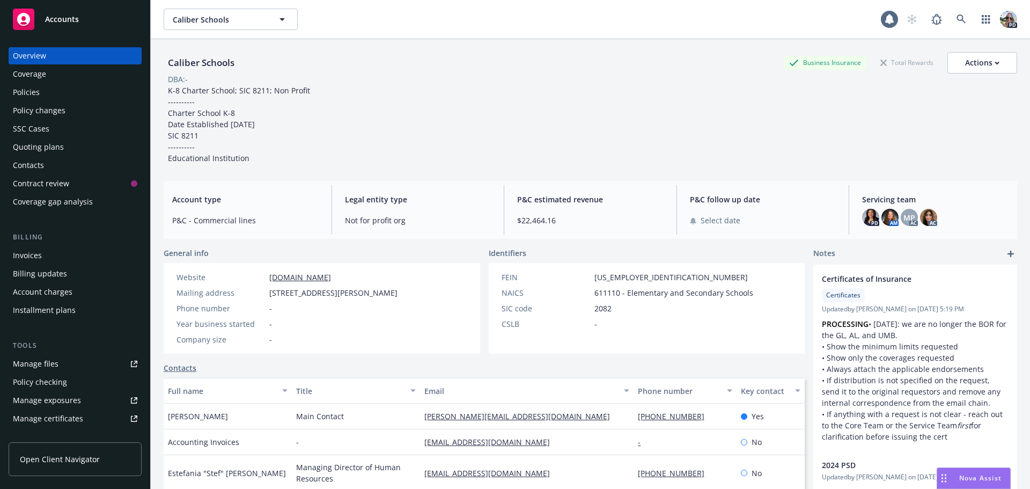
click at [47, 384] on div "Policy checking" at bounding box center [40, 381] width 54 height 17
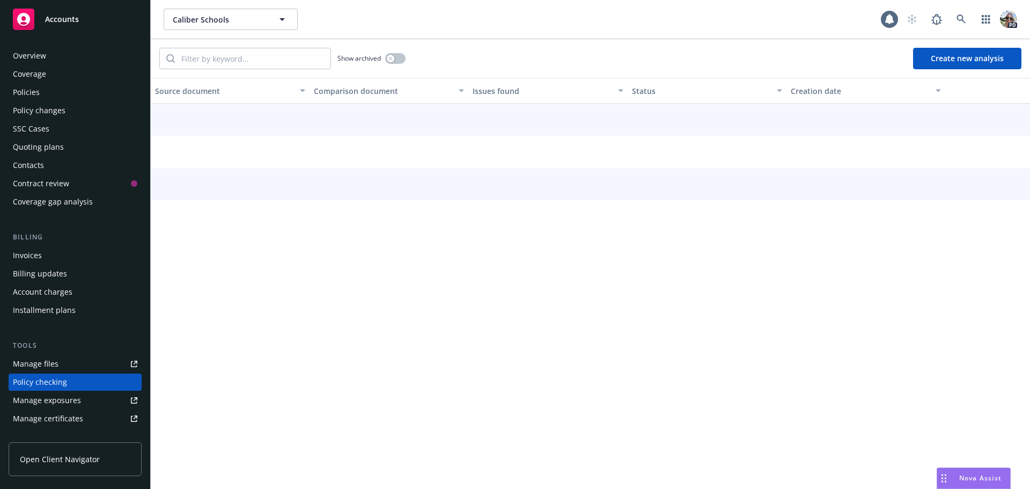
scroll to position [121, 0]
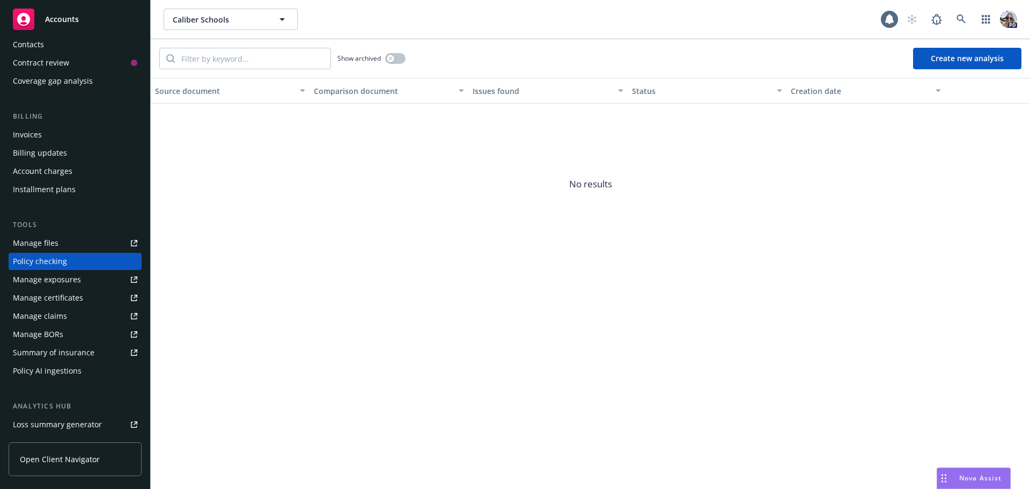
click at [941, 61] on button "Create new analysis" at bounding box center [967, 58] width 108 height 21
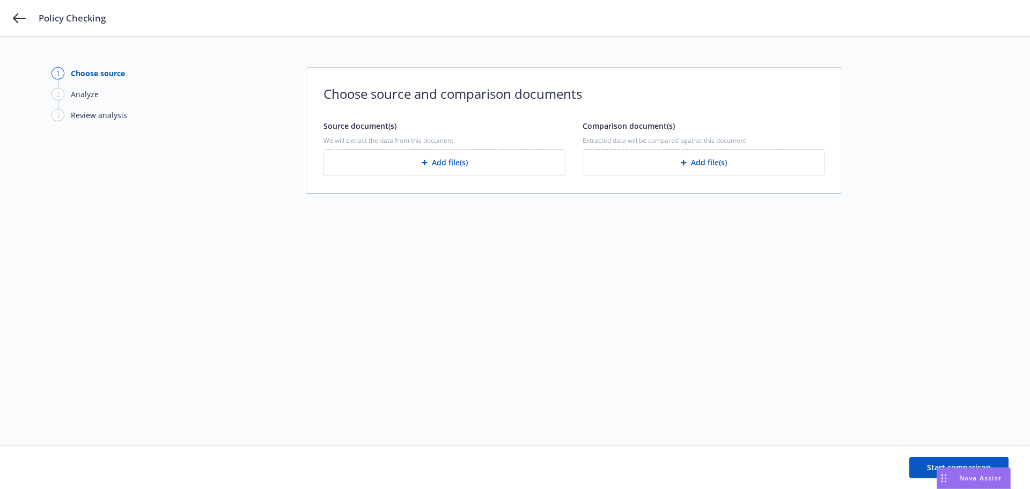
click at [348, 164] on button "Add file(s)" at bounding box center [445, 162] width 242 height 27
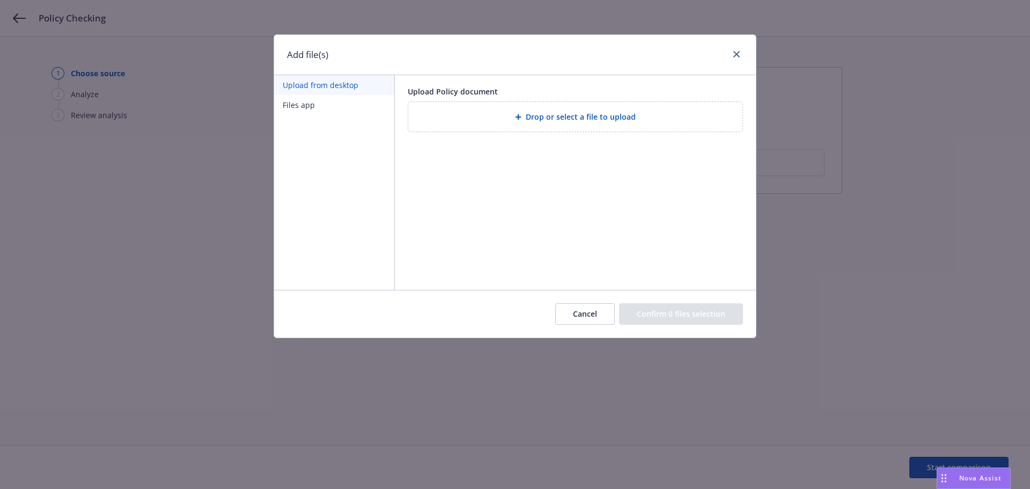
click at [298, 105] on button "Files app" at bounding box center [334, 105] width 120 height 20
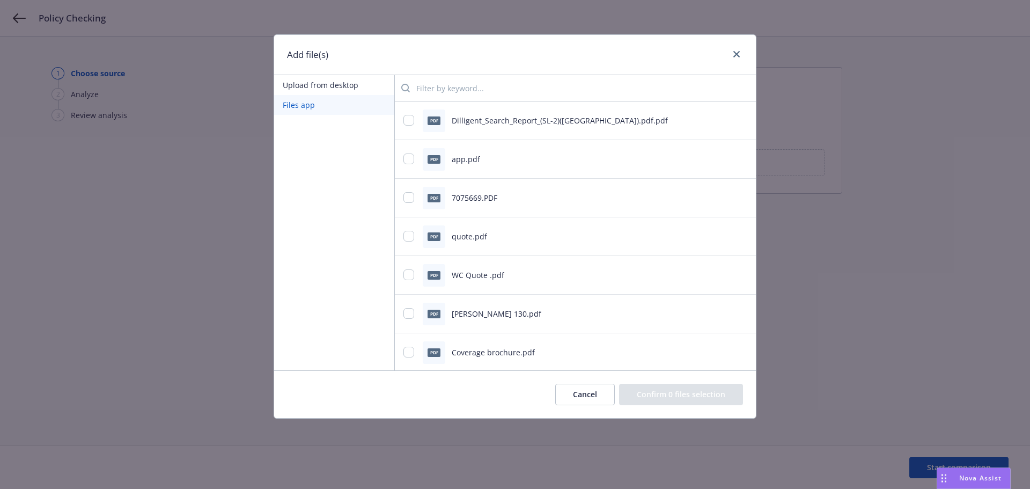
click at [328, 79] on button "Upload from desktop" at bounding box center [334, 85] width 120 height 20
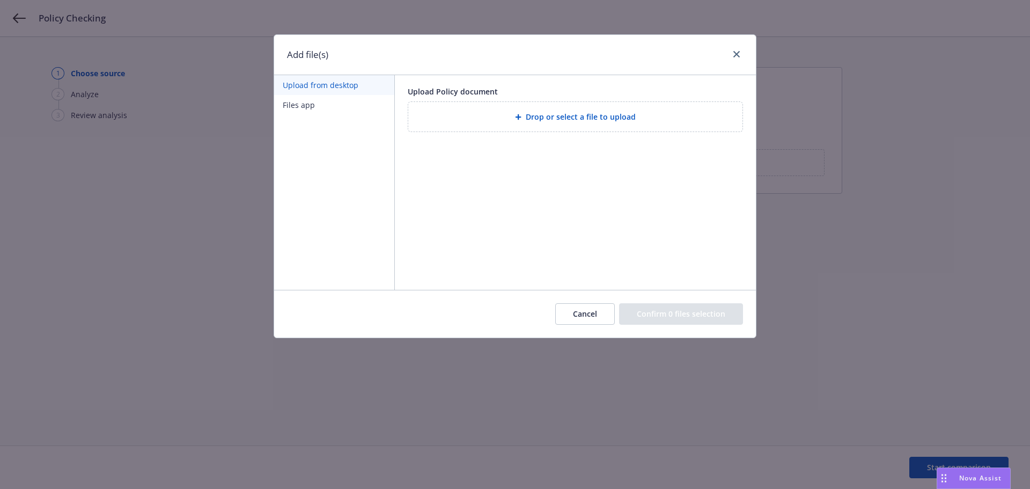
click at [488, 120] on div "Drop or select a file to upload" at bounding box center [575, 117] width 317 height 12
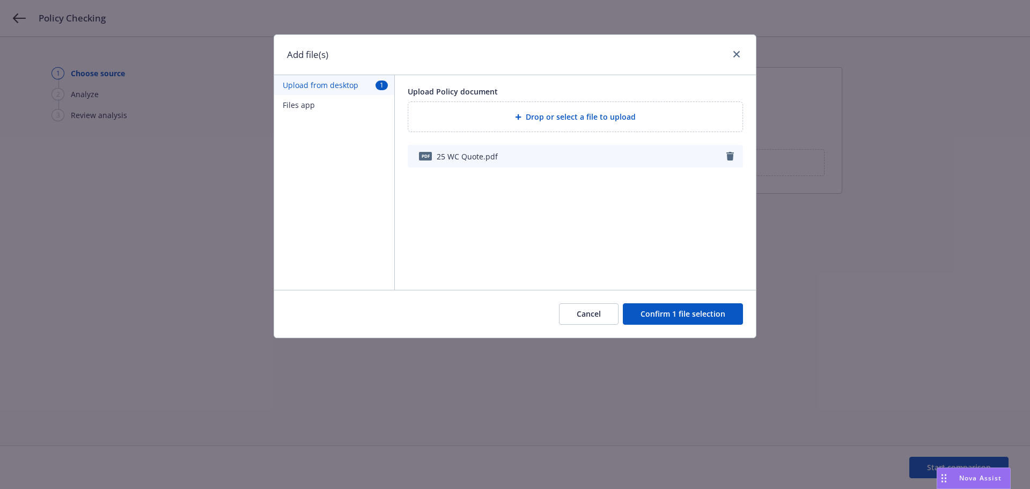
click at [651, 311] on button "Confirm 1 file selection" at bounding box center [683, 313] width 120 height 21
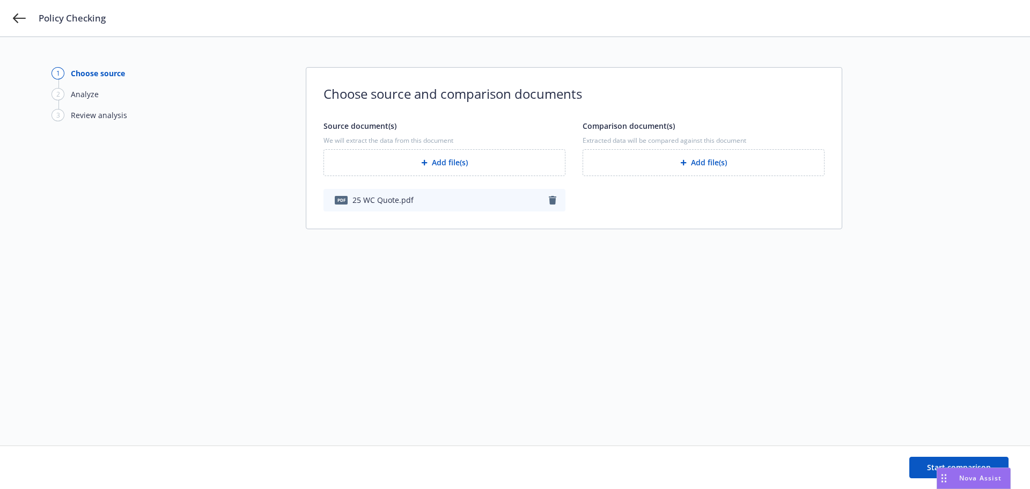
click at [649, 160] on button "Add file(s)" at bounding box center [704, 162] width 242 height 27
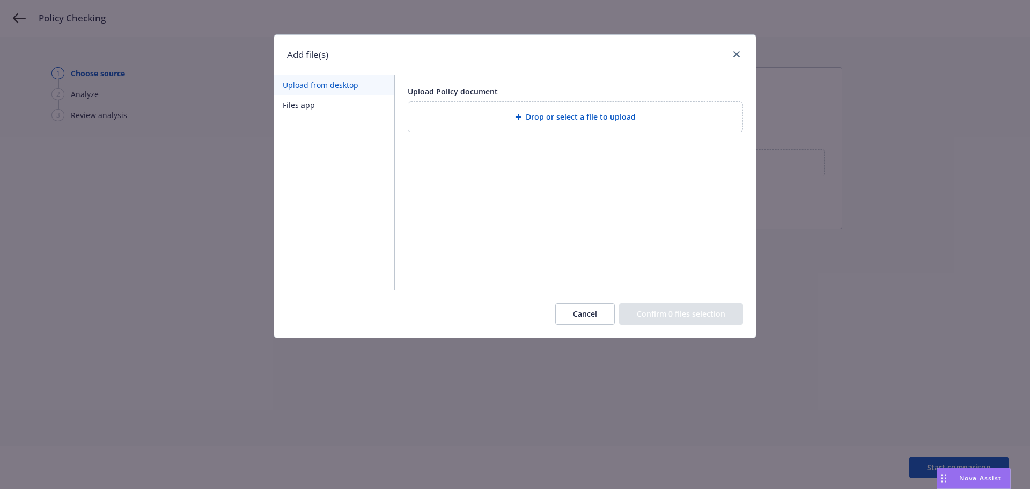
click at [488, 118] on div "Drop or select a file to upload" at bounding box center [575, 117] width 317 height 12
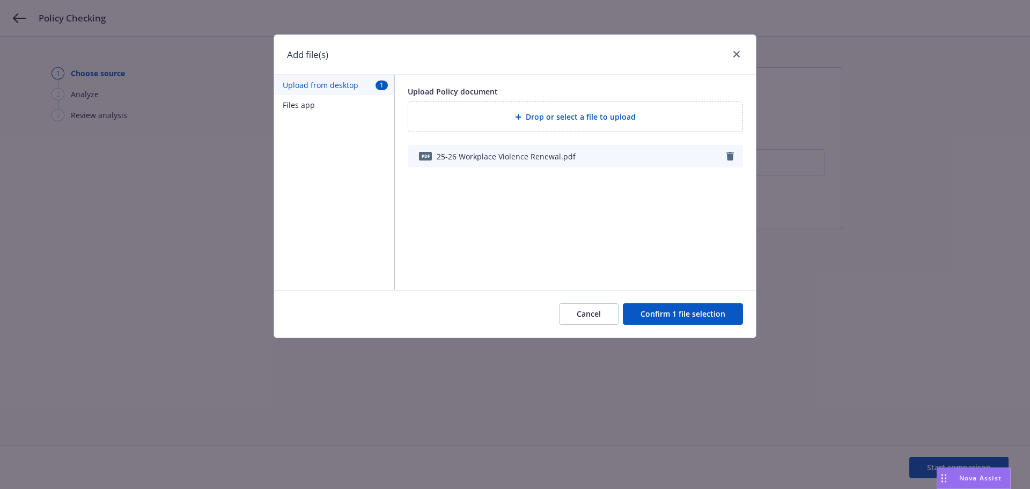
click at [657, 309] on button "Confirm 1 file selection" at bounding box center [683, 313] width 120 height 21
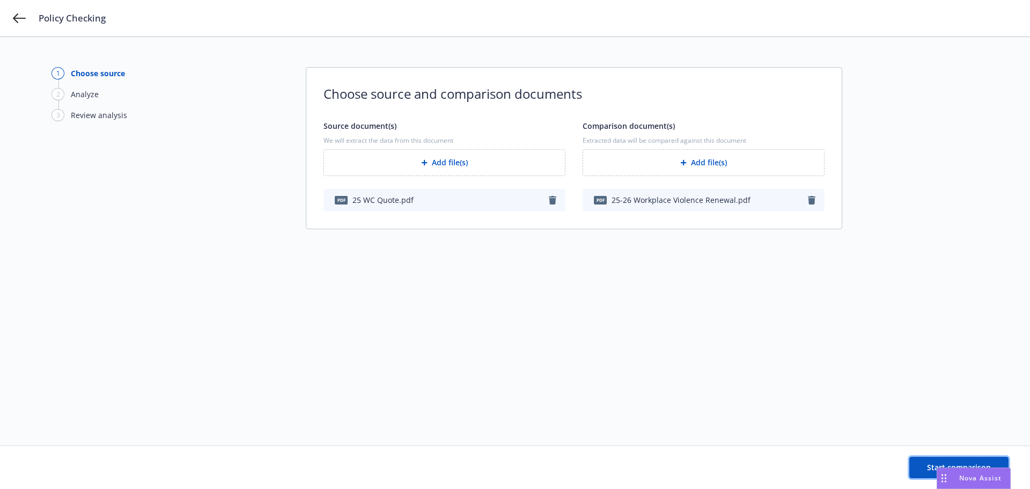
drag, startPoint x: 924, startPoint y: 466, endPoint x: 919, endPoint y: 451, distance: 16.0
click at [924, 466] on button "Start comparison" at bounding box center [959, 467] width 99 height 21
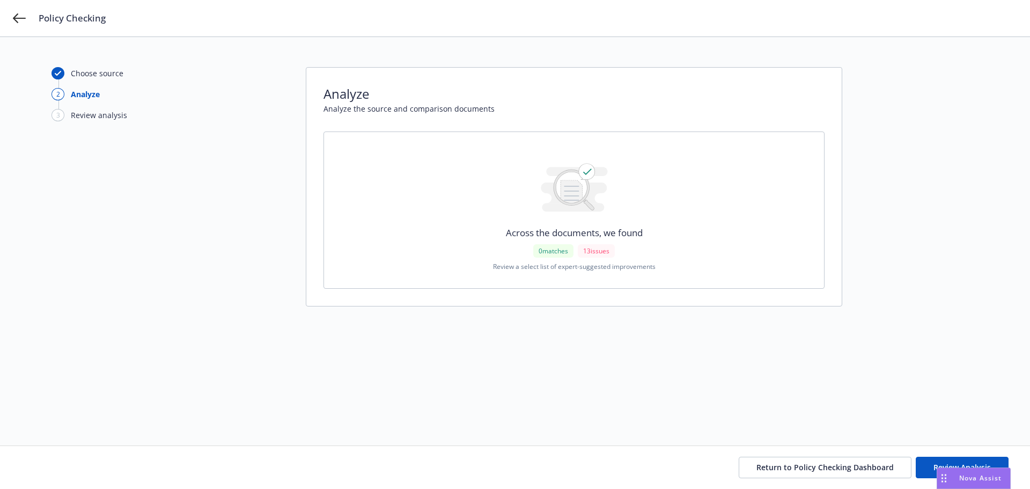
drag, startPoint x: 969, startPoint y: 479, endPoint x: 134, endPoint y: 443, distance: 835.8
click at [130, 445] on body "Policy Checking Choose source 2 Analyze 3 Review analysis Analyze Analyze the s…" at bounding box center [515, 244] width 1030 height 489
drag, startPoint x: 962, startPoint y: 480, endPoint x: 880, endPoint y: 486, distance: 82.8
click at [735, 482] on body "Policy Checking Choose source 2 Analyze 3 Review analysis Analyze Analyze the s…" at bounding box center [515, 244] width 1030 height 489
drag, startPoint x: 944, startPoint y: 477, endPoint x: -134, endPoint y: 391, distance: 1080.9
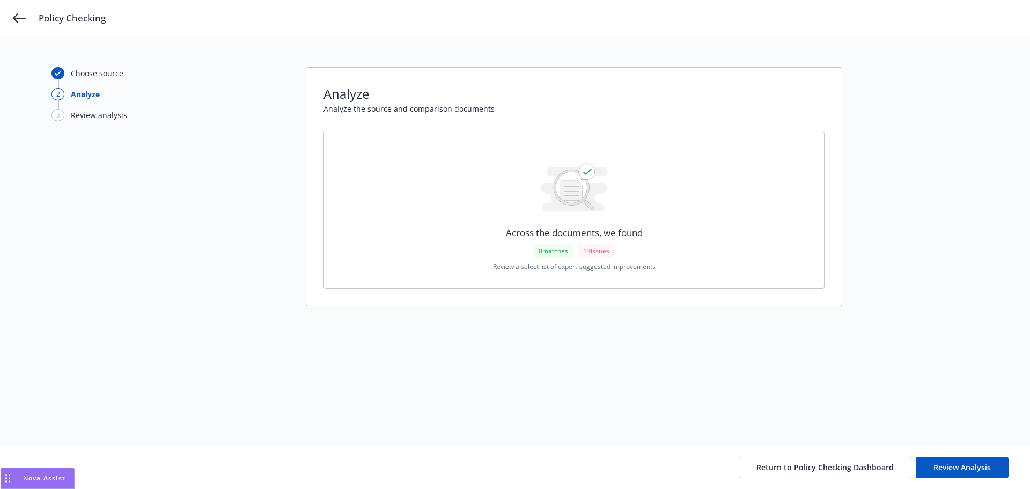
click at [0, 391] on html "Policy Checking Choose source 2 Analyze 3 Review analysis Analyze Analyze the s…" at bounding box center [515, 244] width 1030 height 489
click at [964, 461] on button "Review Analysis" at bounding box center [962, 467] width 93 height 21
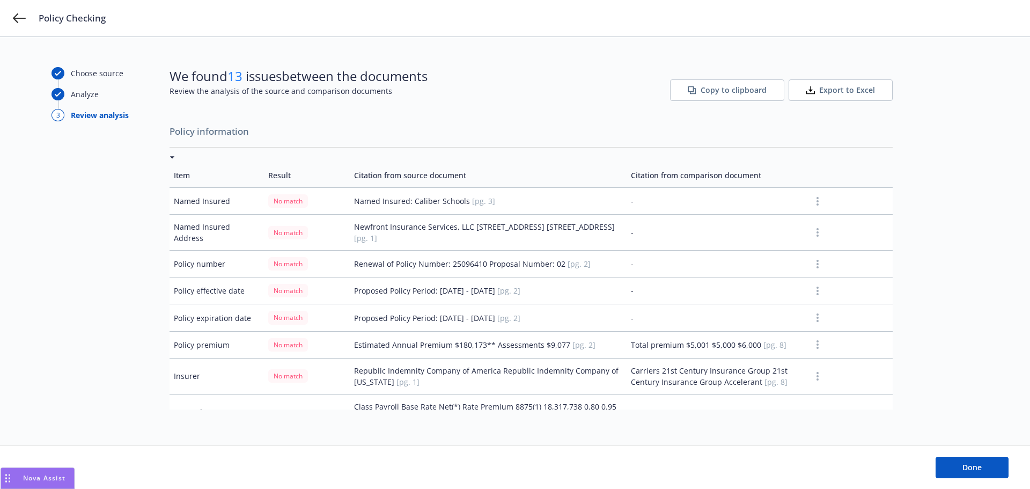
click at [830, 82] on button "Export to Excel" at bounding box center [841, 89] width 104 height 21
click at [460, 98] on div "We found 13 issues between the documents Review the analysis of the source and …" at bounding box center [531, 90] width 723 height 47
click at [971, 471] on span "Done" at bounding box center [972, 467] width 19 height 10
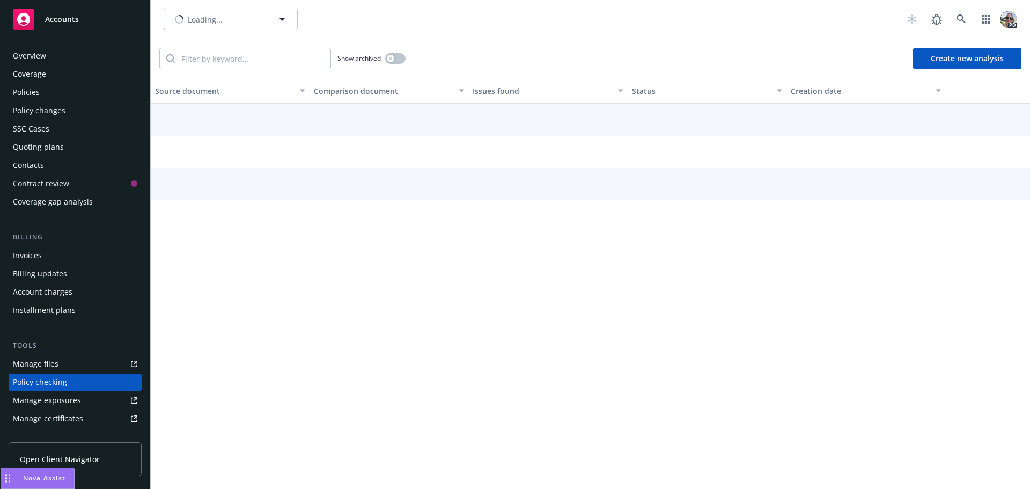
scroll to position [121, 0]
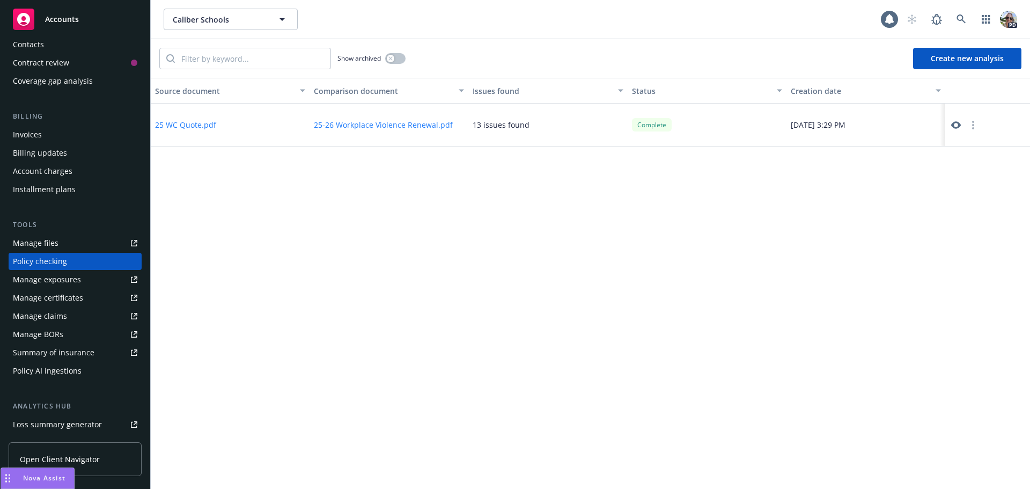
click at [178, 122] on button "25 WC Quote.pdf" at bounding box center [185, 124] width 61 height 11
click at [960, 54] on button "Create new analysis" at bounding box center [967, 58] width 108 height 21
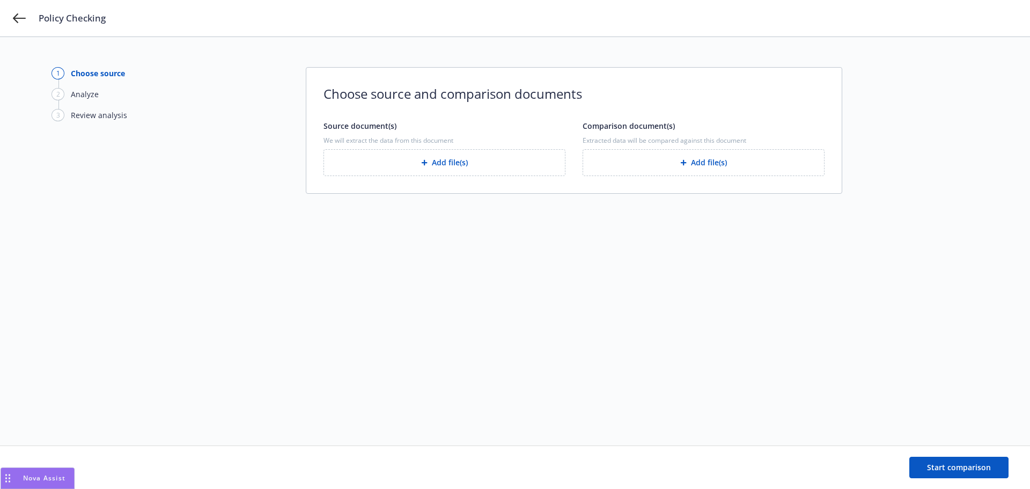
click at [393, 168] on button "Add file(s)" at bounding box center [445, 162] width 242 height 27
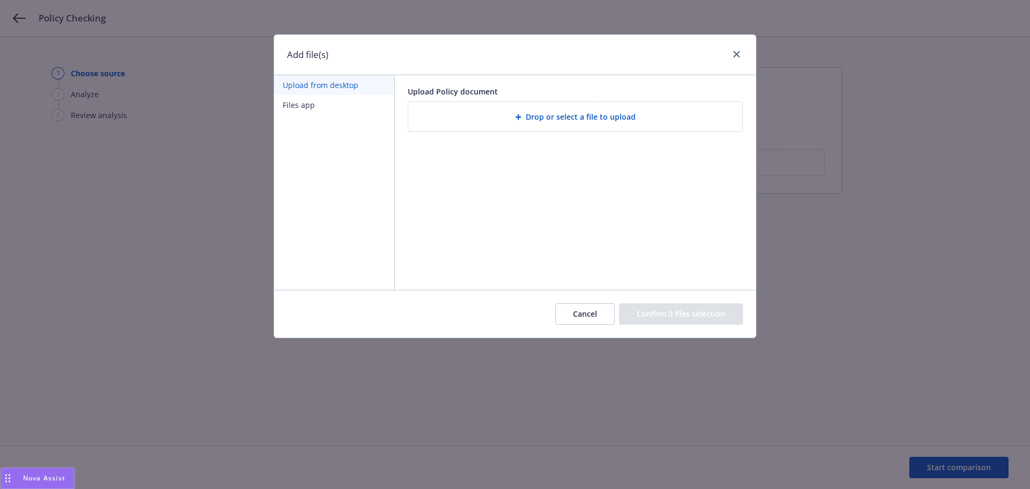
click at [601, 108] on div "Drop or select a file to upload" at bounding box center [575, 117] width 334 height 30
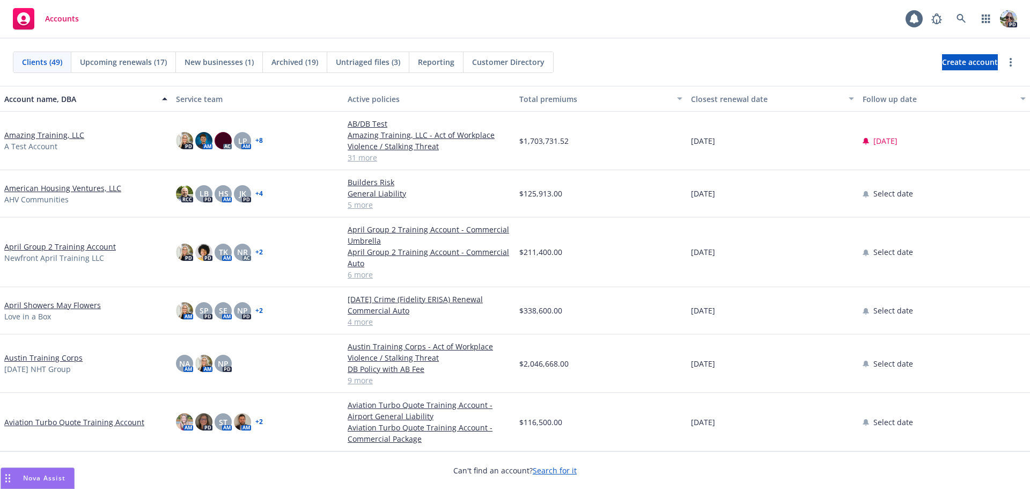
click at [17, 131] on link "Amazing Training, LLC" at bounding box center [44, 134] width 80 height 11
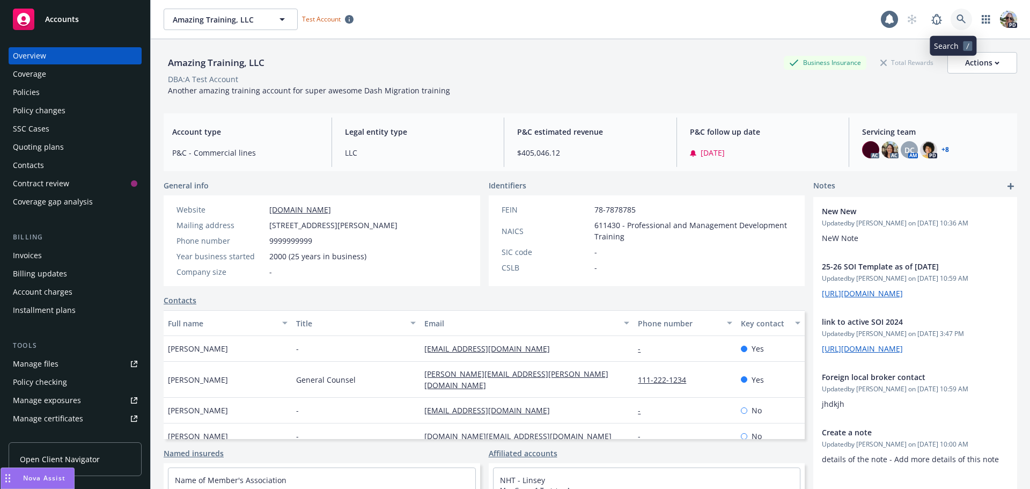
click at [956, 14] on link at bounding box center [961, 19] width 21 height 21
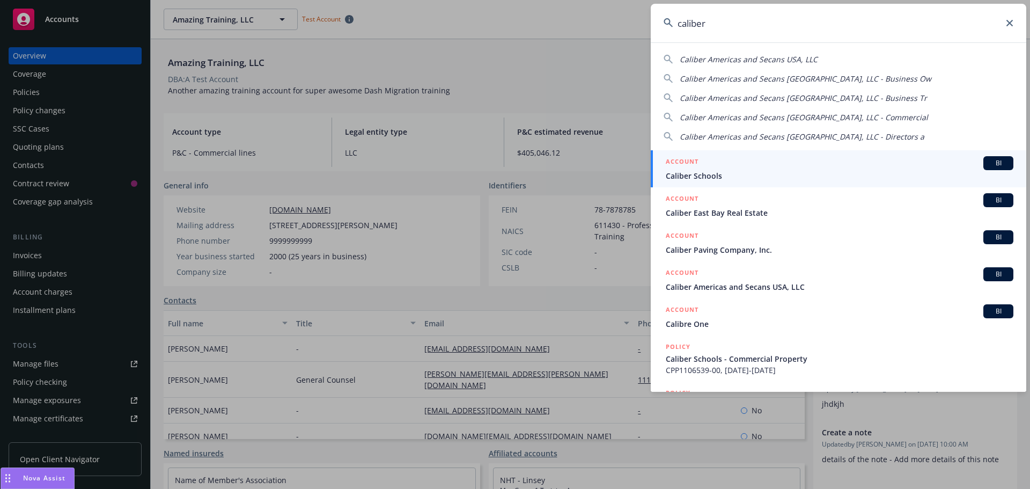
type input "caliber"
click at [686, 171] on span "Caliber Schools" at bounding box center [840, 175] width 348 height 11
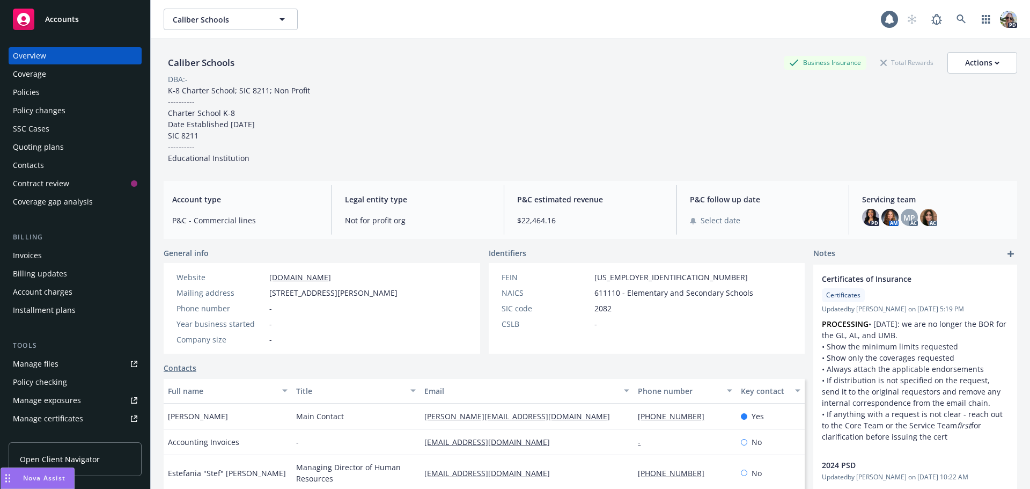
click at [33, 92] on div "Policies" at bounding box center [26, 92] width 27 height 17
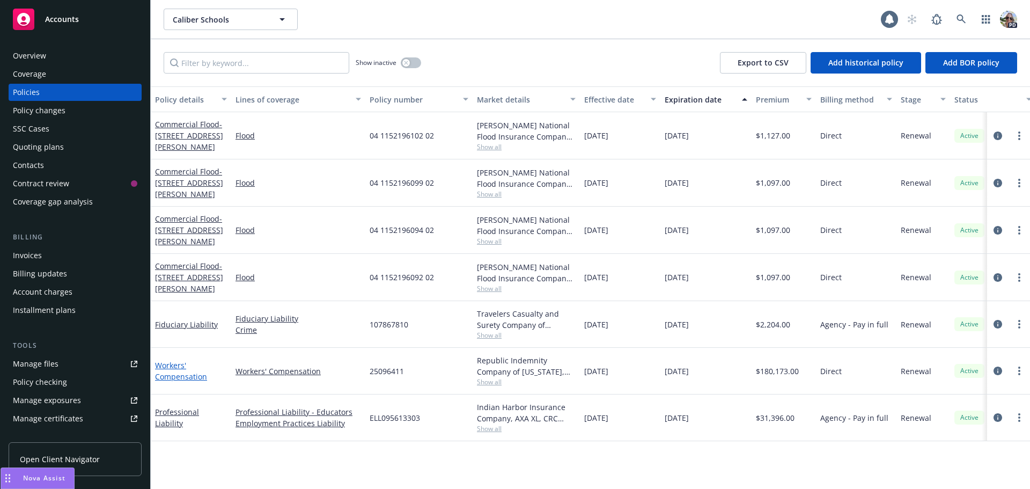
click at [196, 376] on link "Workers' Compensation" at bounding box center [181, 370] width 52 height 21
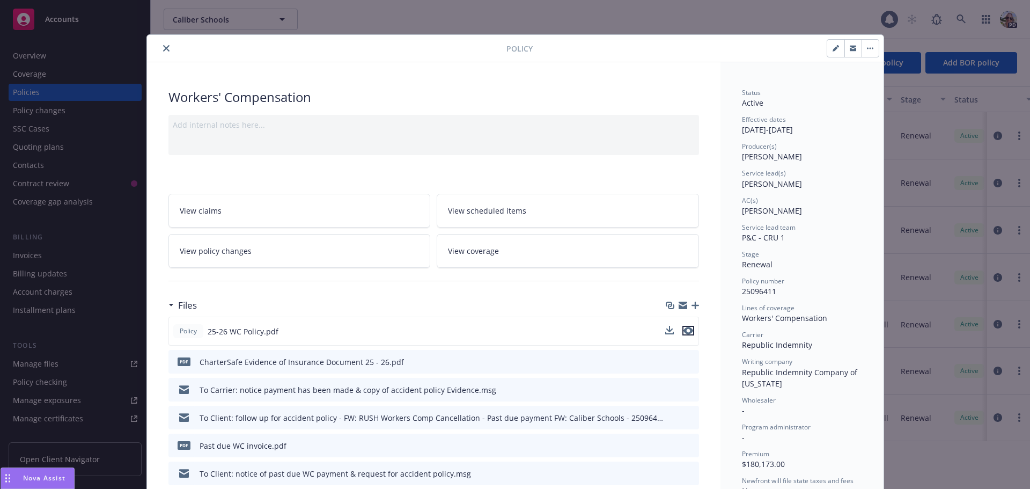
click at [686, 331] on icon "preview file" at bounding box center [689, 331] width 10 height 8
click at [666, 330] on icon "download file" at bounding box center [670, 330] width 9 height 9
click at [163, 46] on icon "close" at bounding box center [166, 48] width 6 height 6
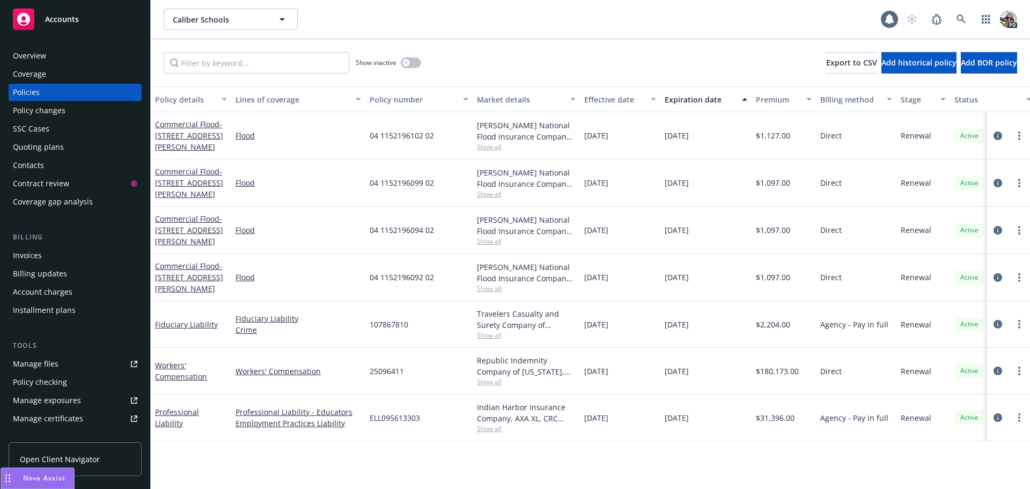
click at [32, 384] on div "Policy checking" at bounding box center [40, 381] width 54 height 17
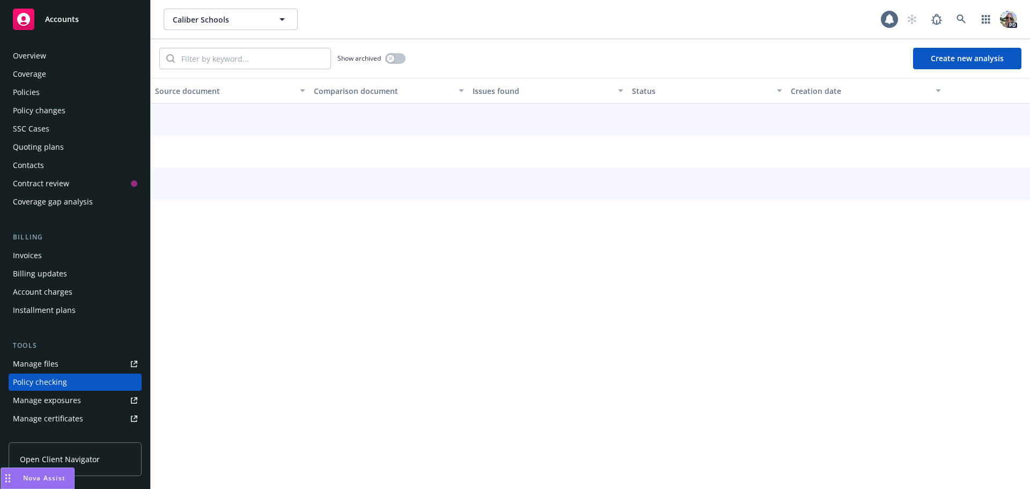
scroll to position [121, 0]
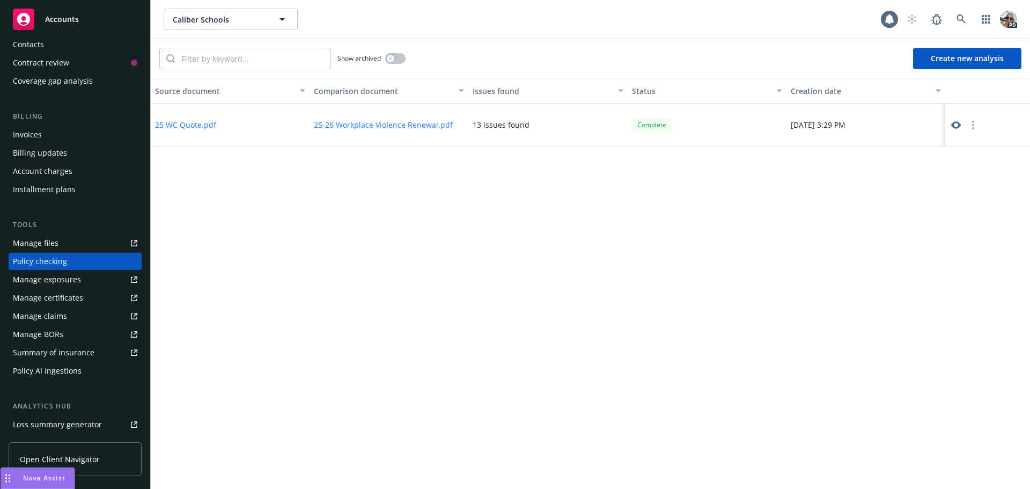
click at [934, 56] on button "Create new analysis" at bounding box center [967, 58] width 108 height 21
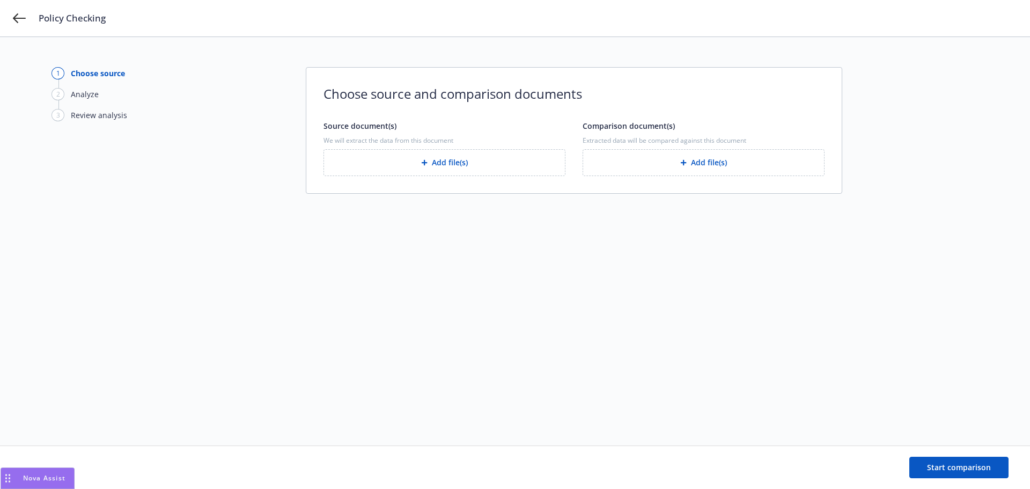
click at [383, 161] on button "Add file(s)" at bounding box center [445, 162] width 242 height 27
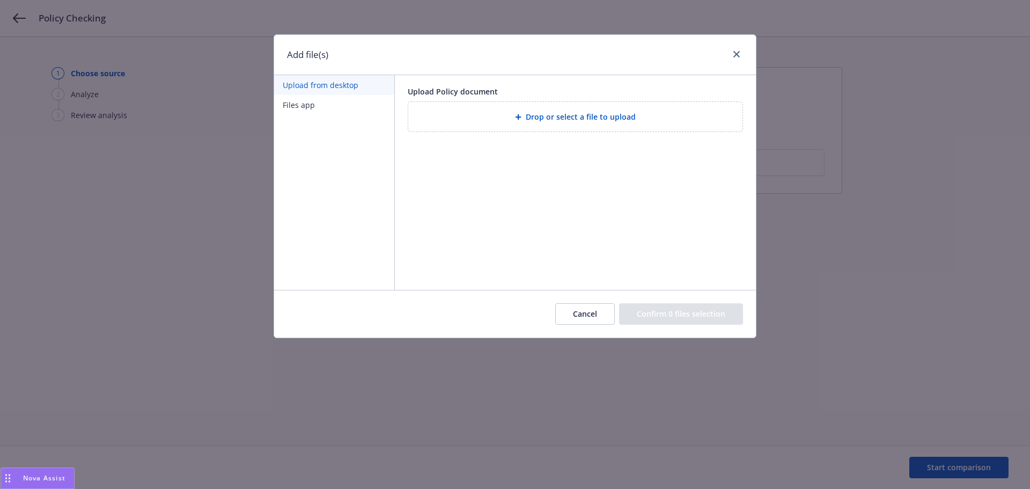
click at [523, 119] on div at bounding box center [520, 117] width 11 height 6
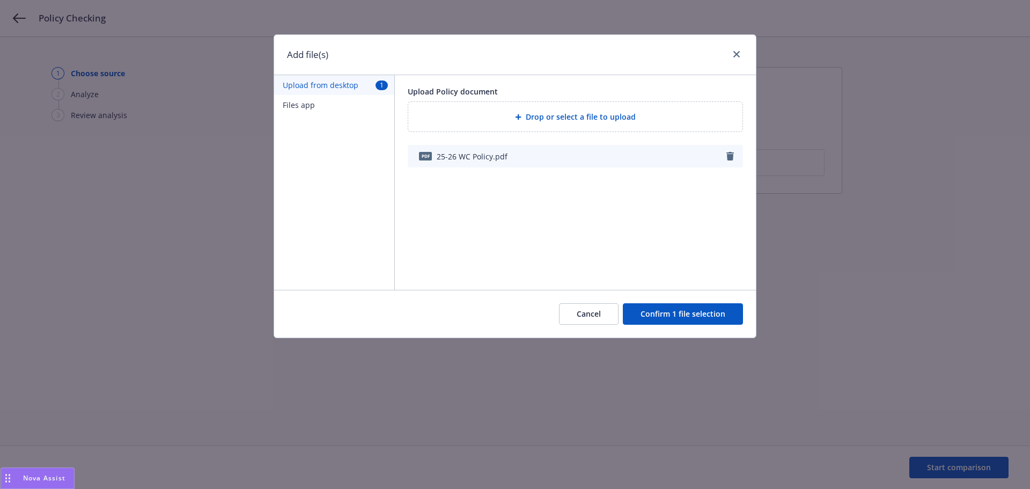
click at [688, 313] on button "Confirm 1 file selection" at bounding box center [683, 313] width 120 height 21
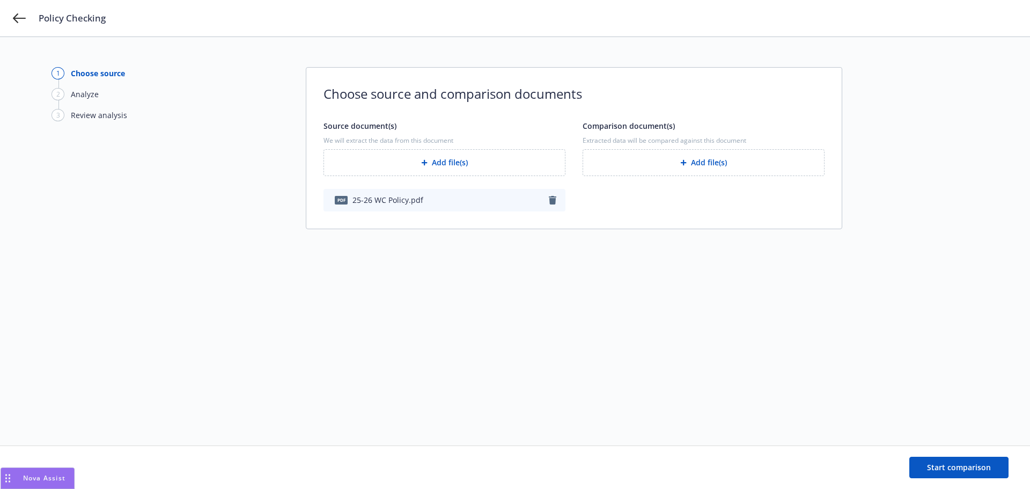
click at [632, 153] on button "Add file(s)" at bounding box center [704, 162] width 242 height 27
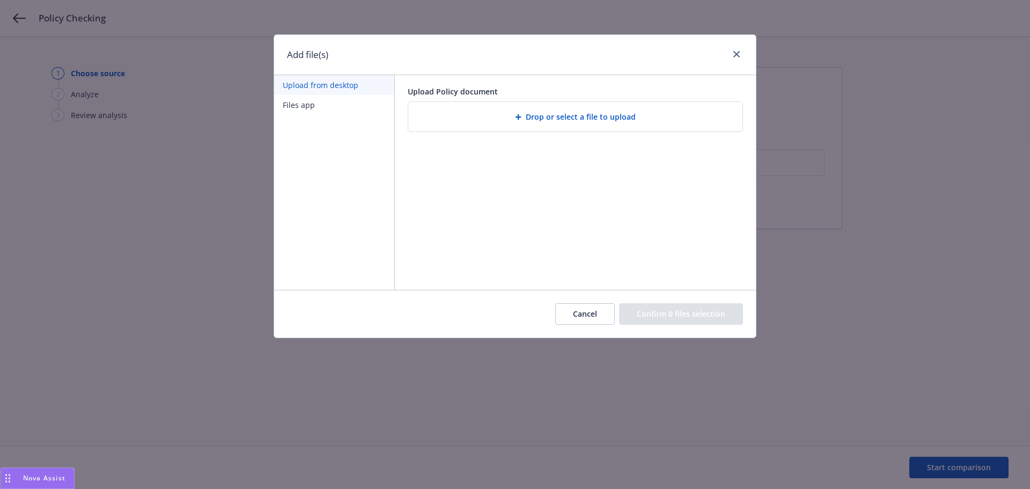
click at [519, 114] on icon at bounding box center [518, 117] width 6 height 6
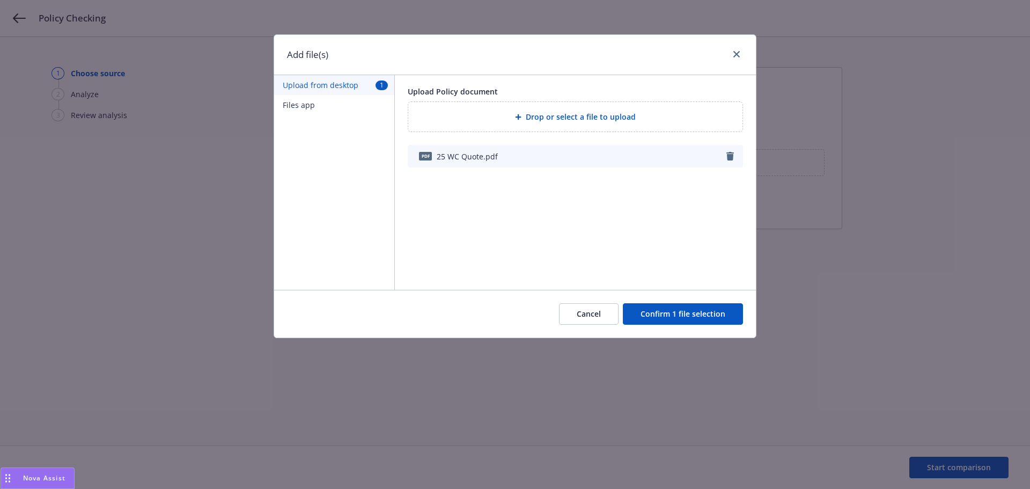
click at [653, 315] on button "Confirm 1 file selection" at bounding box center [683, 313] width 120 height 21
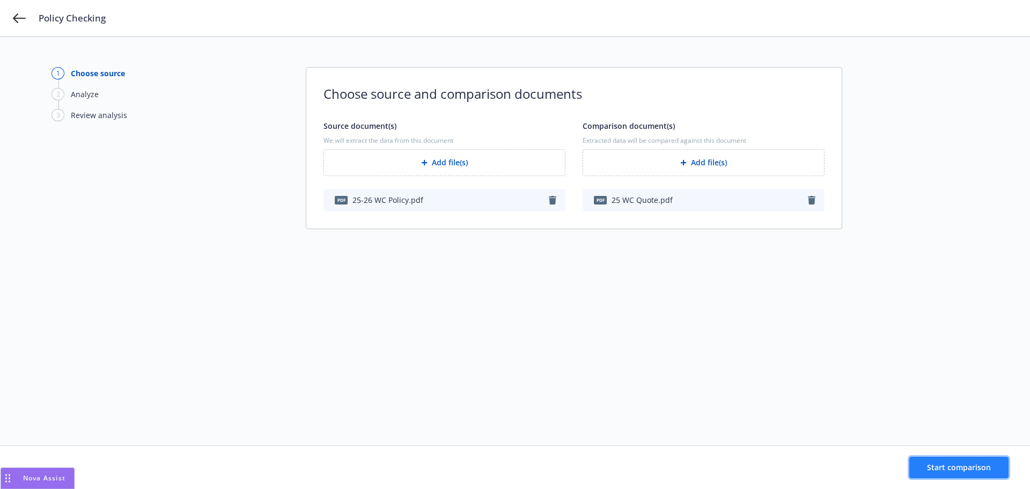
click at [965, 469] on span "Start comparison" at bounding box center [959, 467] width 64 height 10
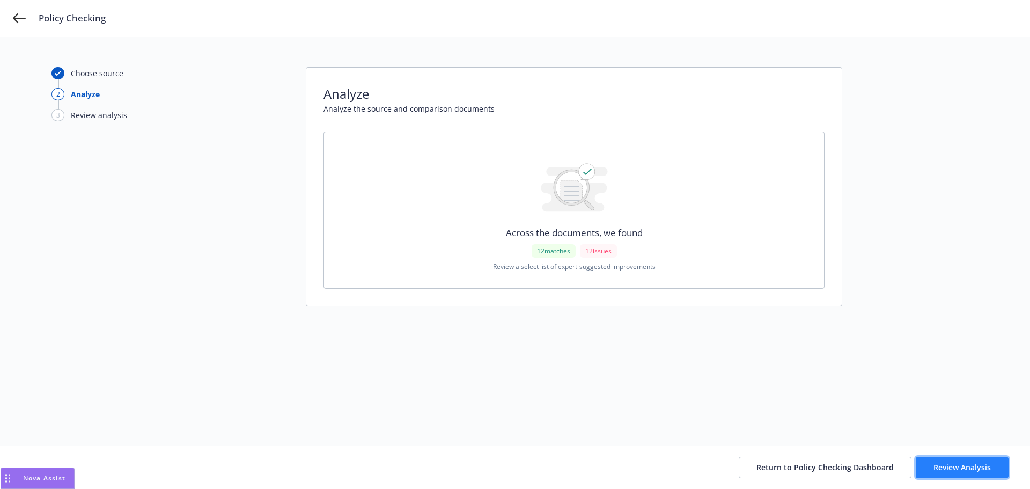
click at [936, 465] on span "Review Analysis" at bounding box center [962, 467] width 57 height 10
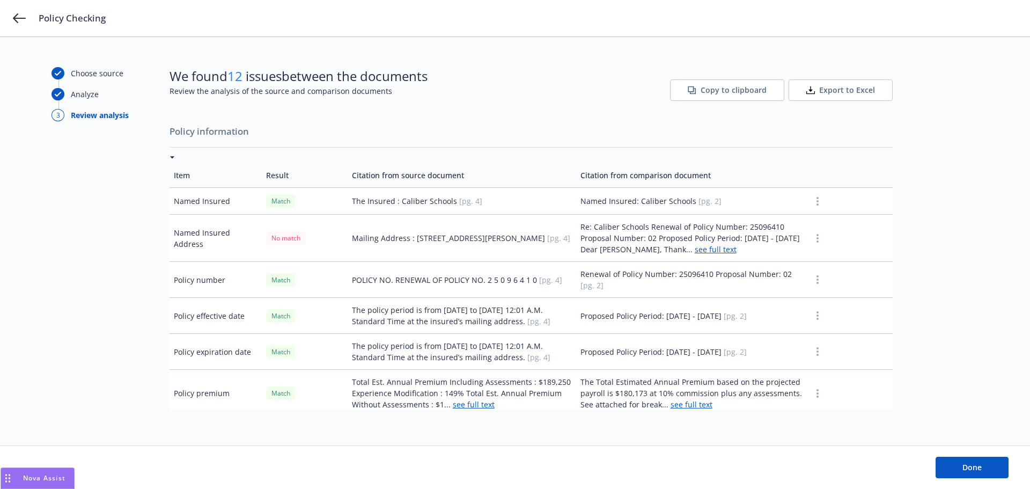
click at [841, 91] on span "Export to Excel" at bounding box center [847, 90] width 56 height 11
